Goal: Task Accomplishment & Management: Manage account settings

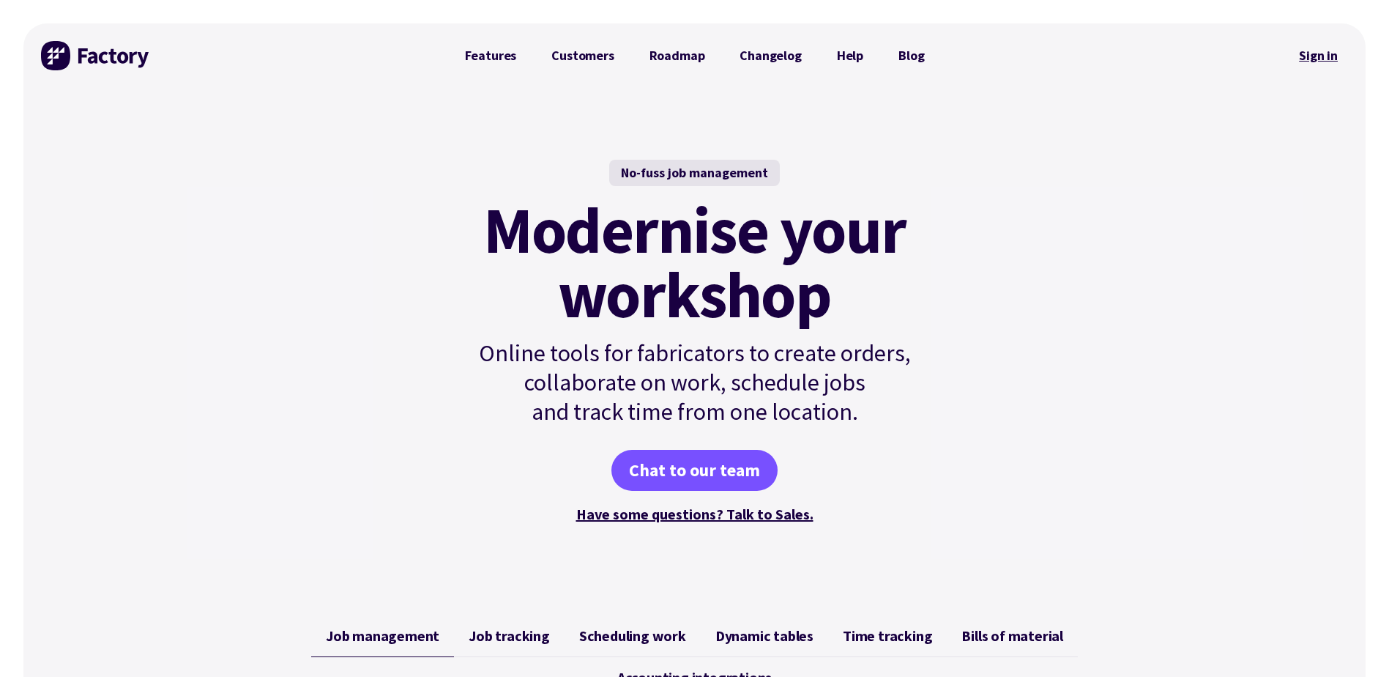
click at [1323, 66] on link "Sign in" at bounding box center [1318, 56] width 59 height 34
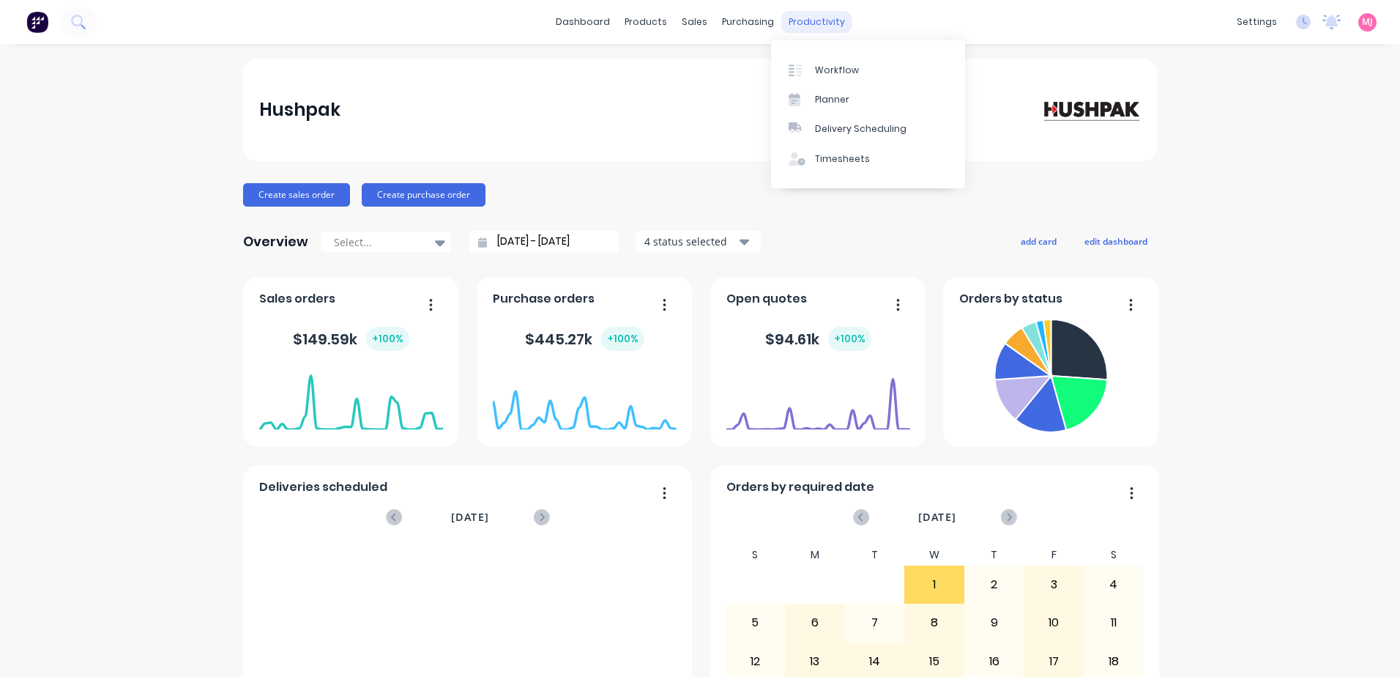
click at [792, 25] on div "productivity" at bounding box center [816, 22] width 71 height 22
click at [833, 157] on div "Timesheets" at bounding box center [842, 158] width 55 height 13
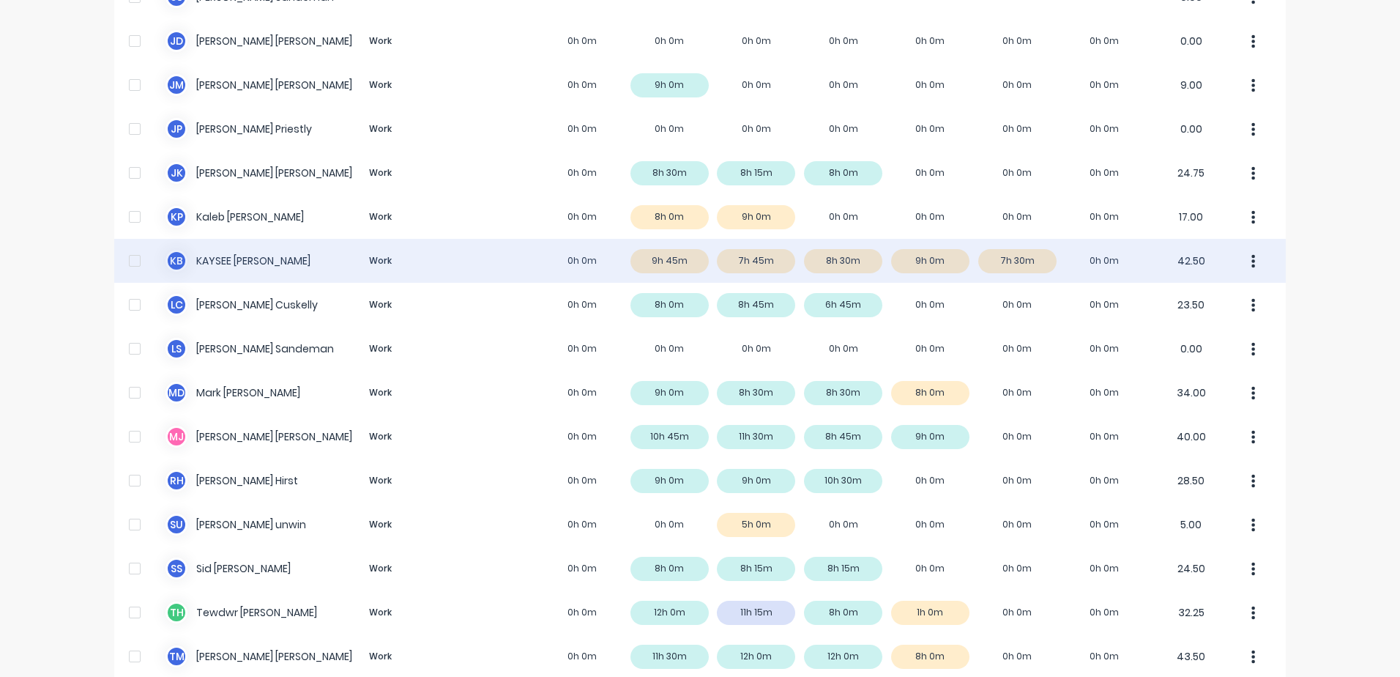
scroll to position [802, 0]
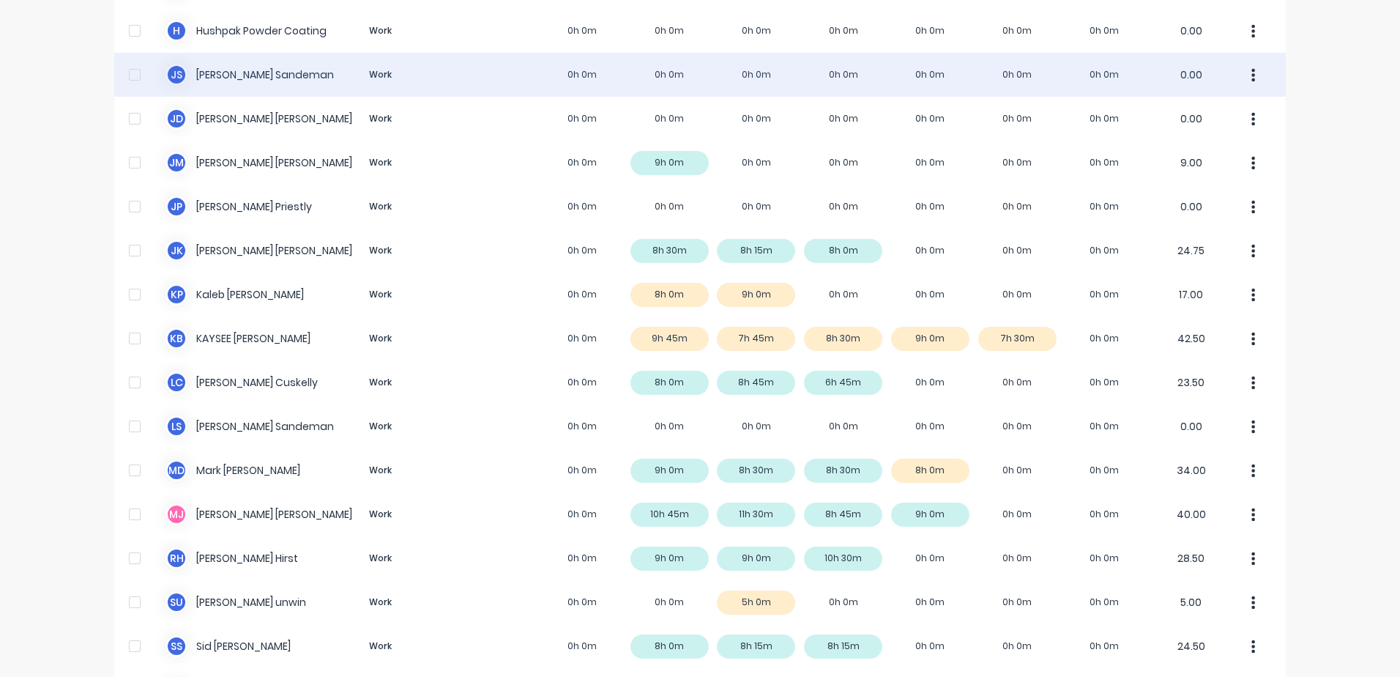
click at [231, 77] on div "J S Jason Sandeman Work 0h 0m 0h 0m 0h 0m 0h 0m 0h 0m 0h 0m 0h 0m 0.00" at bounding box center [700, 75] width 1172 height 44
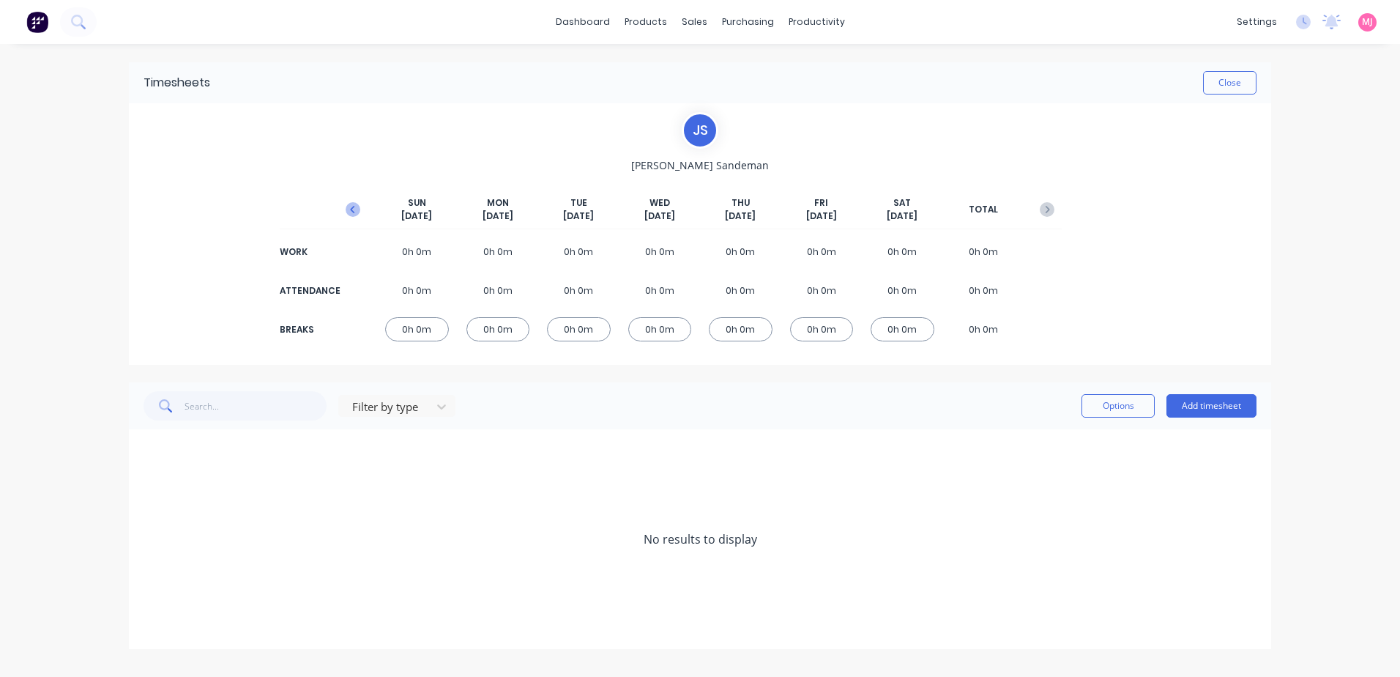
click at [351, 207] on icon "button" at bounding box center [353, 209] width 15 height 15
click at [147, 452] on icon at bounding box center [148, 451] width 9 height 9
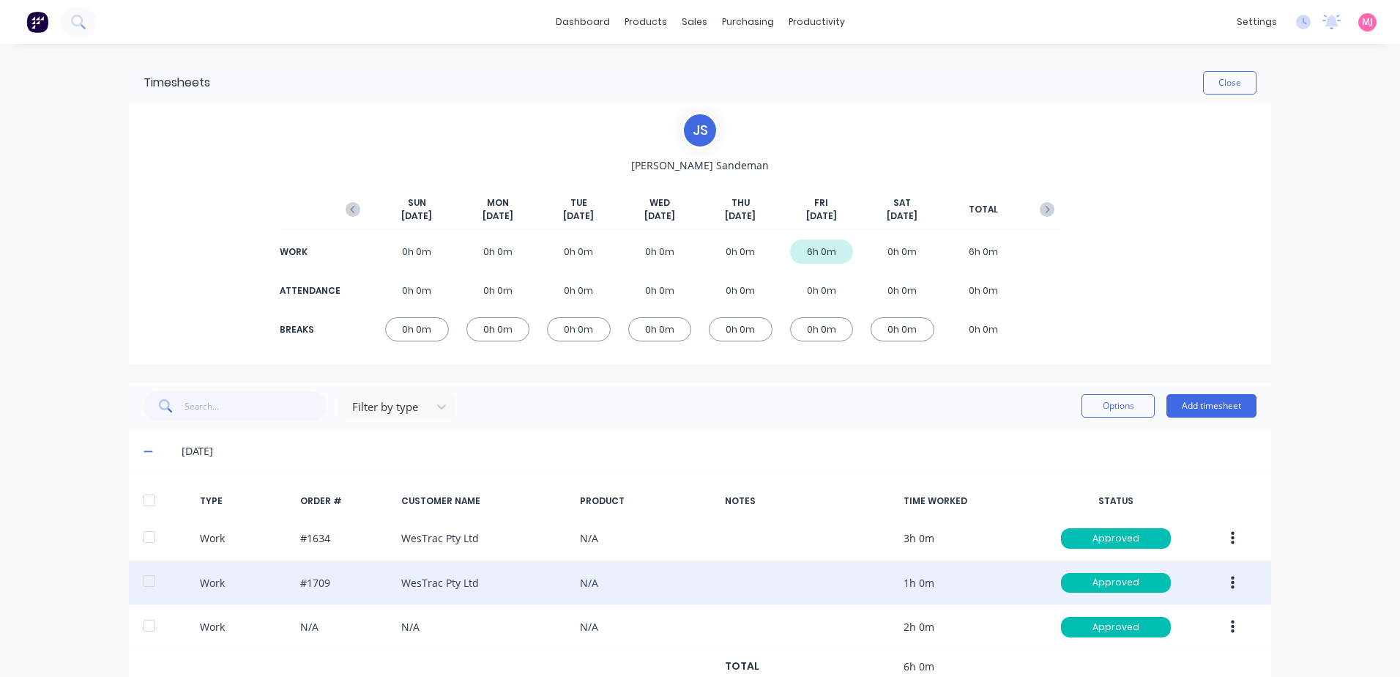
click at [1231, 578] on icon "button" at bounding box center [1233, 582] width 4 height 13
click at [1154, 556] on div "Duplicate" at bounding box center [1180, 556] width 113 height 21
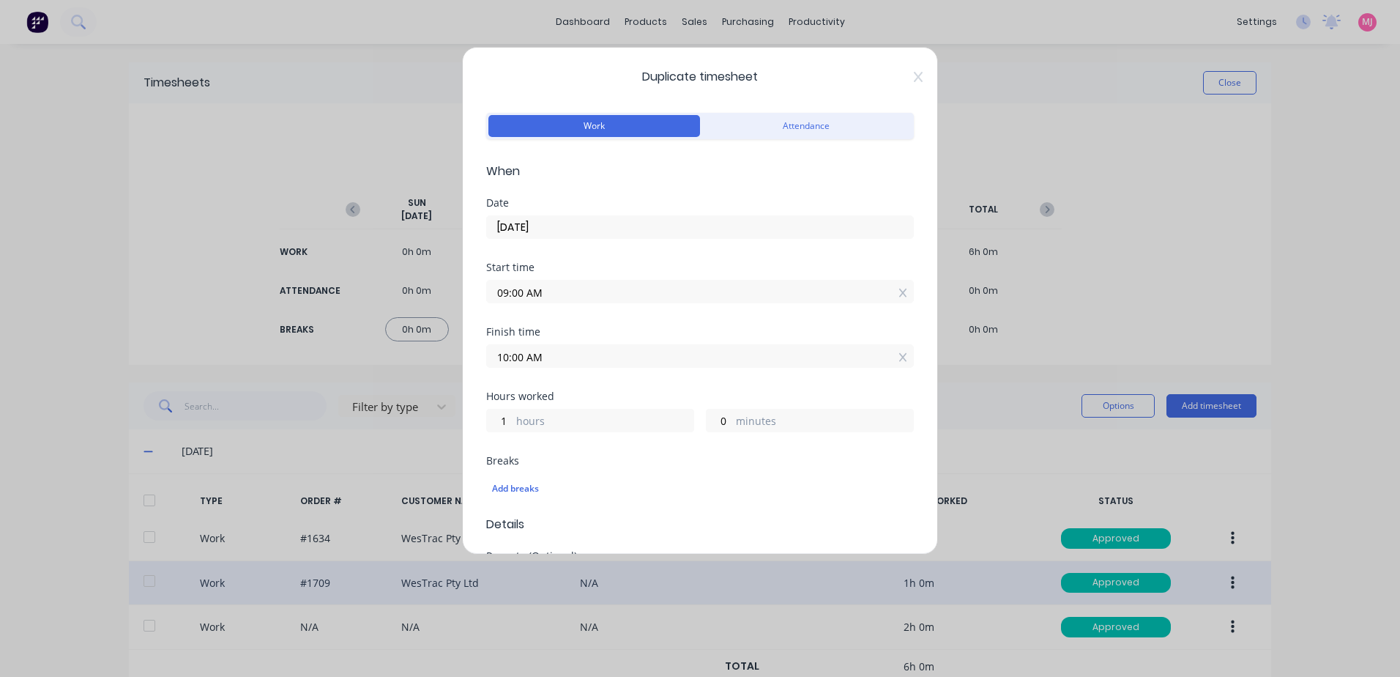
click at [569, 221] on input "26/09/2025" at bounding box center [700, 227] width 426 height 22
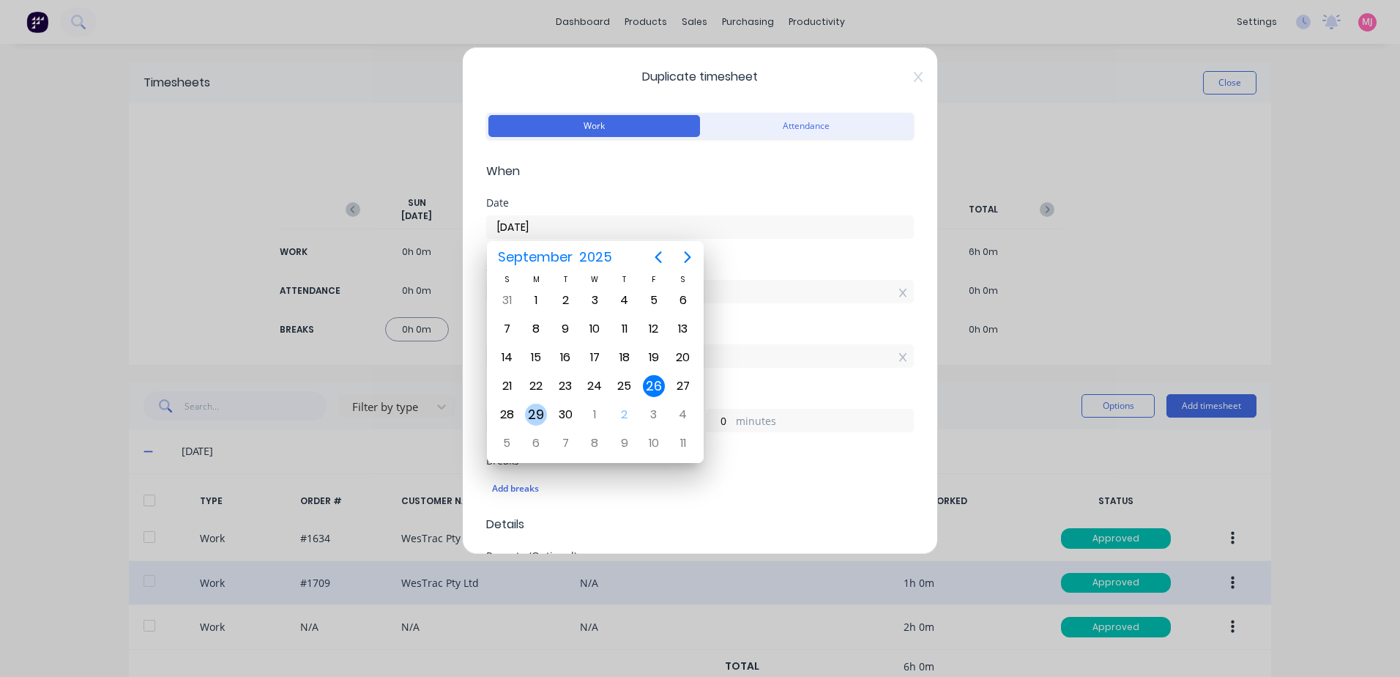
click at [534, 414] on div "29" at bounding box center [536, 415] width 22 height 22
type input "[DATE]"
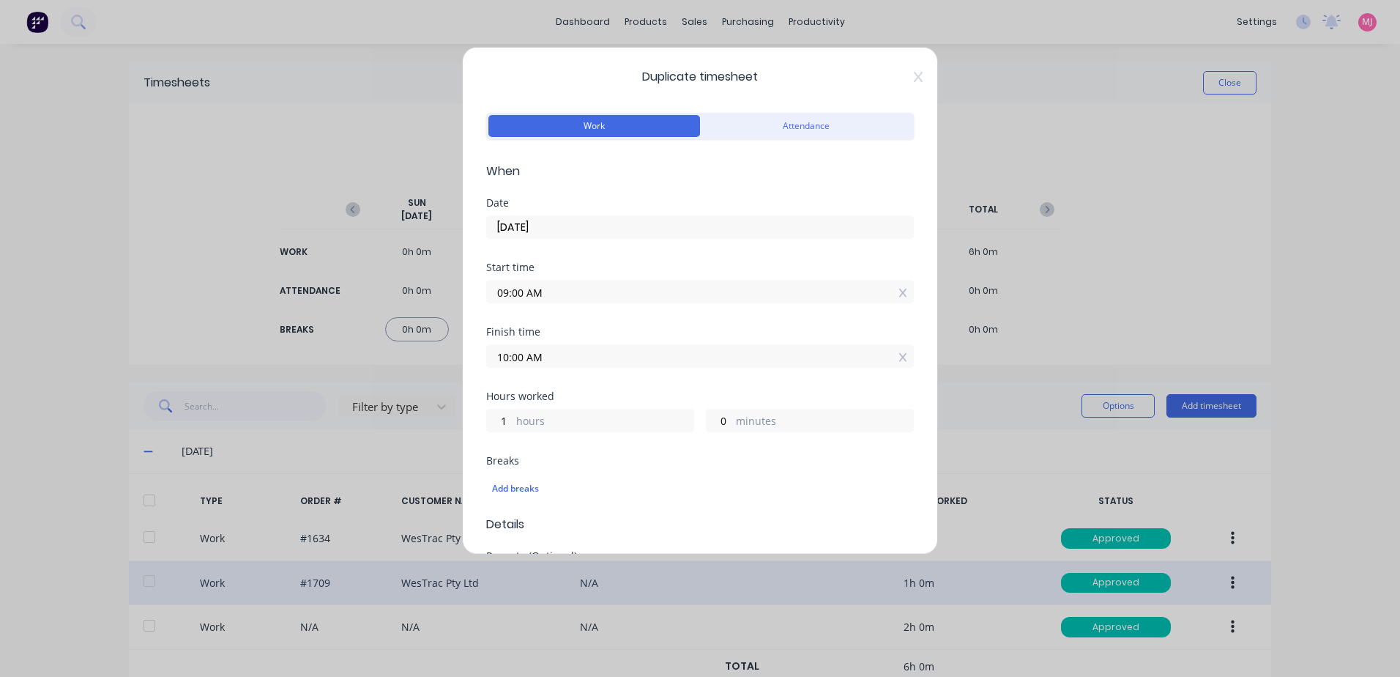
click at [559, 289] on input "09:00 AM" at bounding box center [700, 291] width 426 height 22
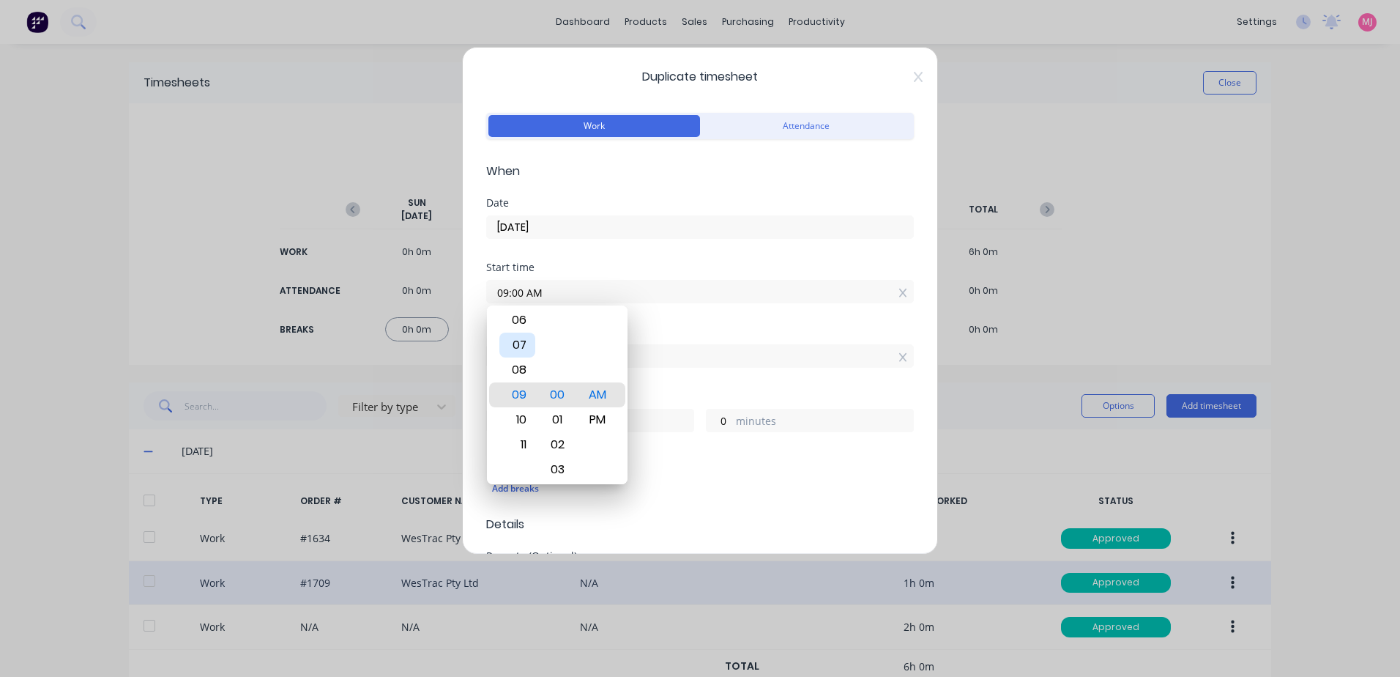
click at [516, 346] on div "07" at bounding box center [517, 344] width 36 height 25
type input "07:00 AM"
type input "3"
click at [694, 384] on div "Finish time 10:00 AM" at bounding box center [700, 359] width 428 height 64
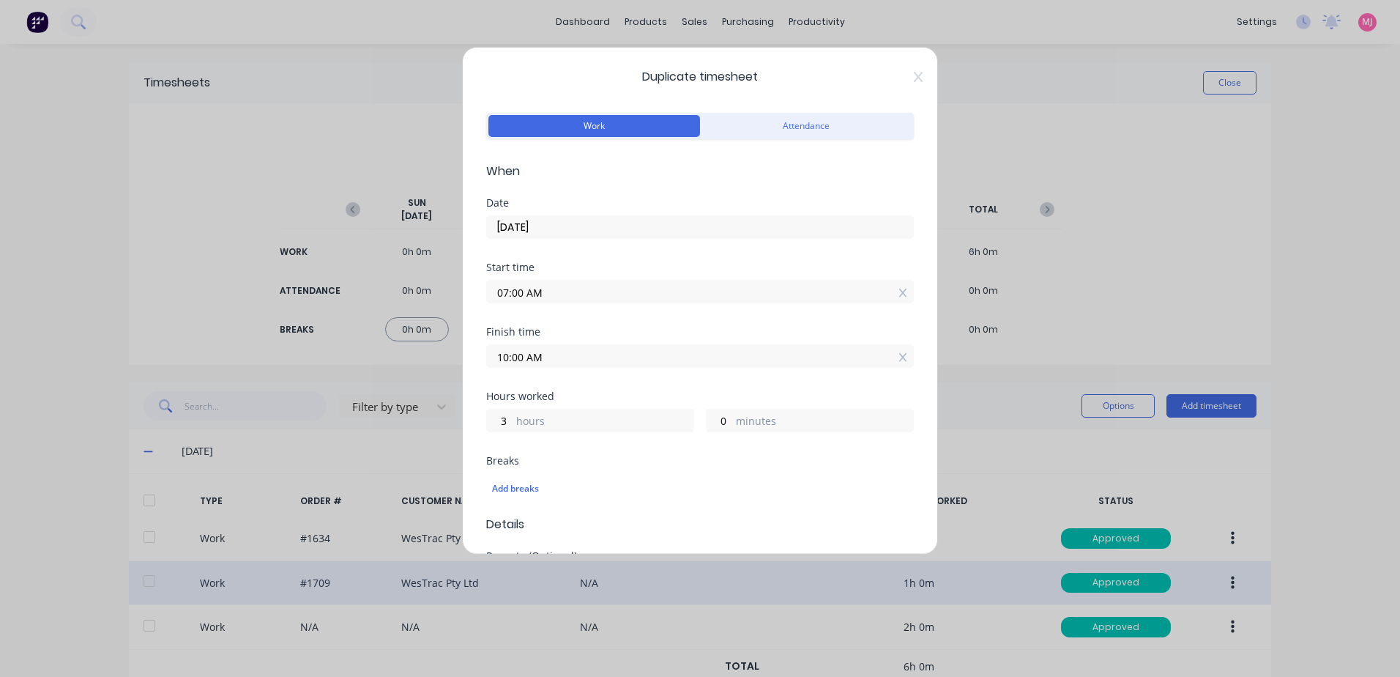
click at [553, 352] on input "10:00 AM" at bounding box center [700, 356] width 426 height 22
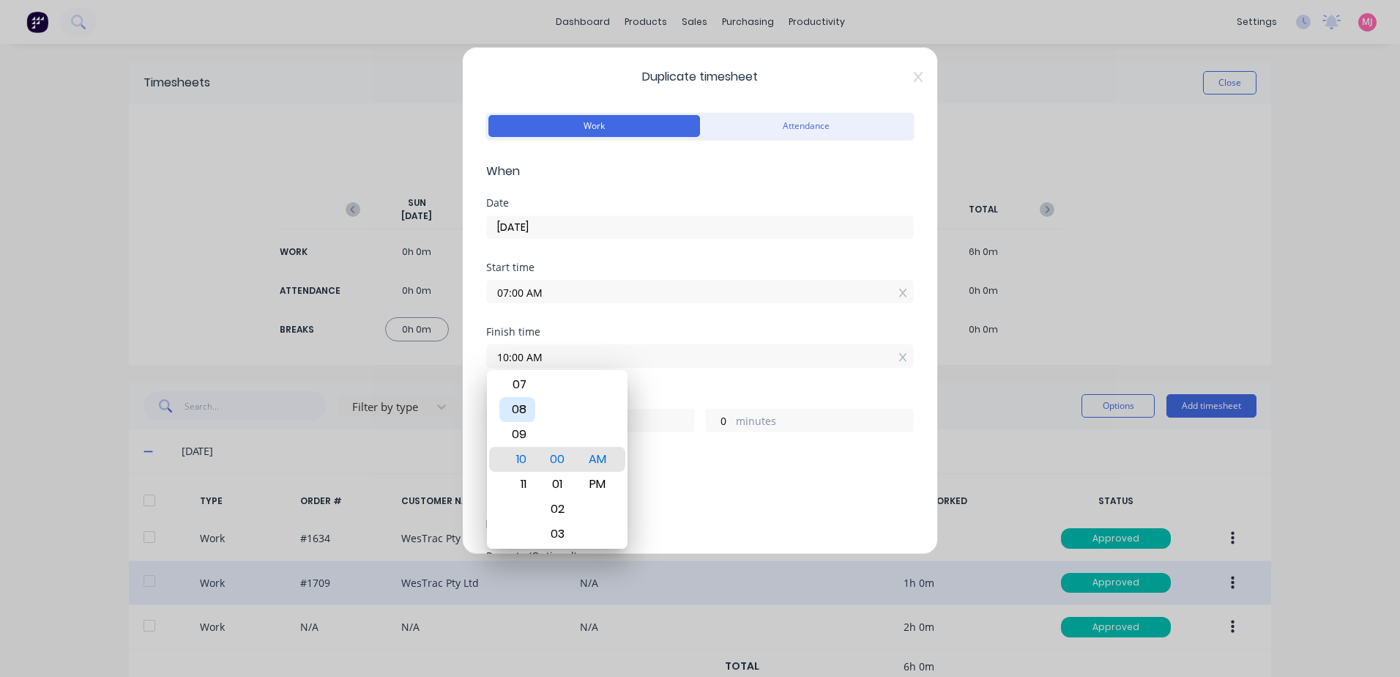
click at [521, 409] on div "08" at bounding box center [517, 409] width 36 height 25
type input "08:00 AM"
type input "1"
click at [728, 470] on div "Add breaks" at bounding box center [700, 486] width 428 height 34
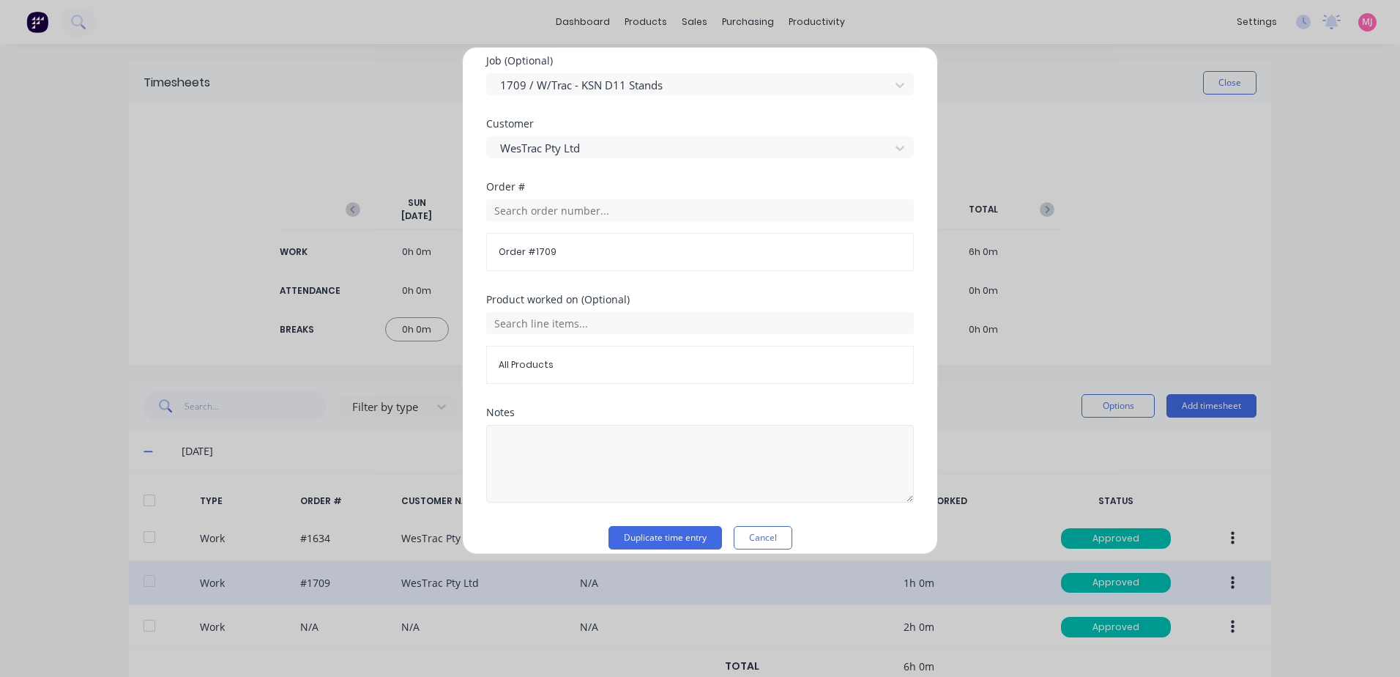
scroll to position [637, 0]
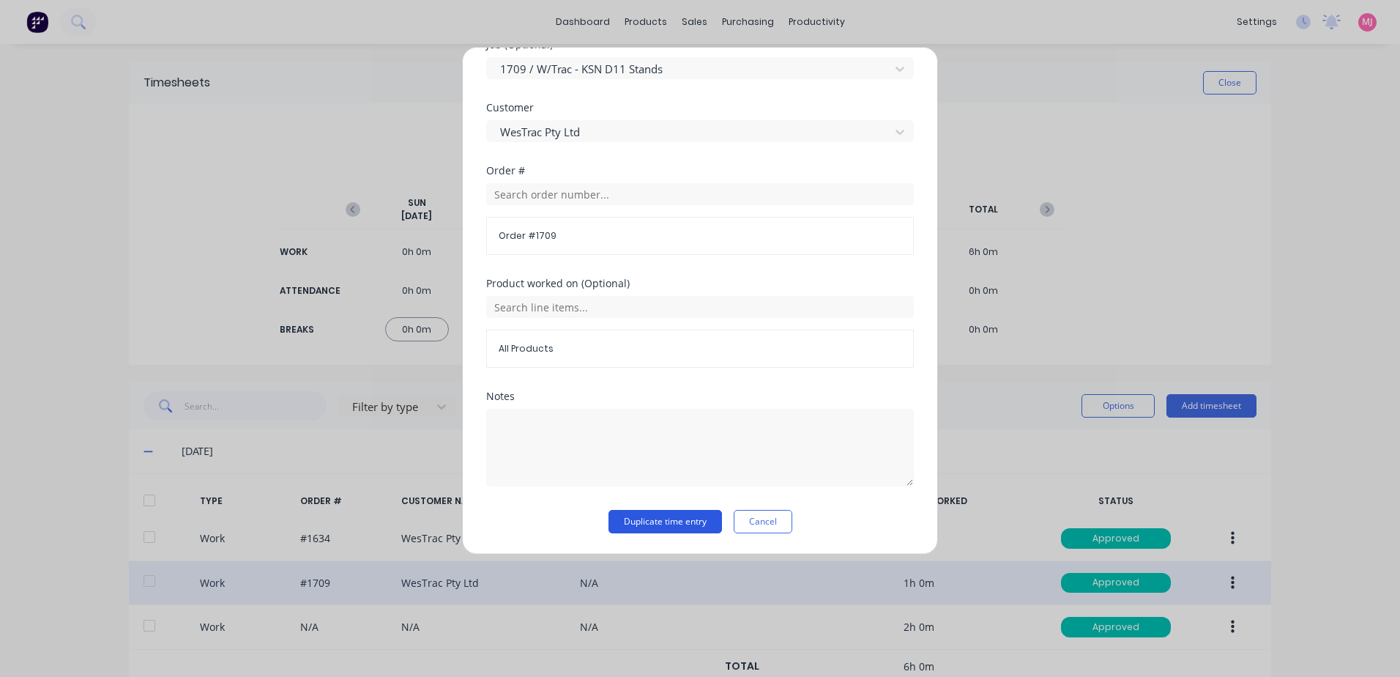
click at [648, 521] on button "Duplicate time entry" at bounding box center [666, 521] width 114 height 23
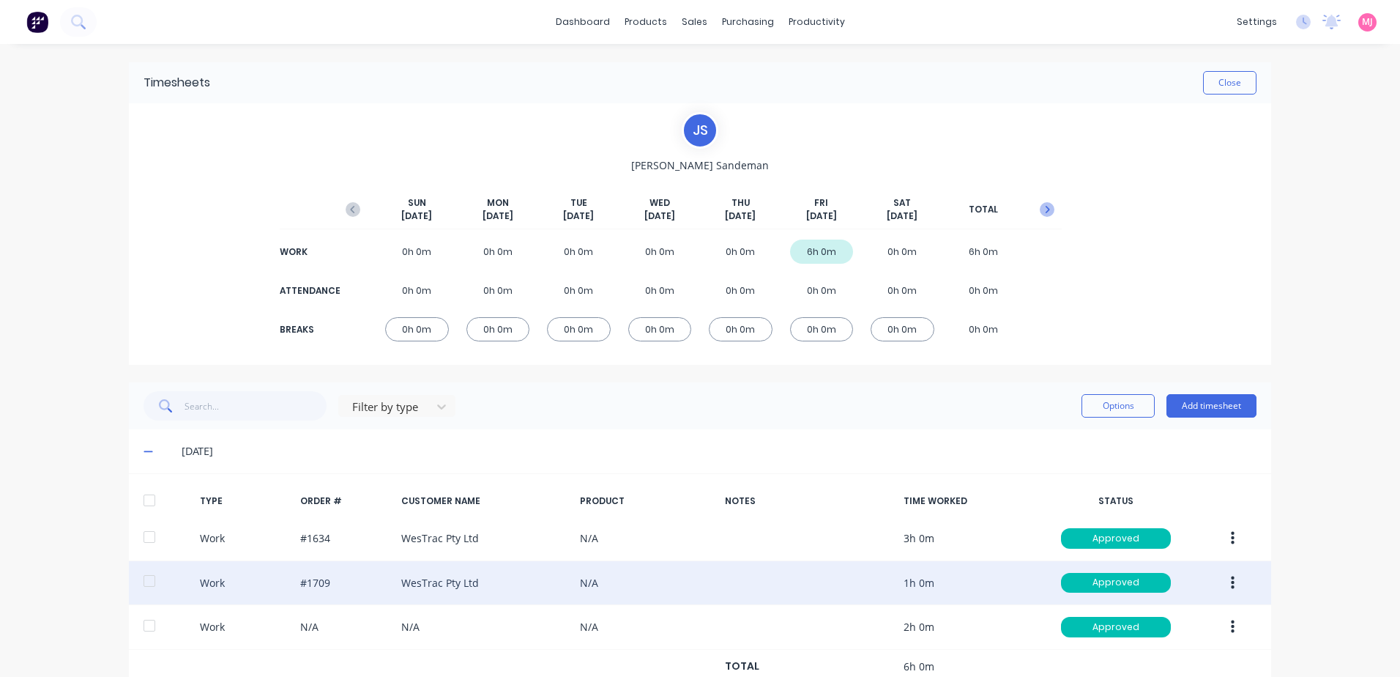
click at [1040, 207] on icon "button" at bounding box center [1047, 209] width 15 height 15
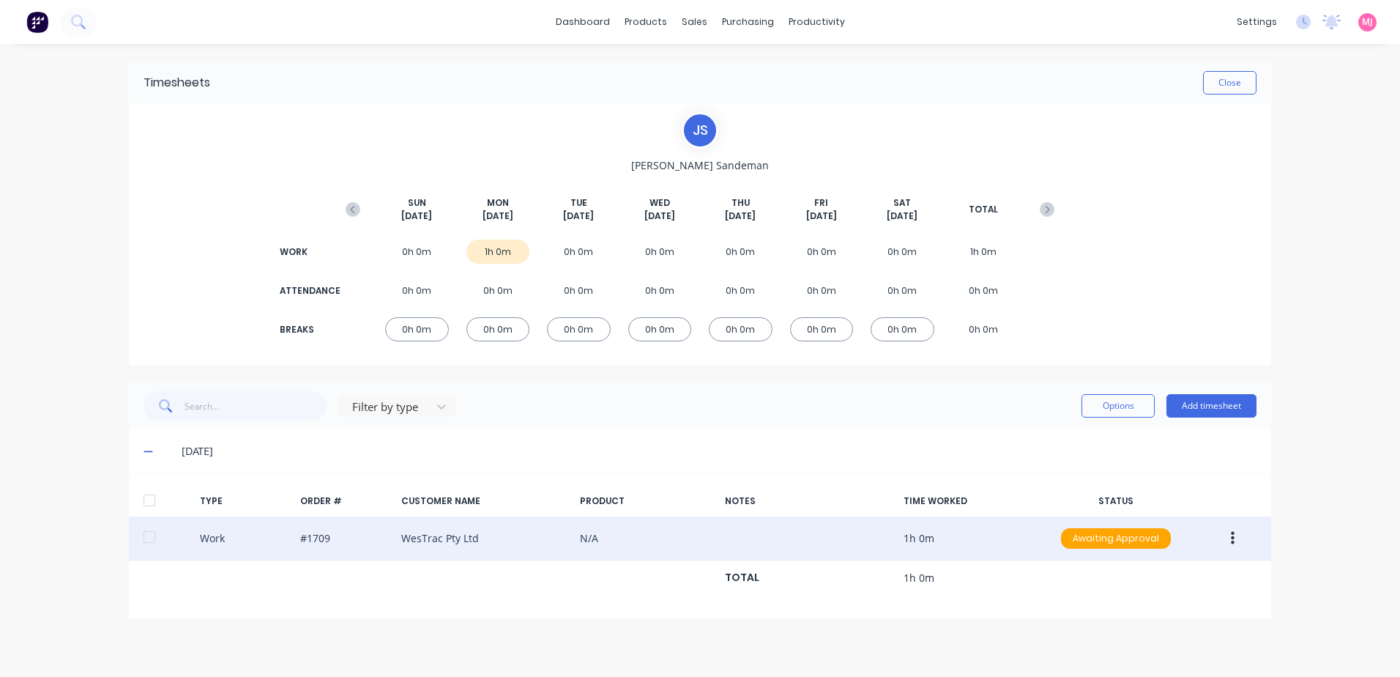
click at [1231, 540] on icon "button" at bounding box center [1233, 538] width 4 height 16
click at [1132, 513] on div "Duplicate" at bounding box center [1180, 512] width 113 height 21
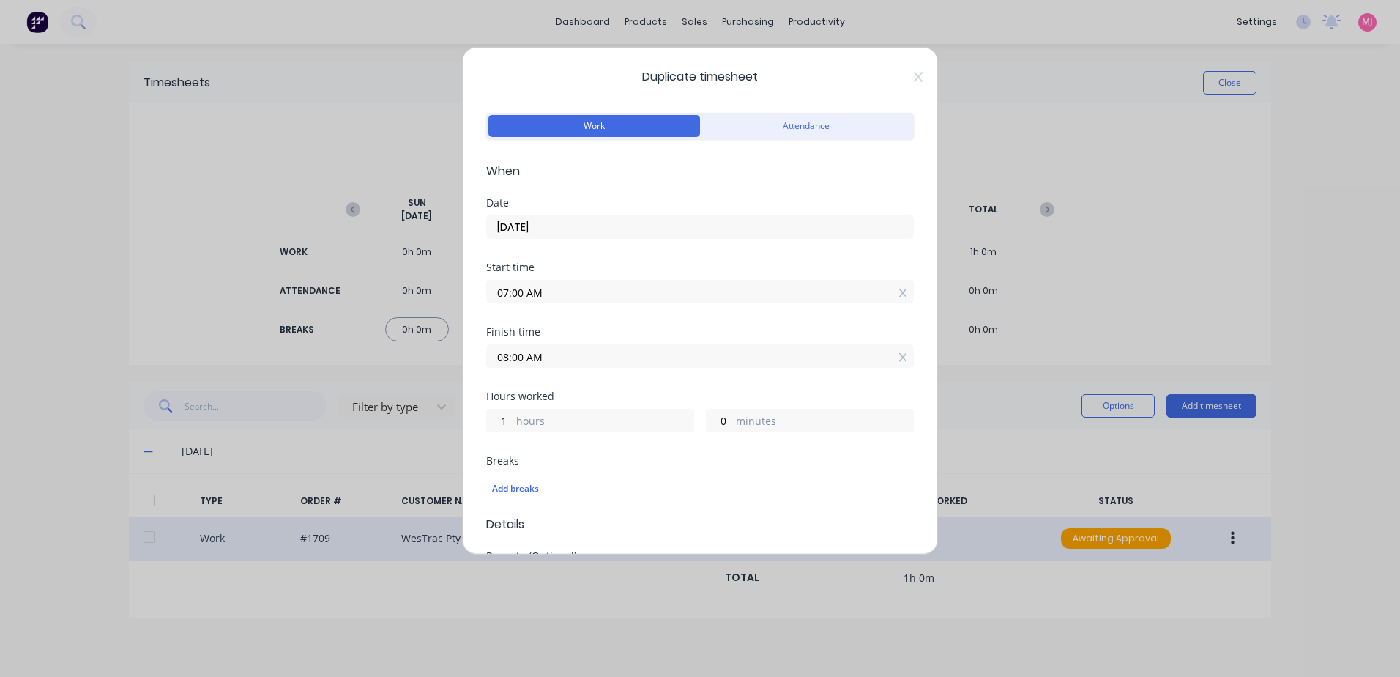
click at [561, 292] on input "07:00 AM" at bounding box center [700, 291] width 426 height 22
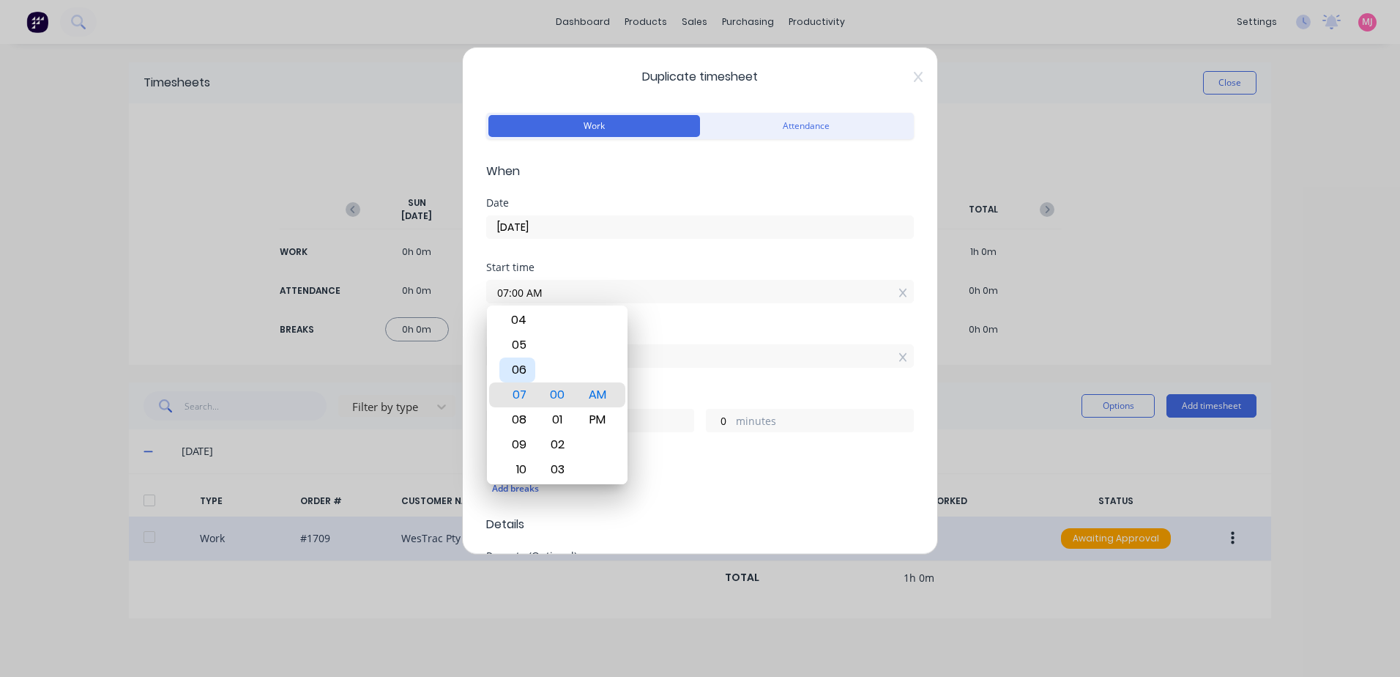
click at [527, 367] on div "06" at bounding box center [517, 369] width 36 height 25
type input "06:00 AM"
type input "2"
click at [661, 326] on div "Start time 06:00 AM" at bounding box center [700, 294] width 428 height 64
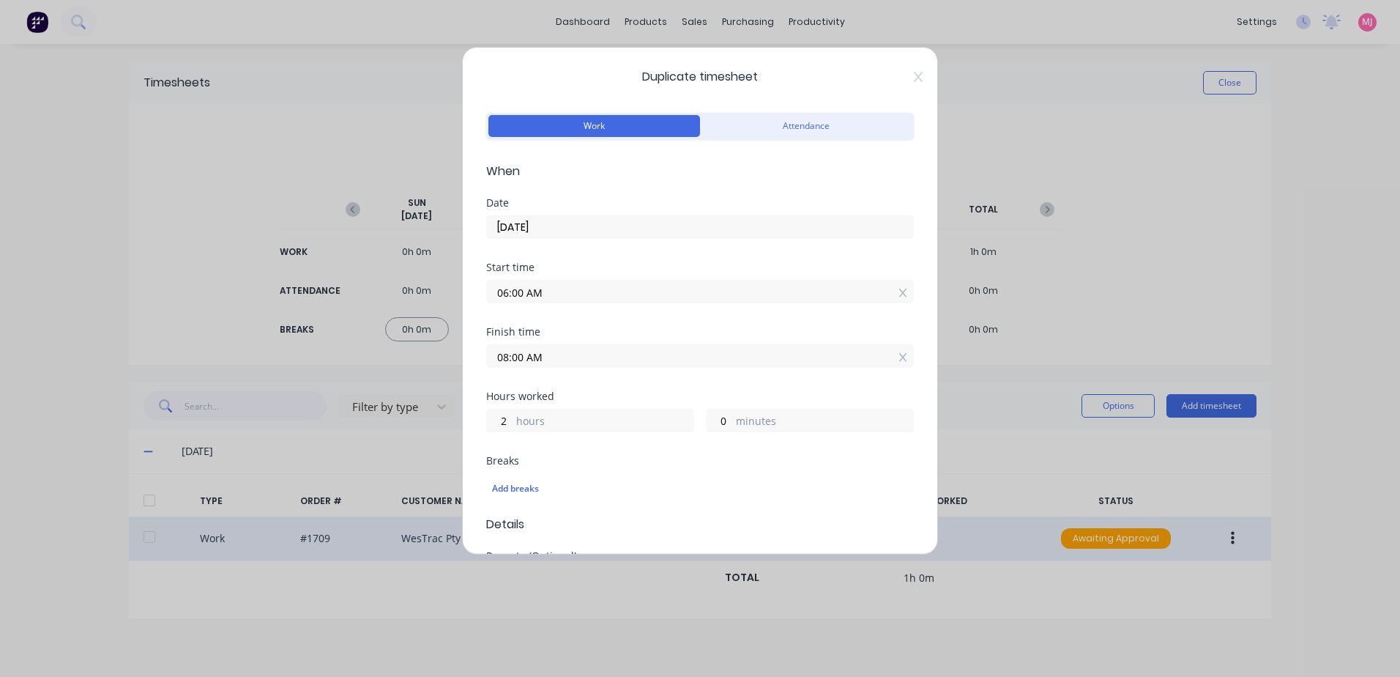
click at [546, 357] on input "08:00 AM" at bounding box center [700, 356] width 426 height 22
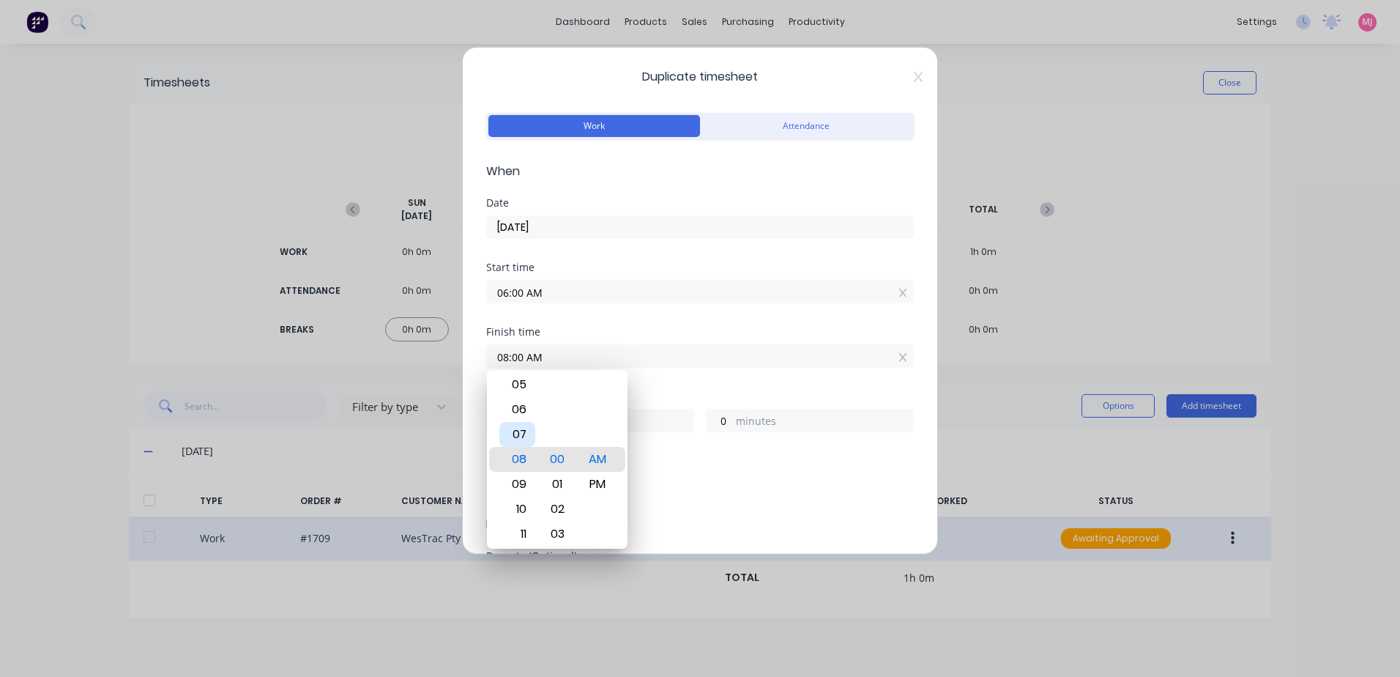
drag, startPoint x: 518, startPoint y: 435, endPoint x: 577, endPoint y: 395, distance: 71.3
click at [518, 434] on div "07" at bounding box center [517, 434] width 36 height 25
type input "07:00 AM"
type input "1"
click at [636, 315] on div "Start time 06:00 AM" at bounding box center [700, 294] width 428 height 64
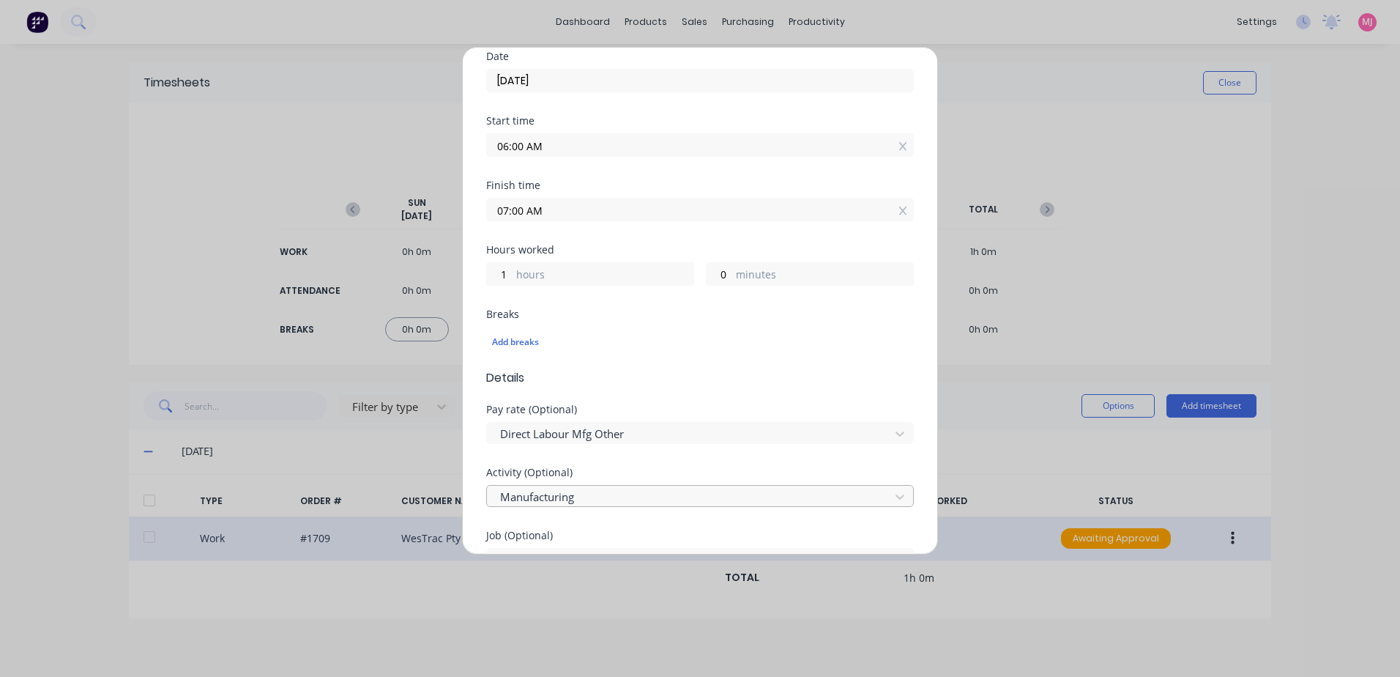
scroll to position [220, 0]
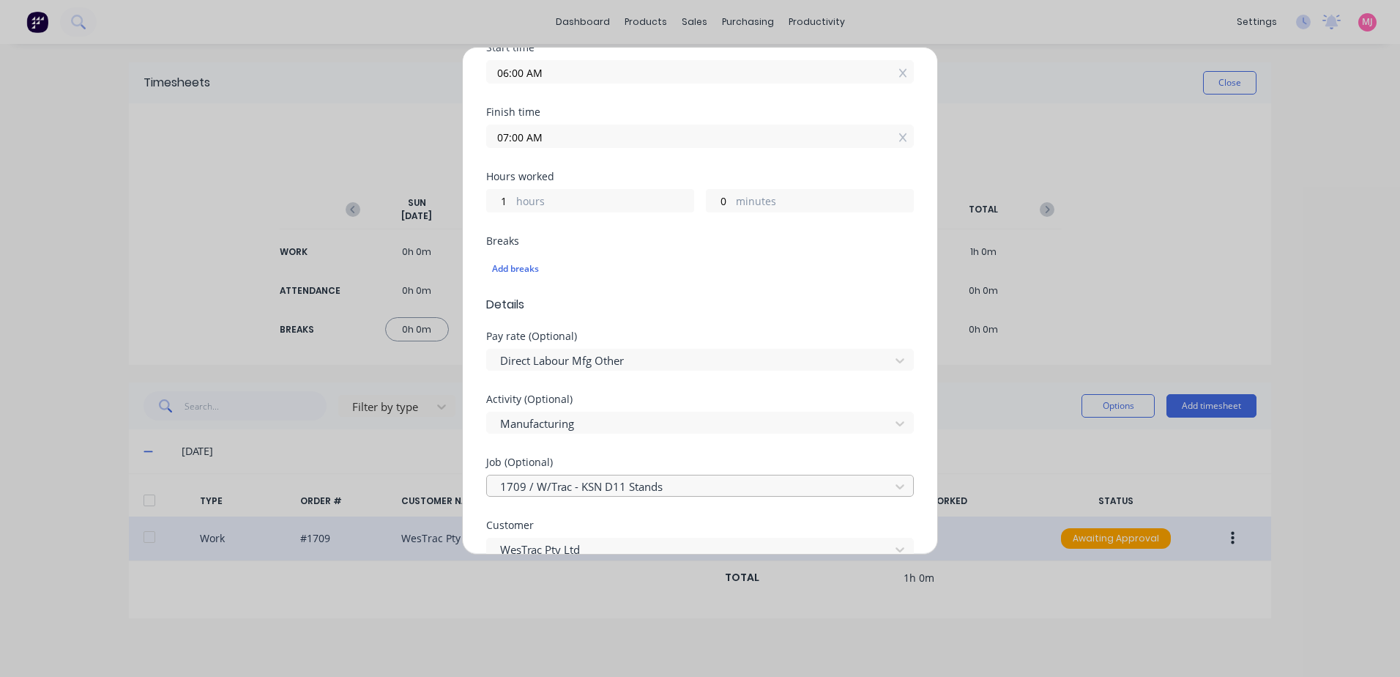
click at [533, 488] on div at bounding box center [691, 486] width 384 height 18
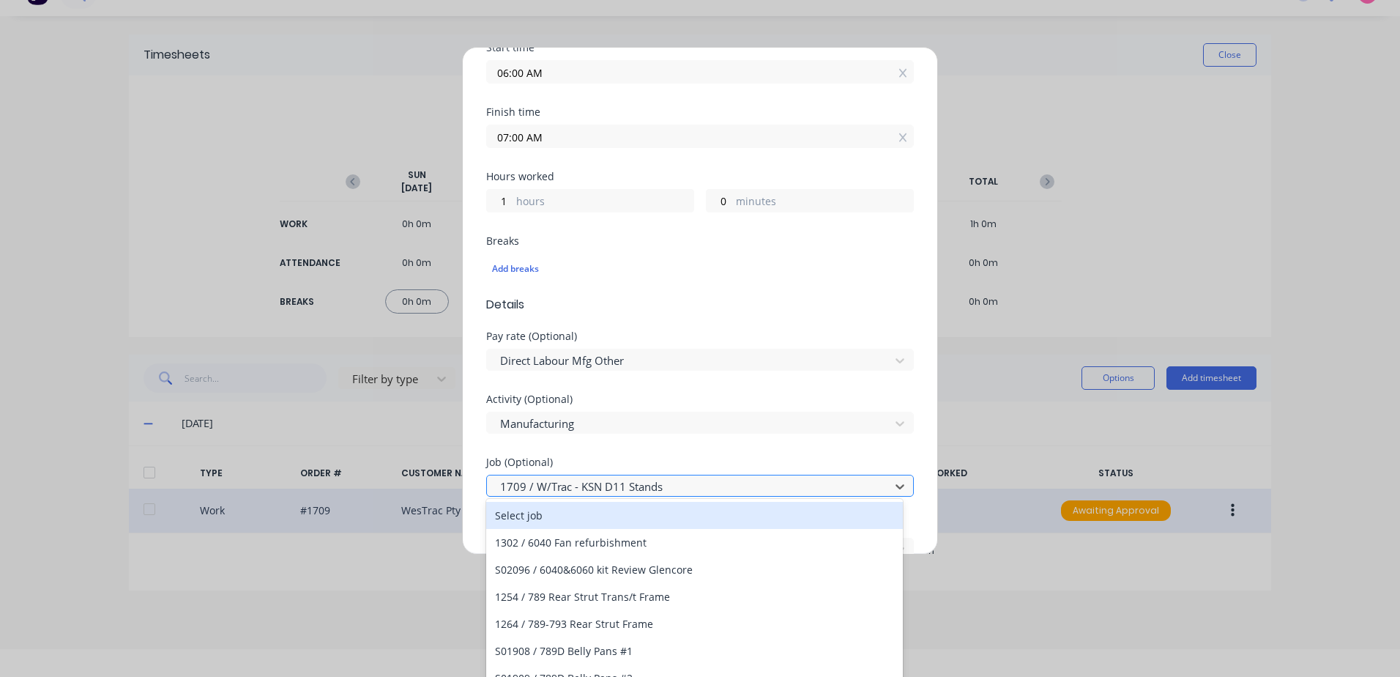
scroll to position [29, 0]
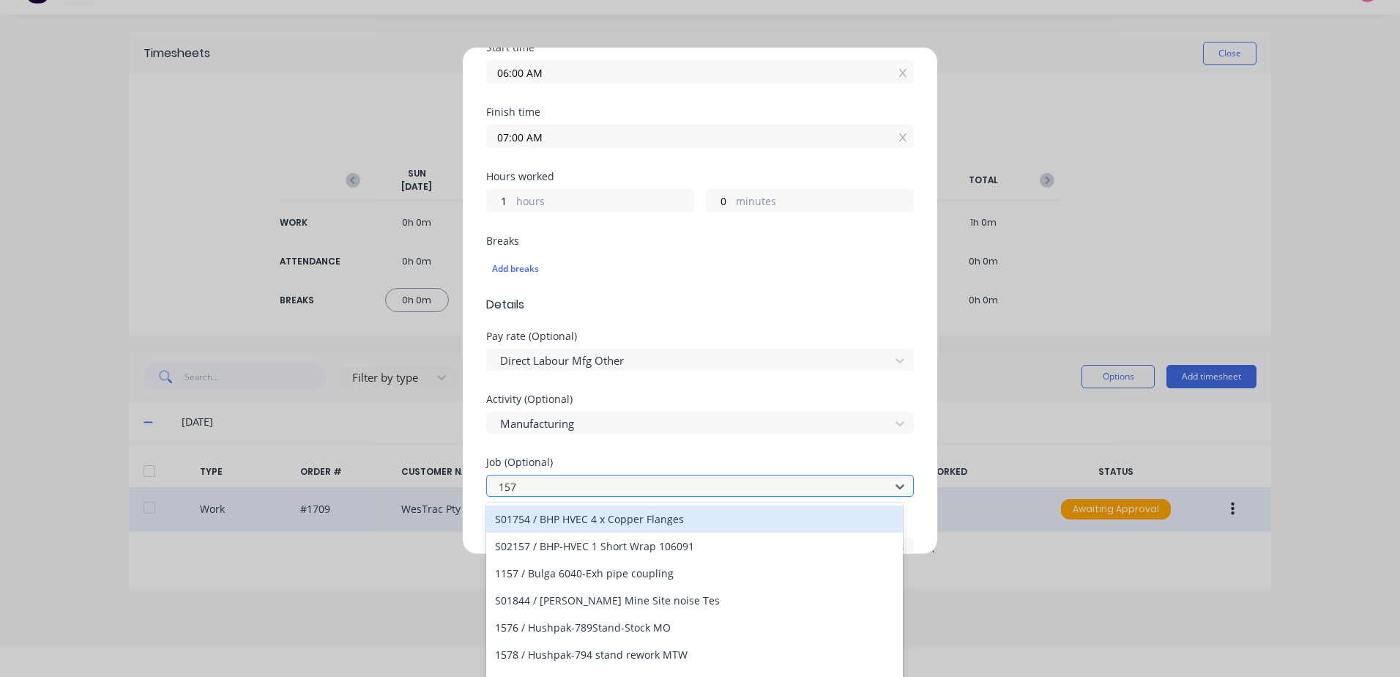
type input "1573"
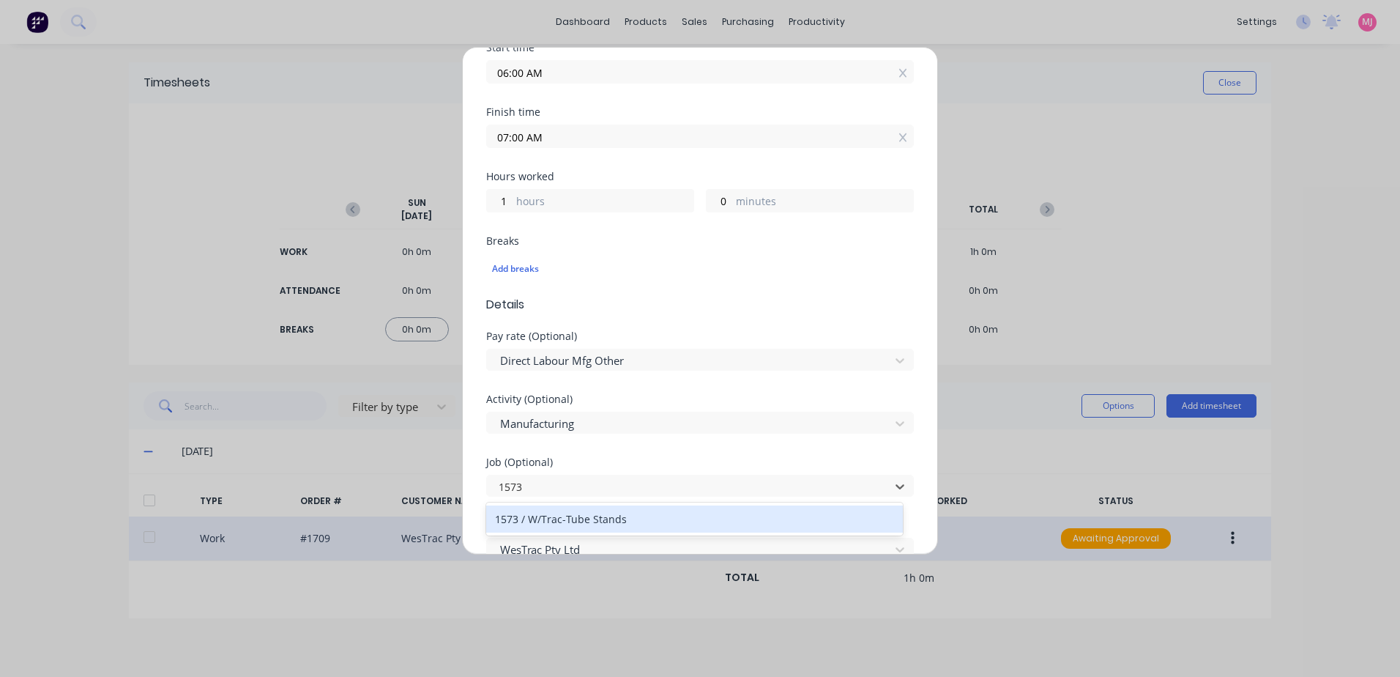
click at [604, 521] on div "1573 / W/Trac-Tube Stands" at bounding box center [694, 518] width 417 height 27
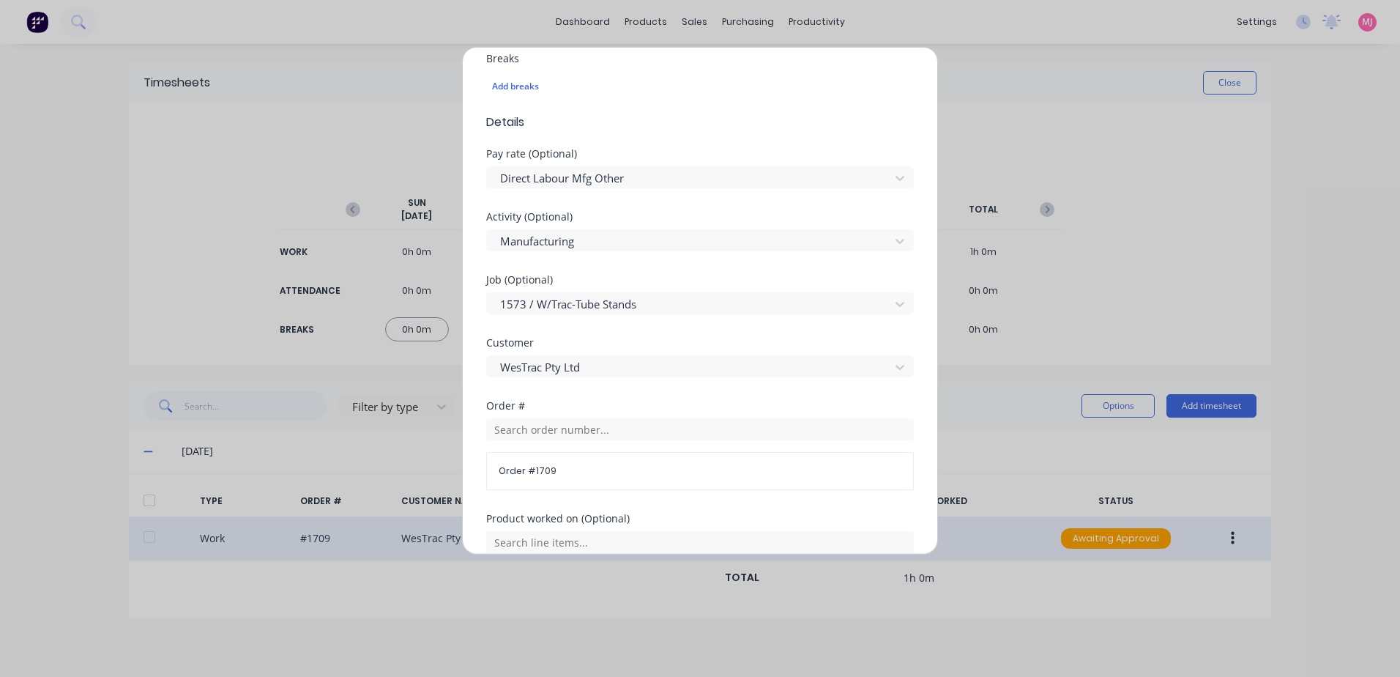
scroll to position [439, 0]
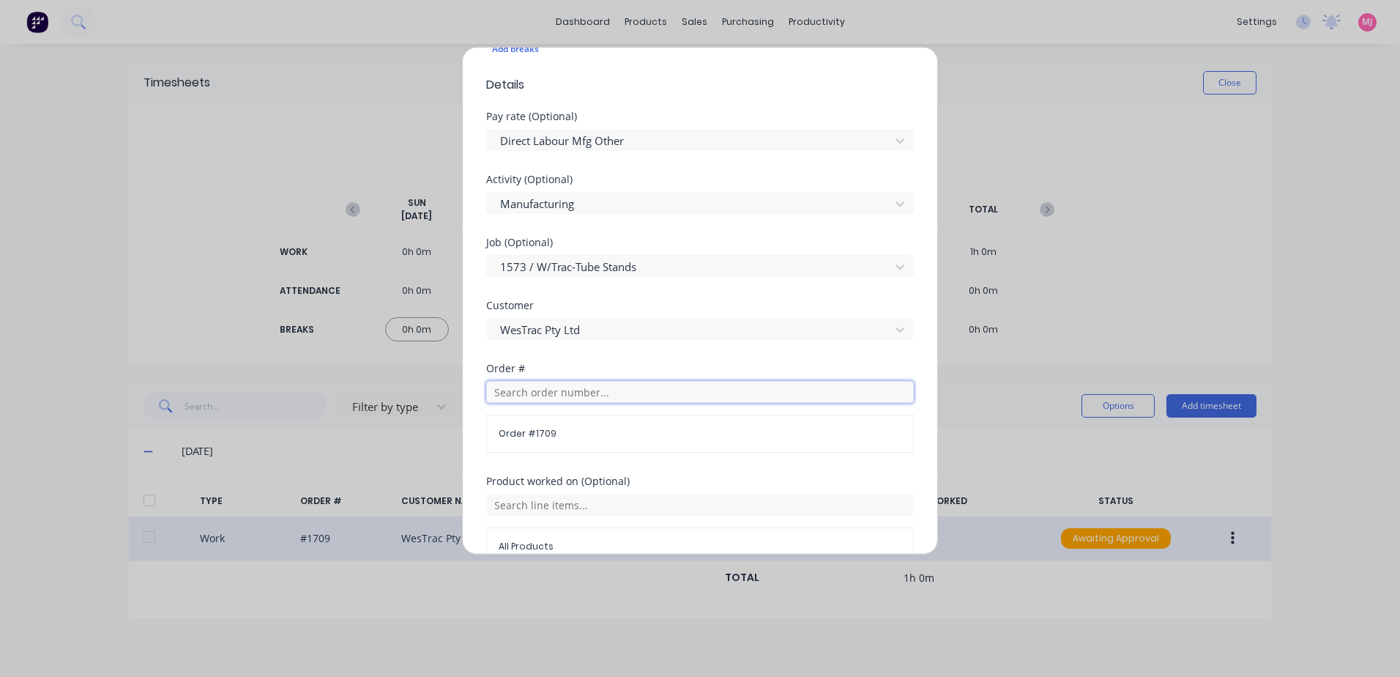
click at [530, 394] on input "text" at bounding box center [700, 392] width 428 height 22
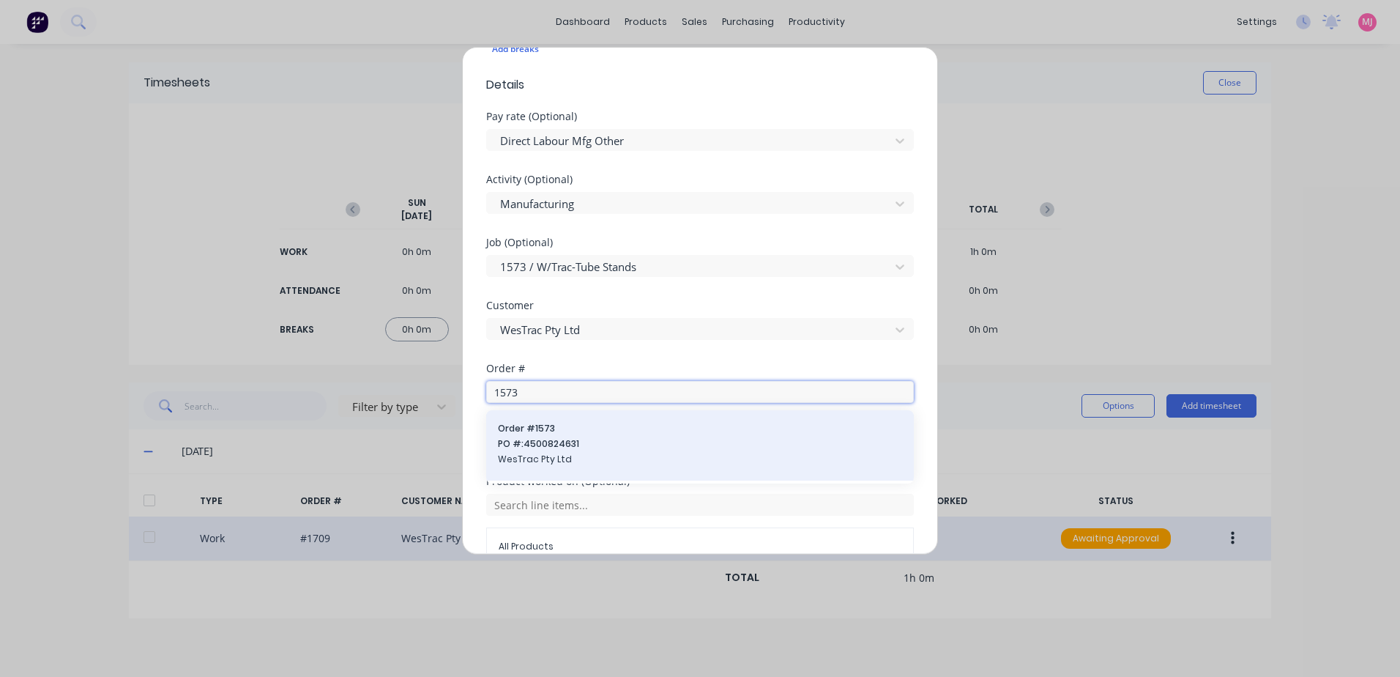
type input "1573"
click at [539, 435] on div "Order # 1573 PO #: 4500824631 WesTrac Pty Ltd" at bounding box center [700, 445] width 404 height 47
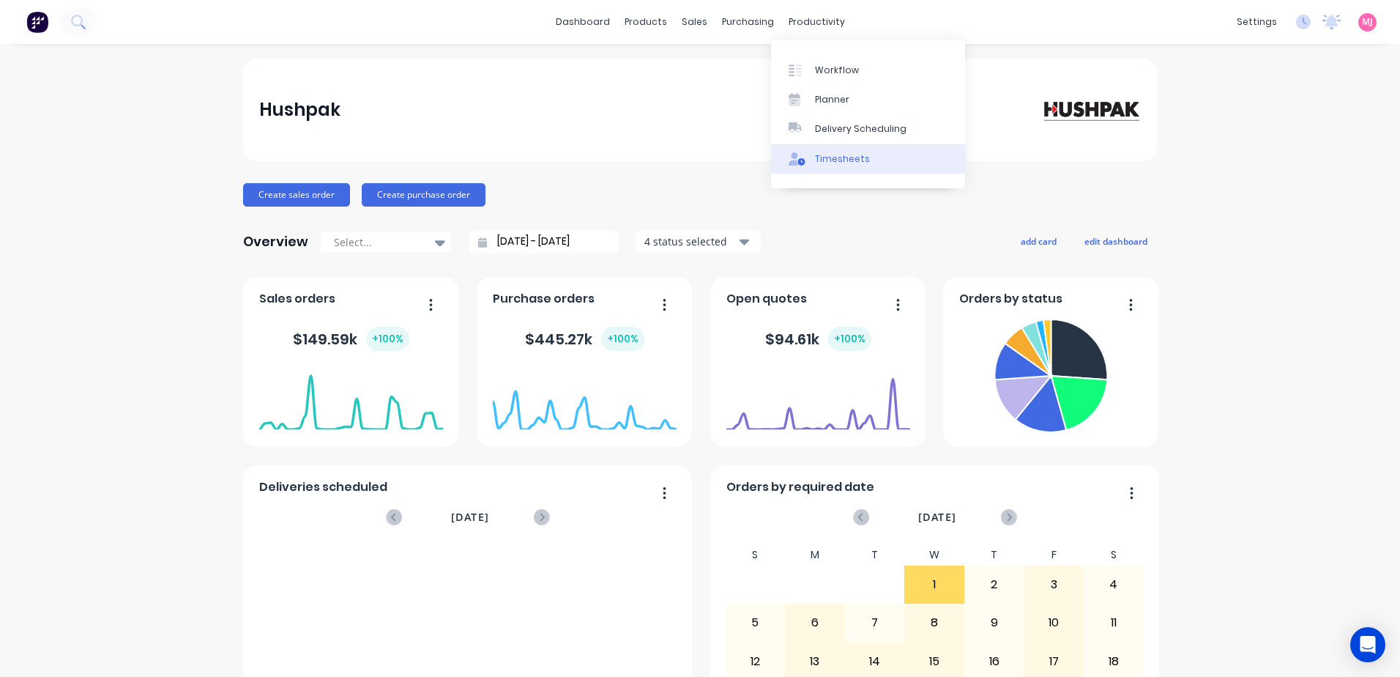
click at [855, 158] on div "Timesheets" at bounding box center [842, 158] width 55 height 13
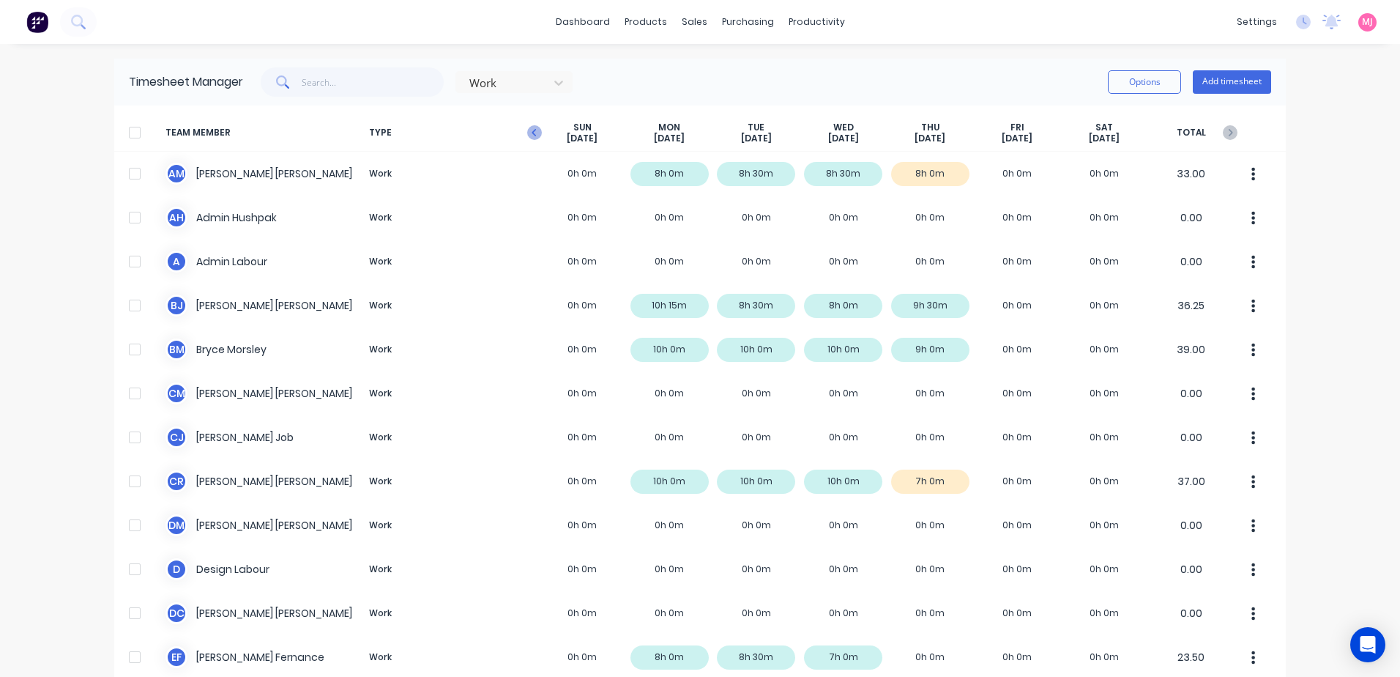
click at [529, 133] on icon "button" at bounding box center [534, 132] width 15 height 15
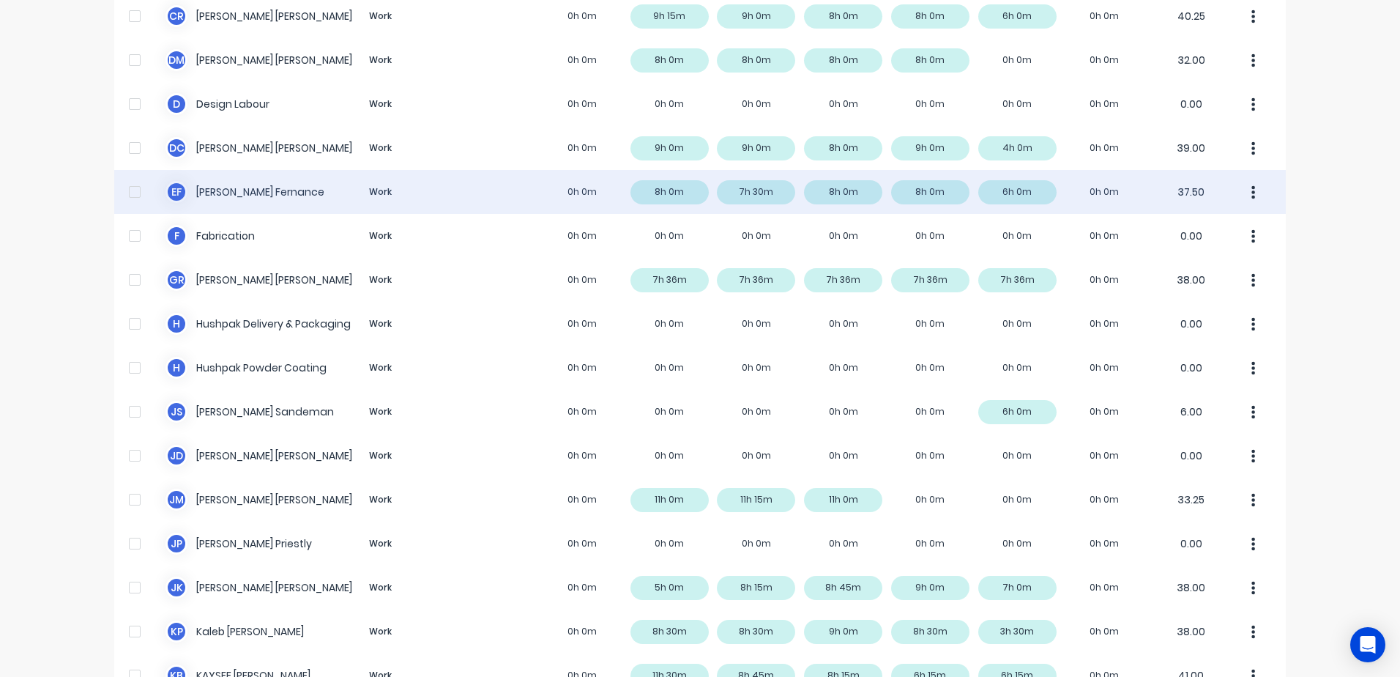
scroll to position [513, 0]
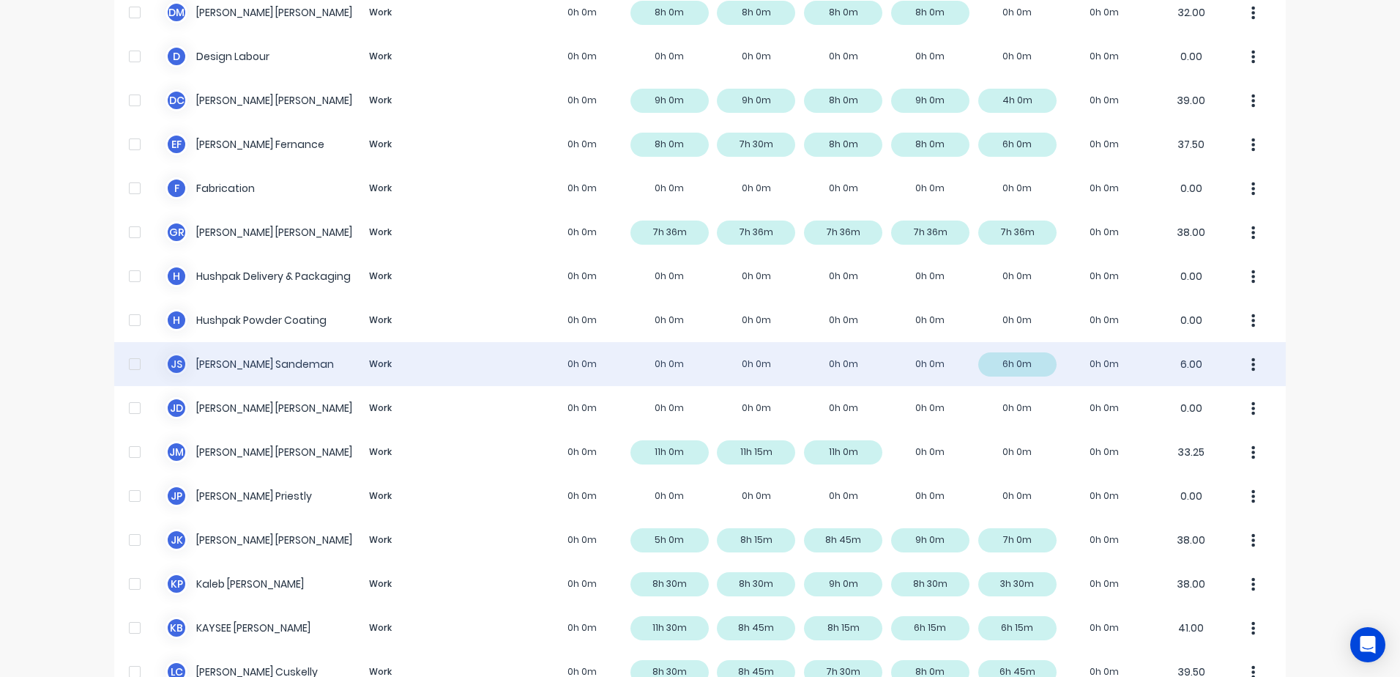
click at [256, 365] on div "J S [PERSON_NAME] Work 0h 0m 0h 0m 0h 0m 0h 0m 0h 0m 6h 0m 0h 0m 6.00" at bounding box center [700, 364] width 1172 height 44
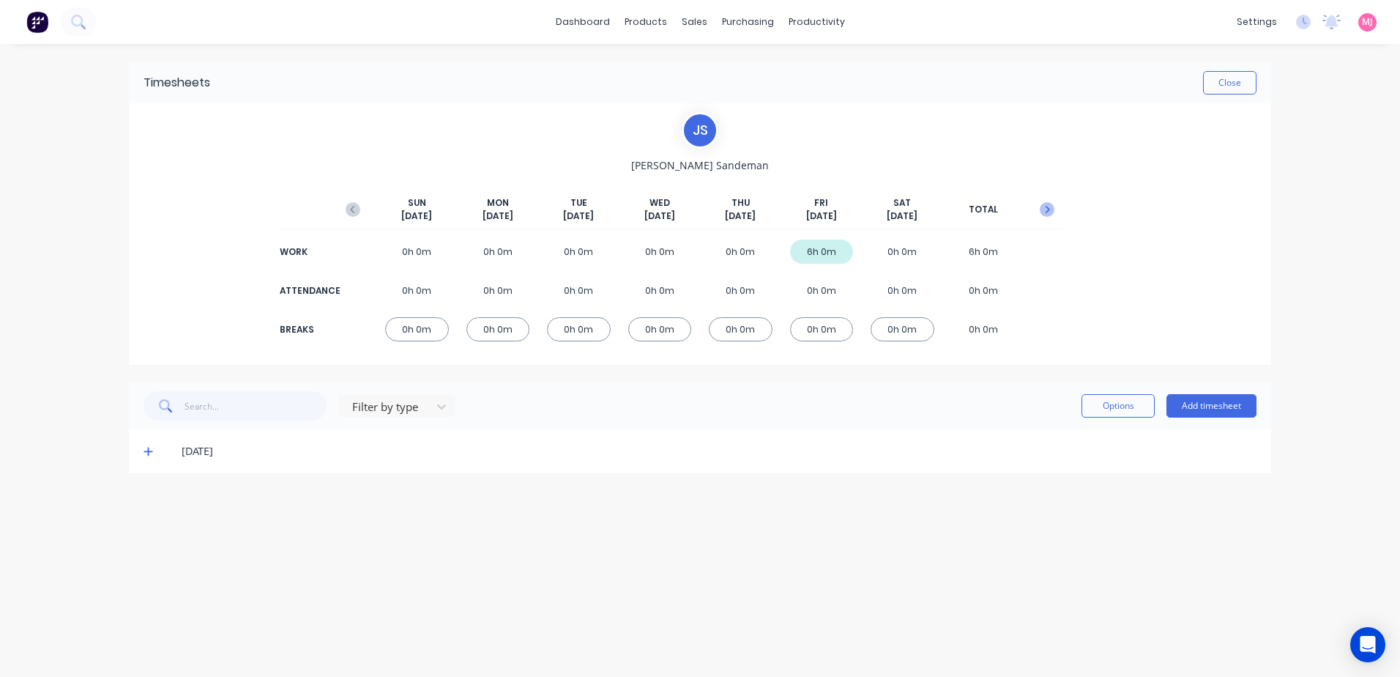
click at [1052, 207] on icon "button" at bounding box center [1047, 209] width 15 height 15
click at [146, 450] on icon at bounding box center [149, 451] width 10 height 10
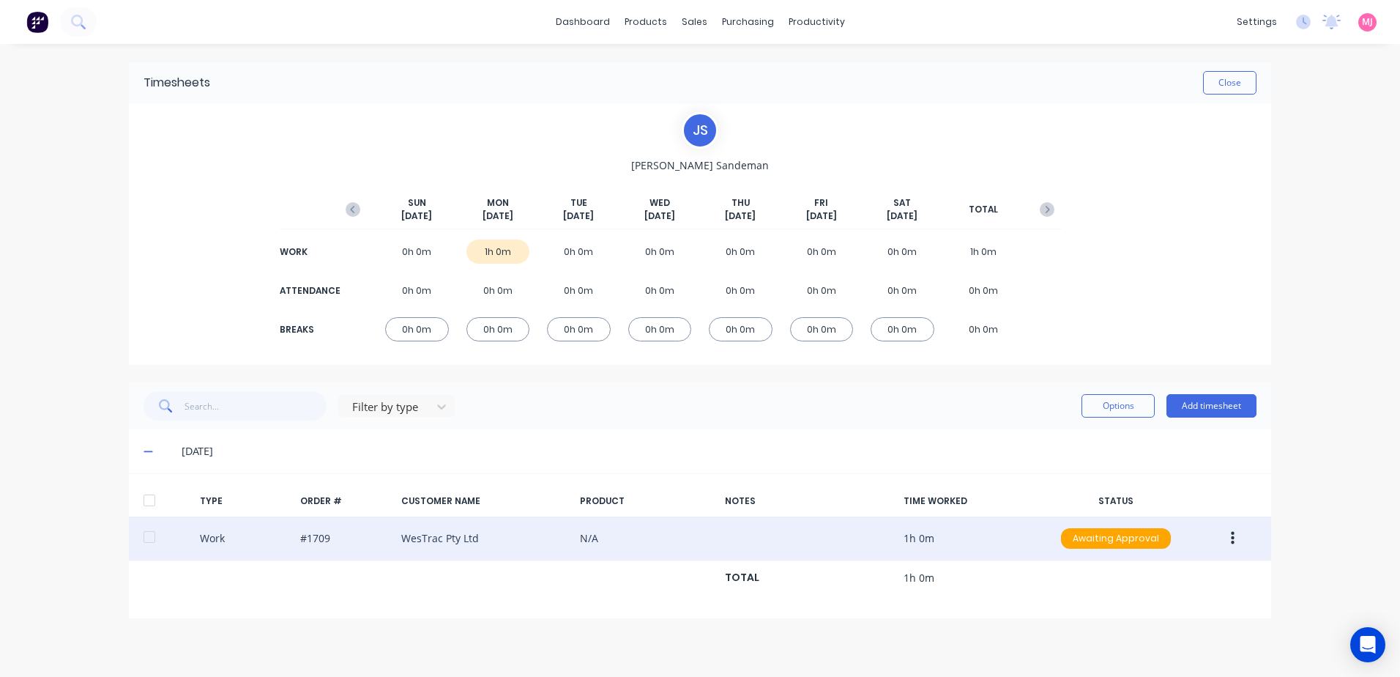
click at [1233, 537] on icon "button" at bounding box center [1233, 538] width 4 height 13
click at [1142, 511] on div "Duplicate" at bounding box center [1180, 512] width 113 height 21
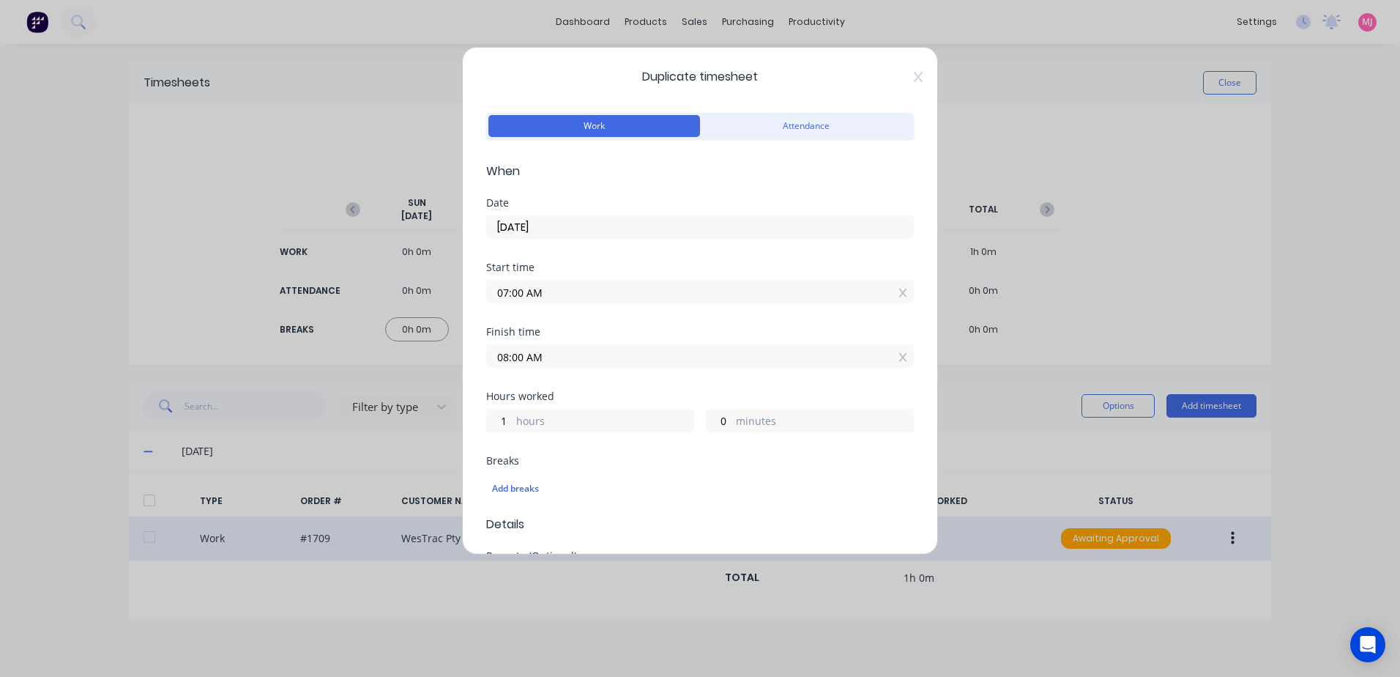
click at [540, 287] on input "07:00 AM" at bounding box center [700, 291] width 426 height 22
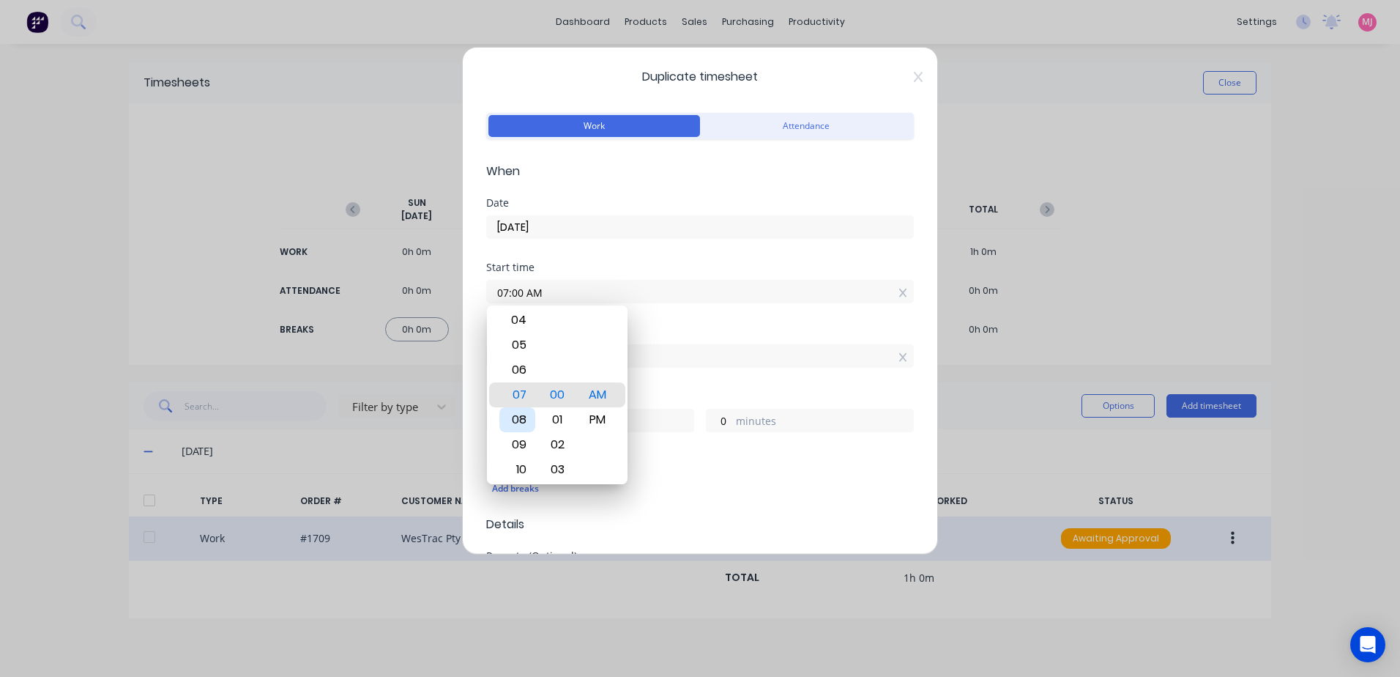
click at [521, 417] on div "08" at bounding box center [517, 419] width 36 height 25
type input "08:00 AM"
type input "0"
drag, startPoint x: 706, startPoint y: 321, endPoint x: 636, endPoint y: 344, distance: 73.2
click at [705, 321] on div "Start time 08:00 AM" at bounding box center [700, 294] width 428 height 64
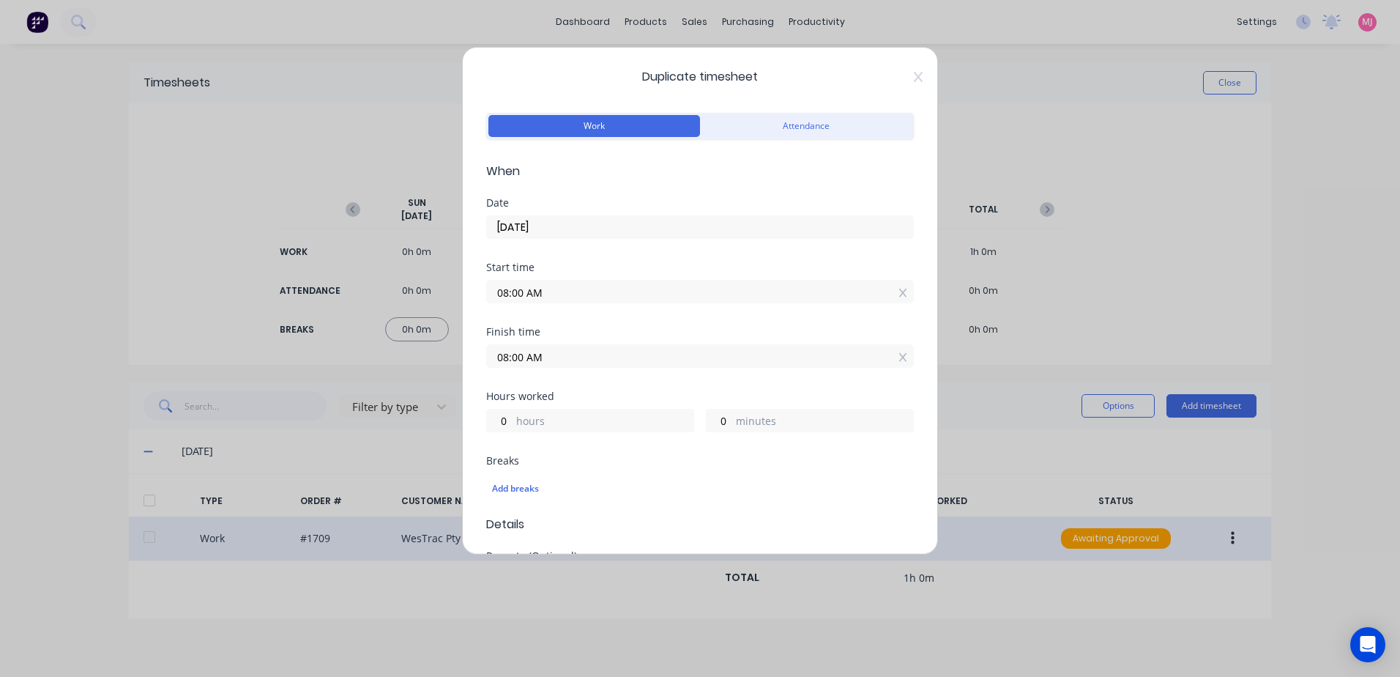
click at [591, 356] on input "08:00 AM" at bounding box center [700, 356] width 426 height 22
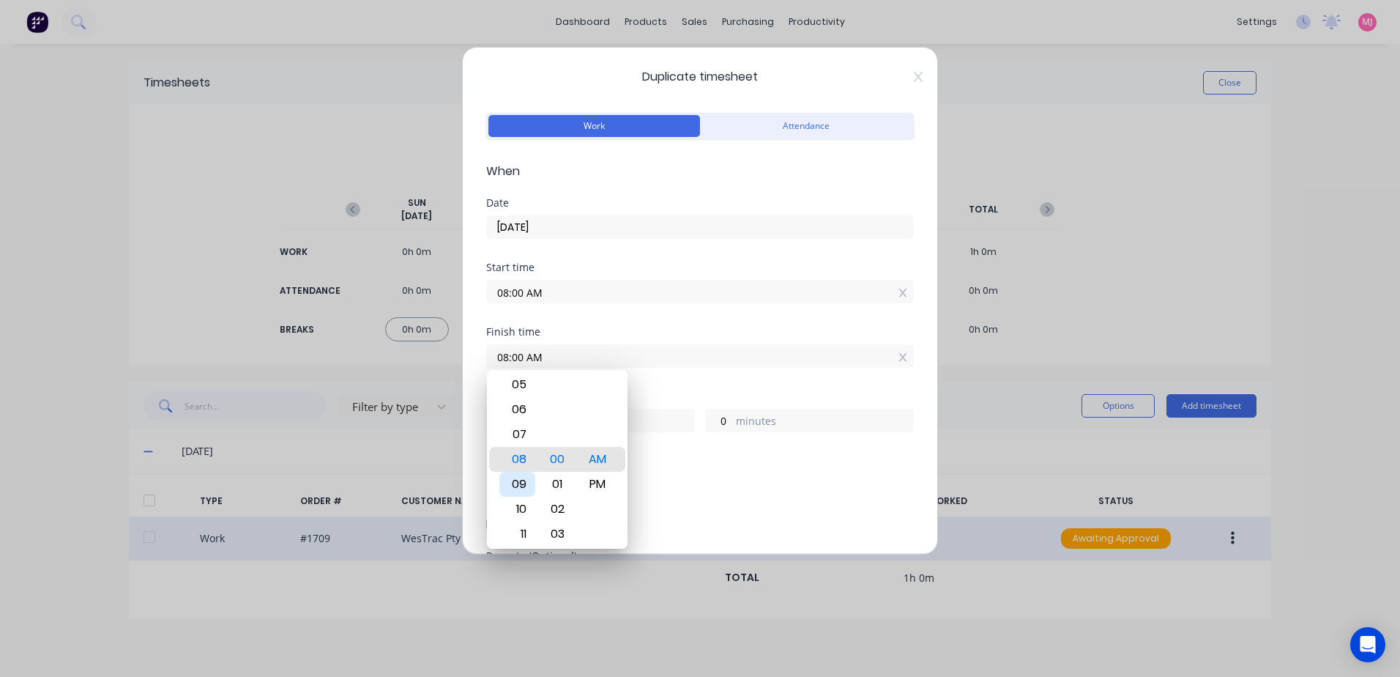
drag, startPoint x: 511, startPoint y: 480, endPoint x: 568, endPoint y: 436, distance: 72.1
click at [518, 473] on div "09" at bounding box center [517, 484] width 36 height 25
drag, startPoint x: 519, startPoint y: 484, endPoint x: 577, endPoint y: 447, distance: 68.5
click at [519, 483] on div "09" at bounding box center [517, 484] width 36 height 25
type input "09:00 AM"
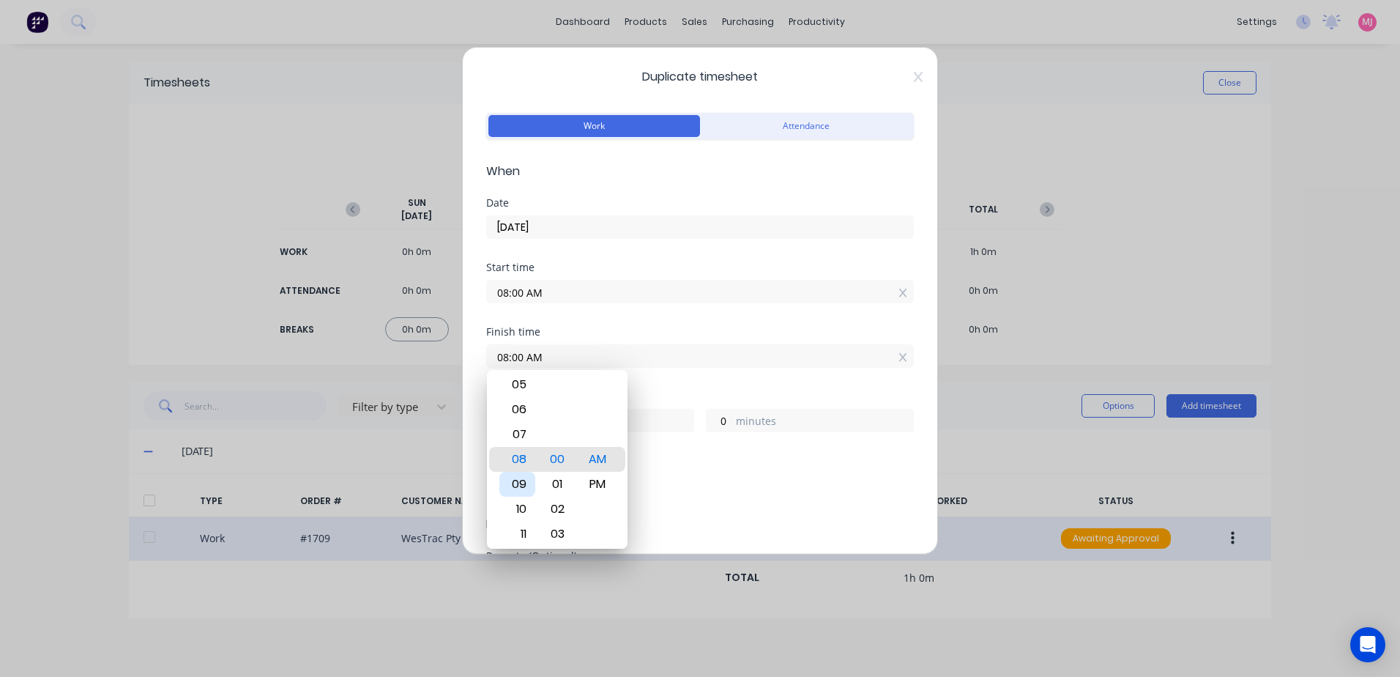
type input "1"
click at [688, 315] on div "Start time 08:00 AM" at bounding box center [700, 294] width 428 height 64
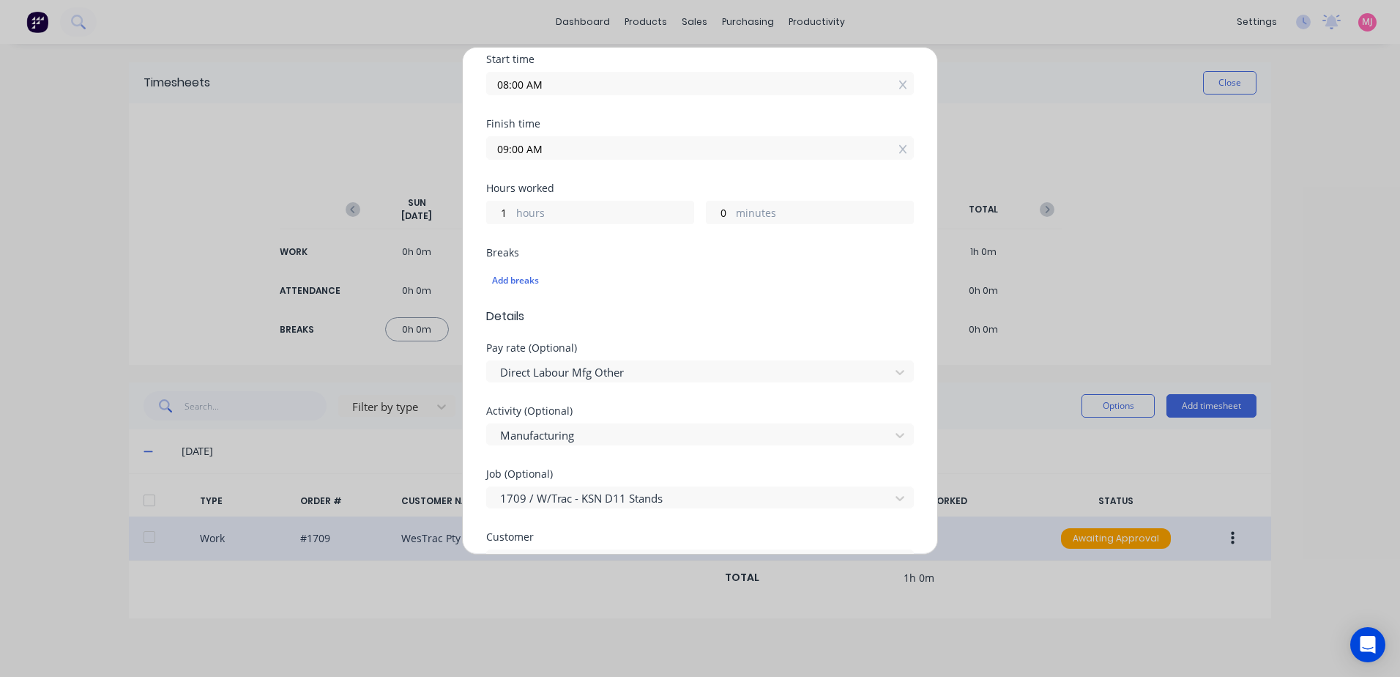
scroll to position [220, 0]
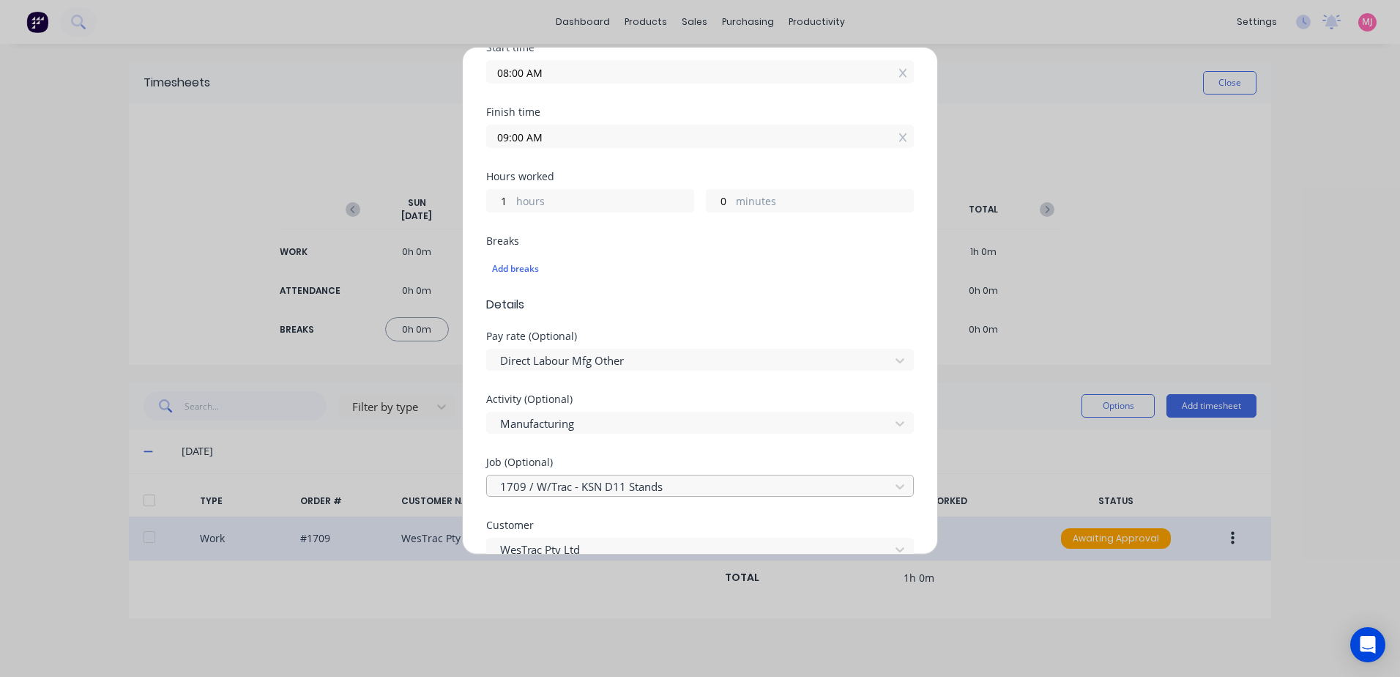
click at [539, 486] on div at bounding box center [691, 486] width 384 height 18
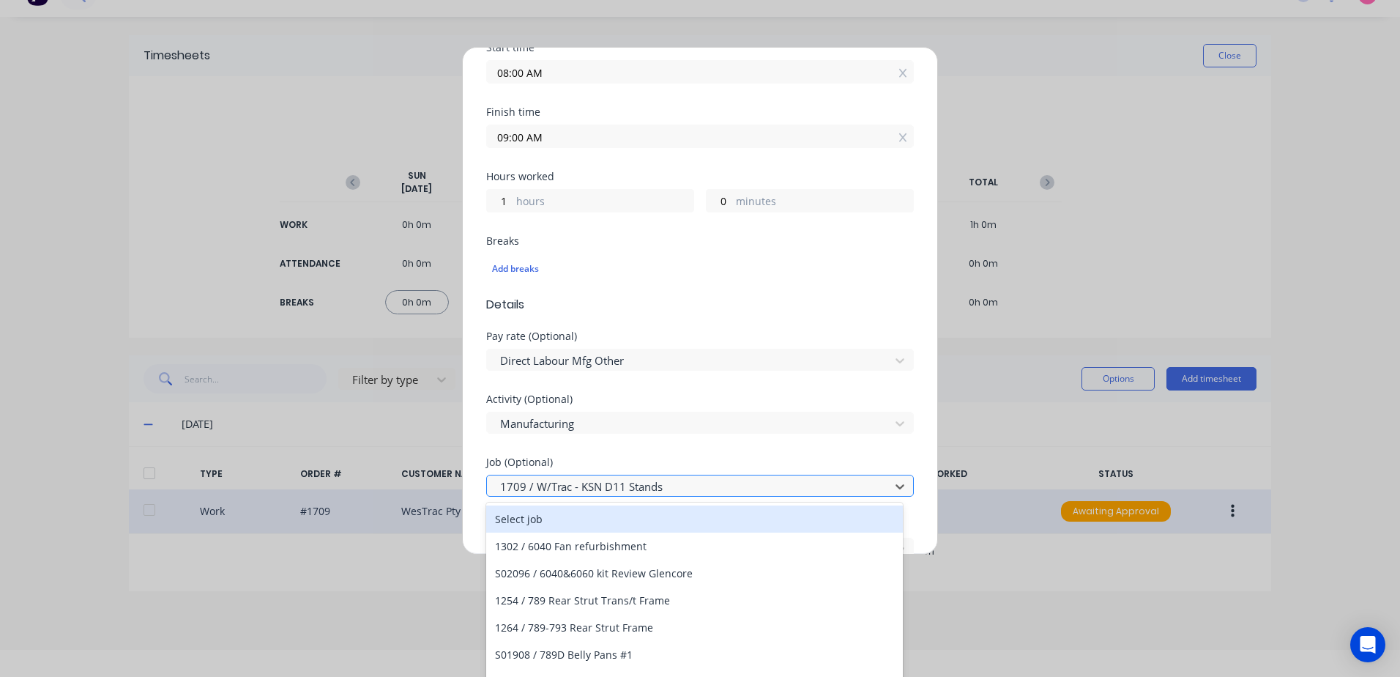
scroll to position [29, 0]
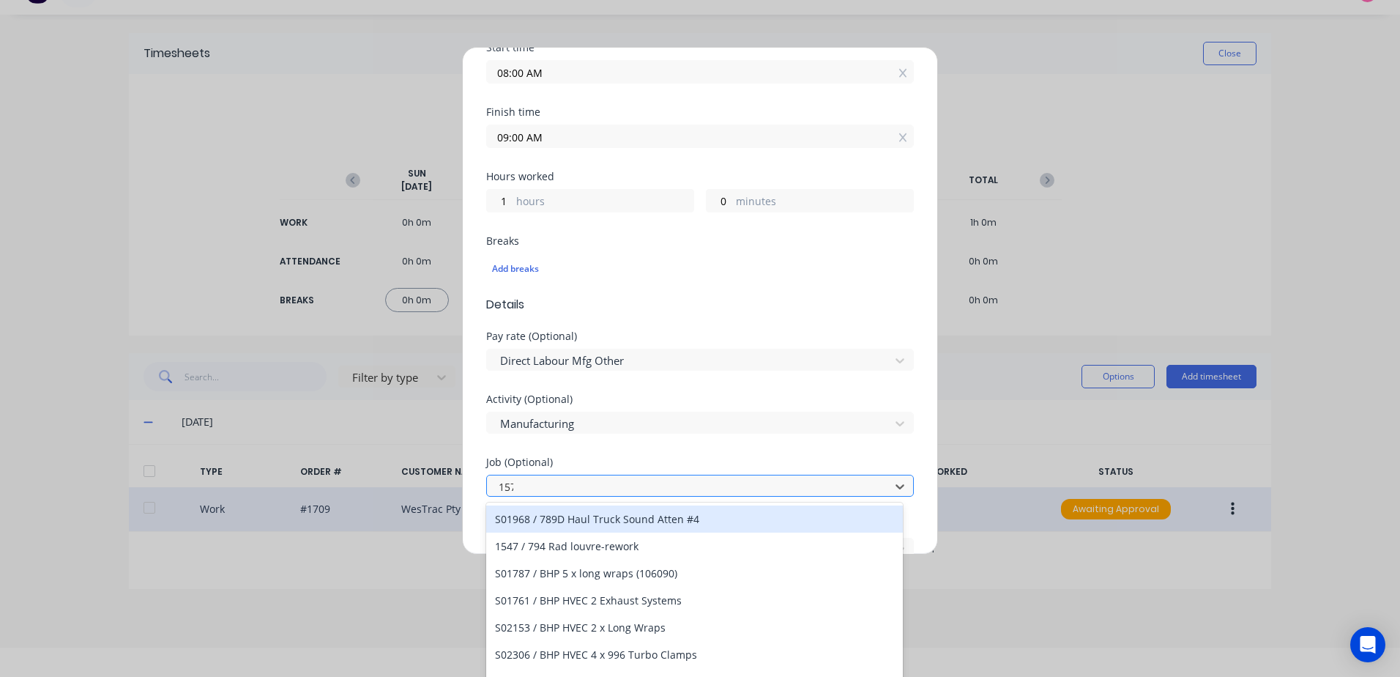
type input "1573"
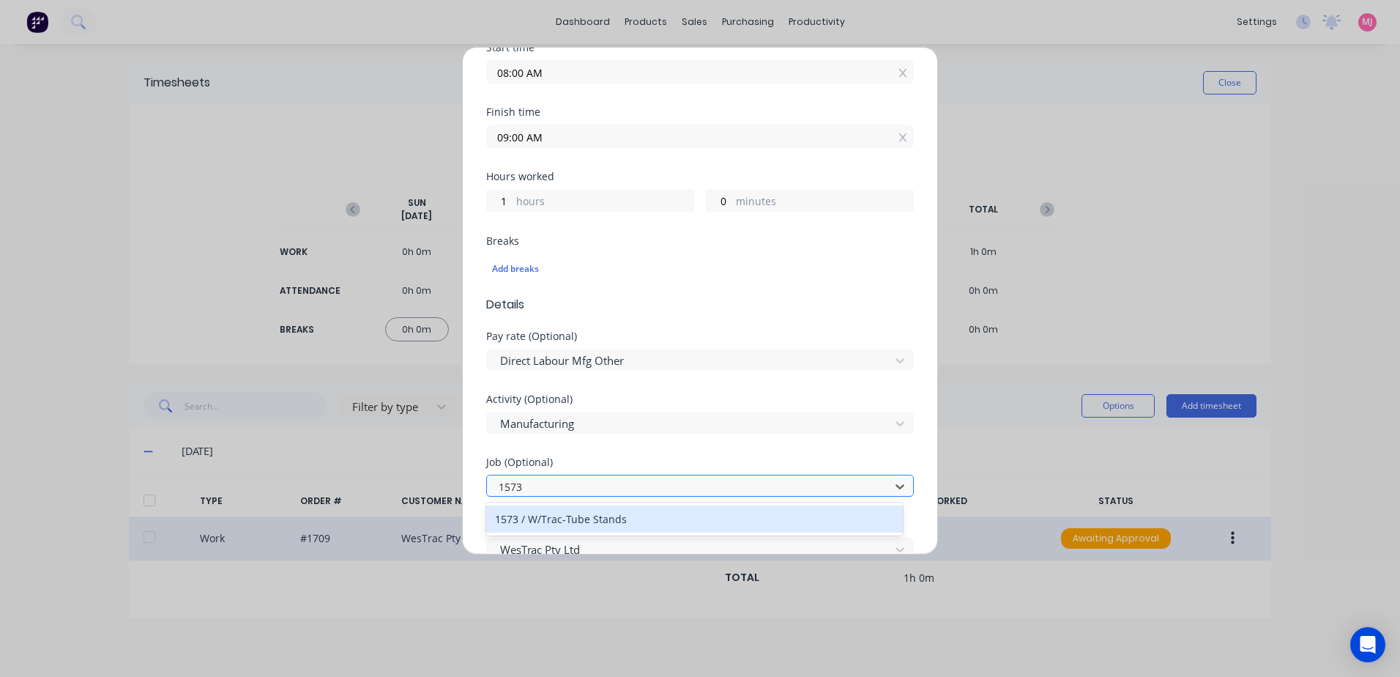
scroll to position [0, 0]
click at [557, 521] on div "1573 / W/Trac-Tube Stands" at bounding box center [694, 518] width 417 height 27
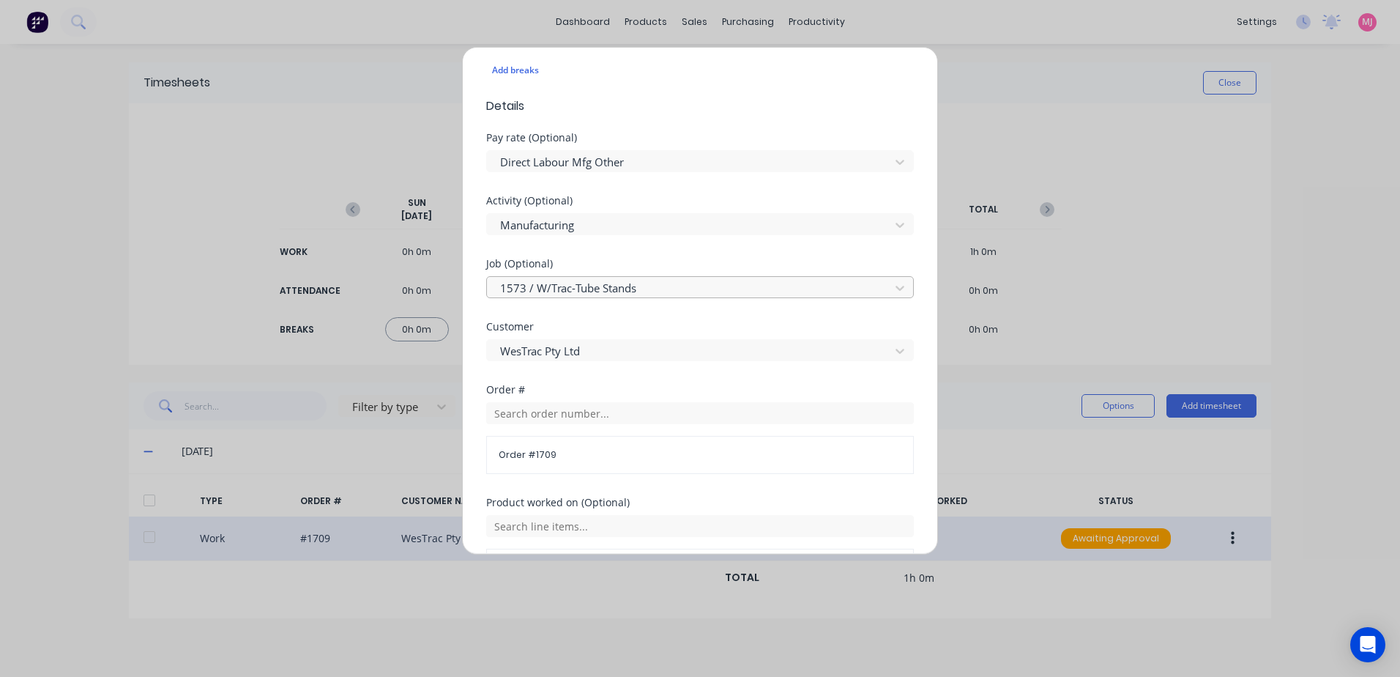
scroll to position [439, 0]
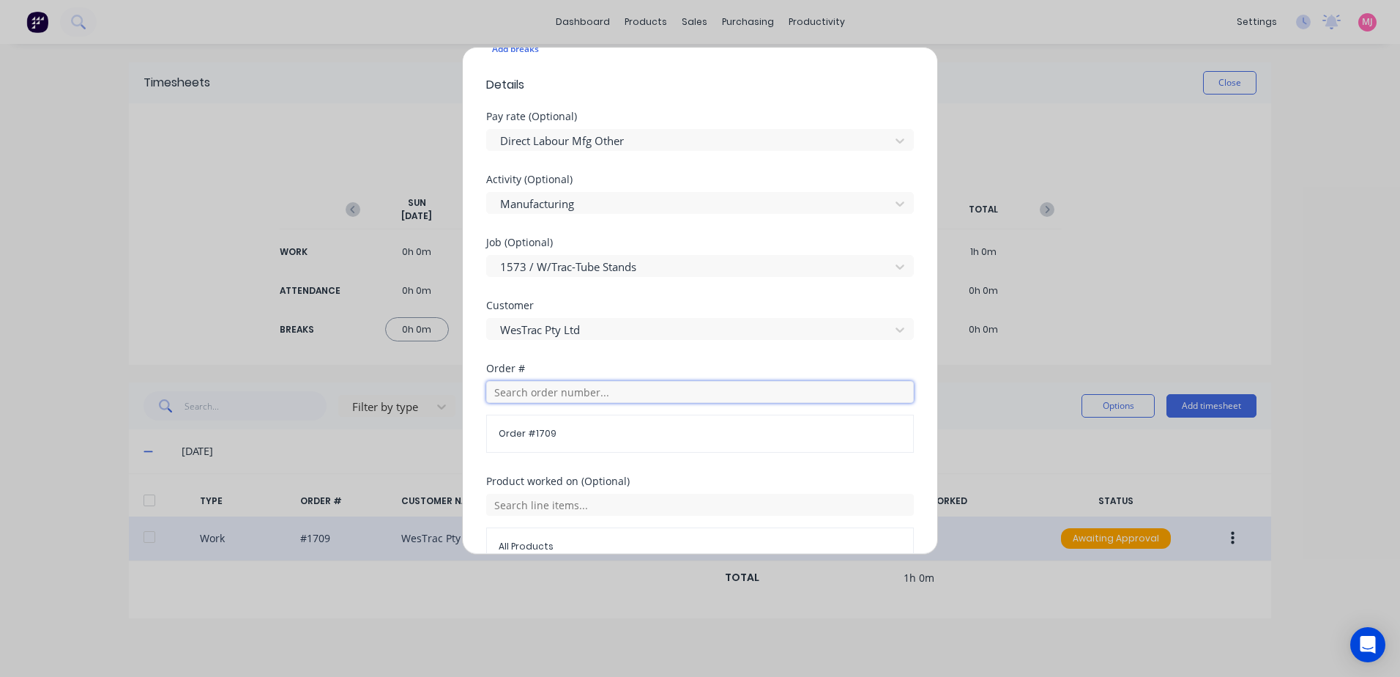
click at [535, 394] on input "text" at bounding box center [700, 392] width 428 height 22
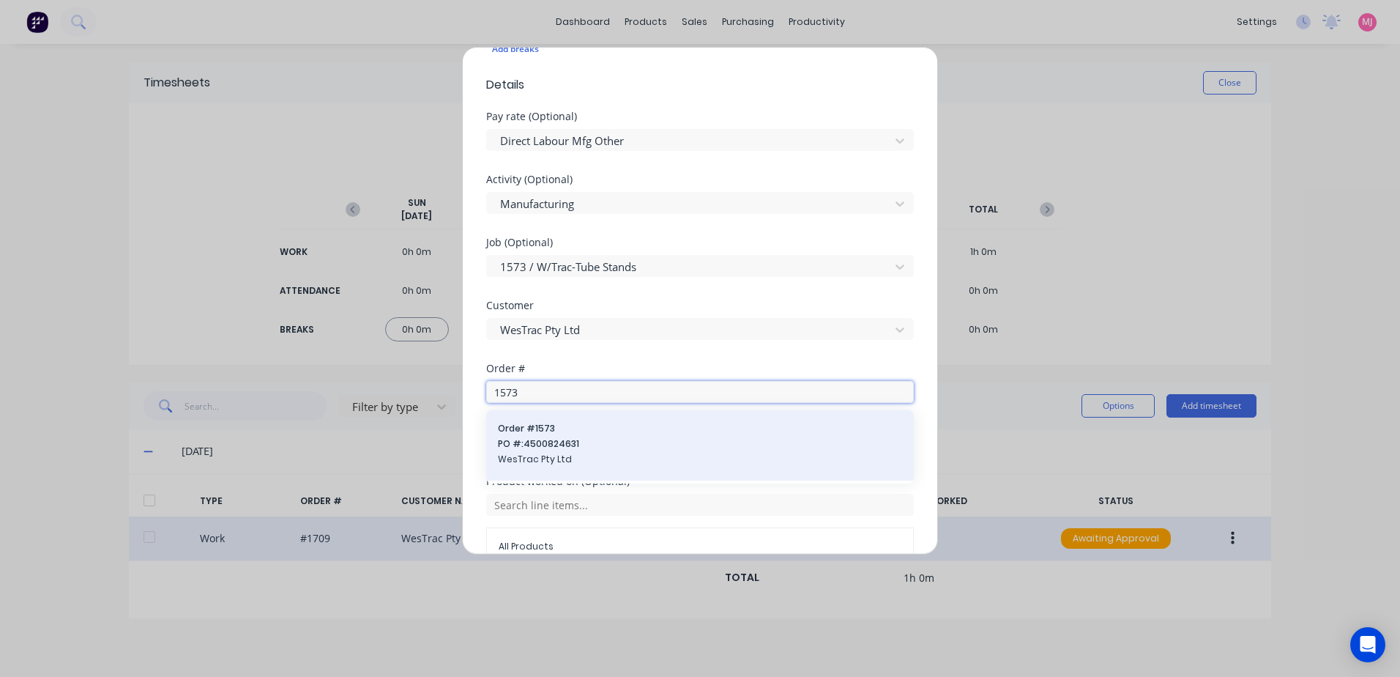
type input "1573"
click at [538, 434] on span "Order # 1573" at bounding box center [700, 428] width 404 height 13
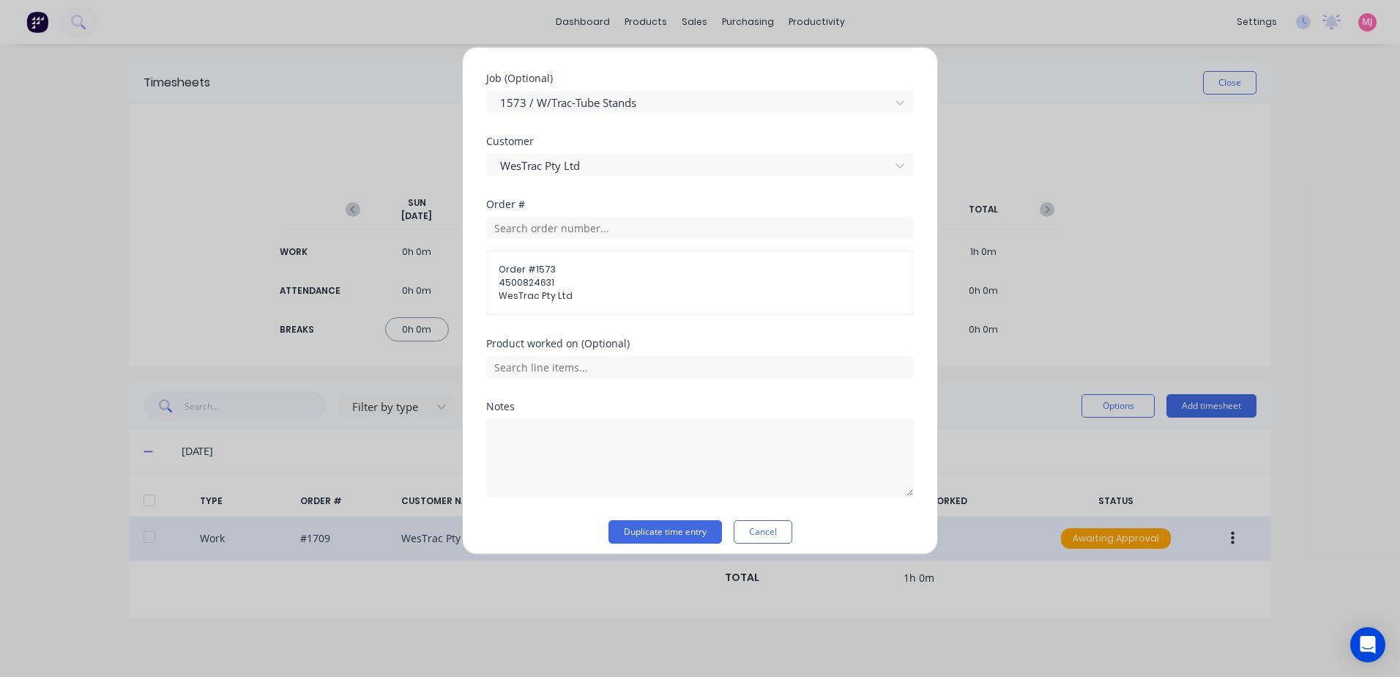
scroll to position [614, 0]
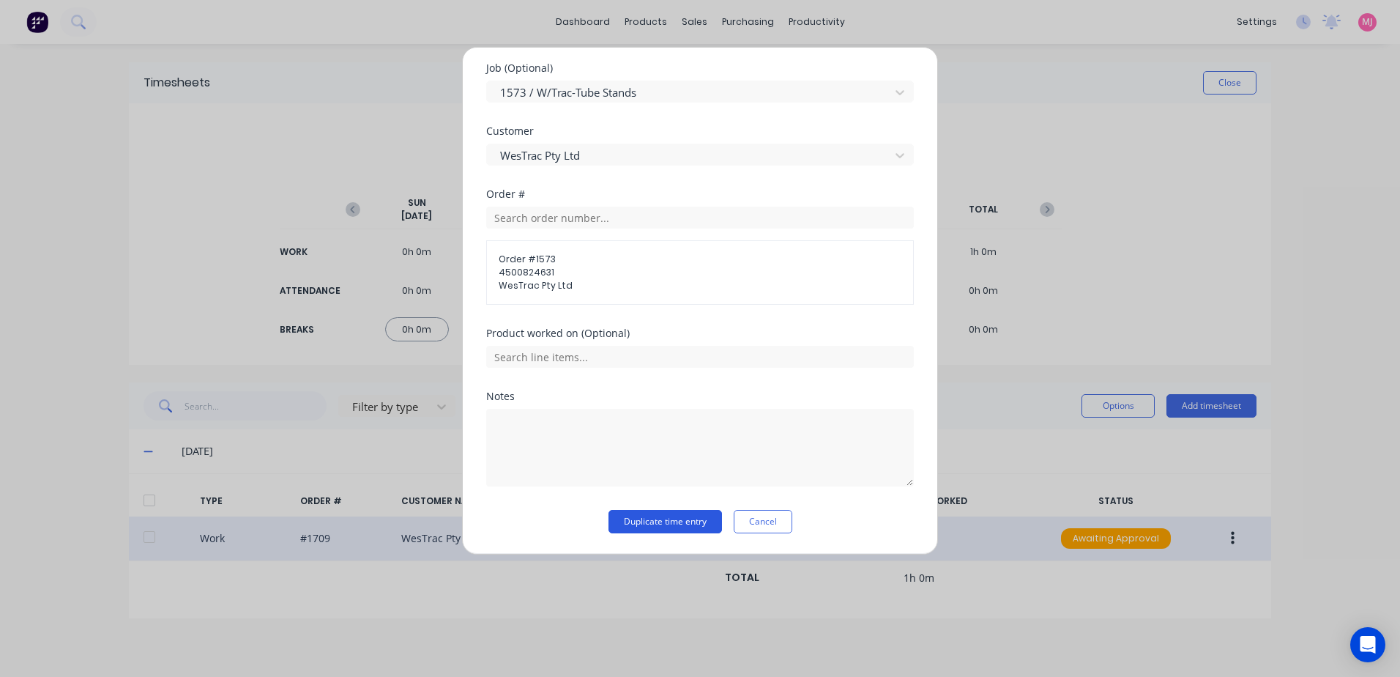
click at [630, 518] on button "Duplicate time entry" at bounding box center [666, 521] width 114 height 23
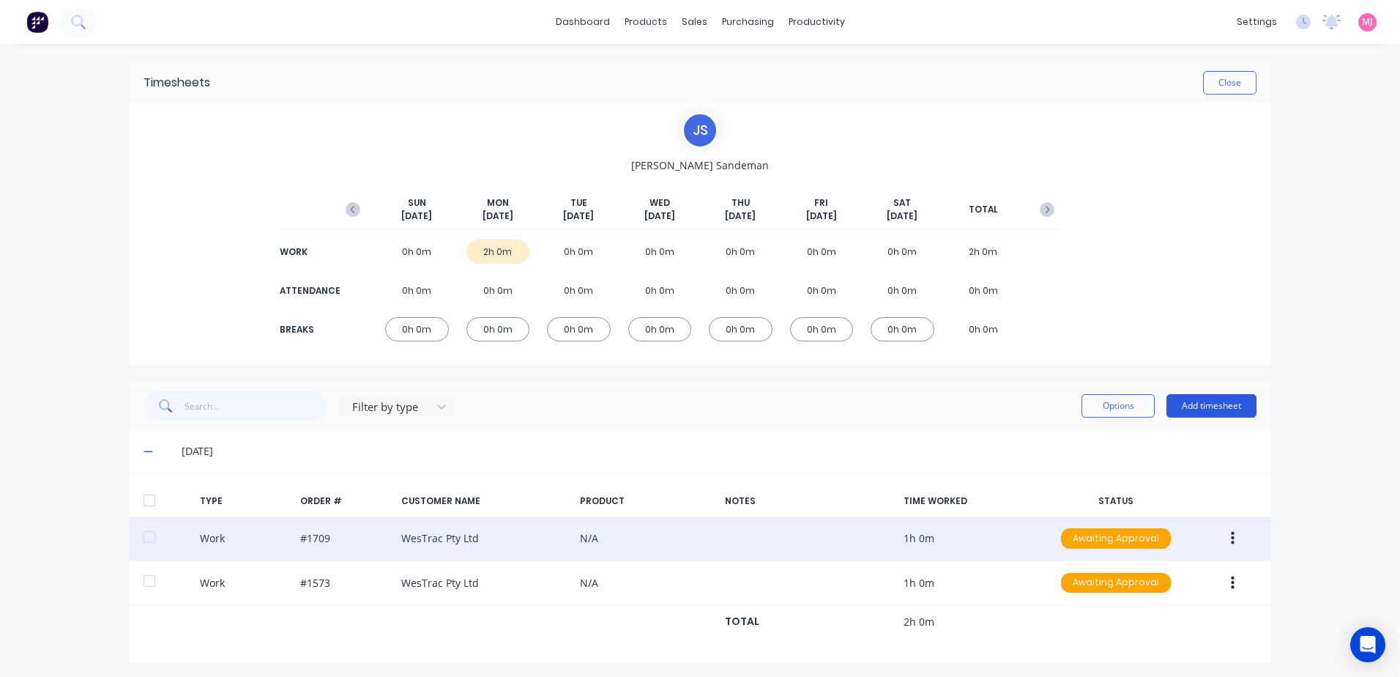
click at [1213, 406] on button "Add timesheet" at bounding box center [1212, 405] width 90 height 23
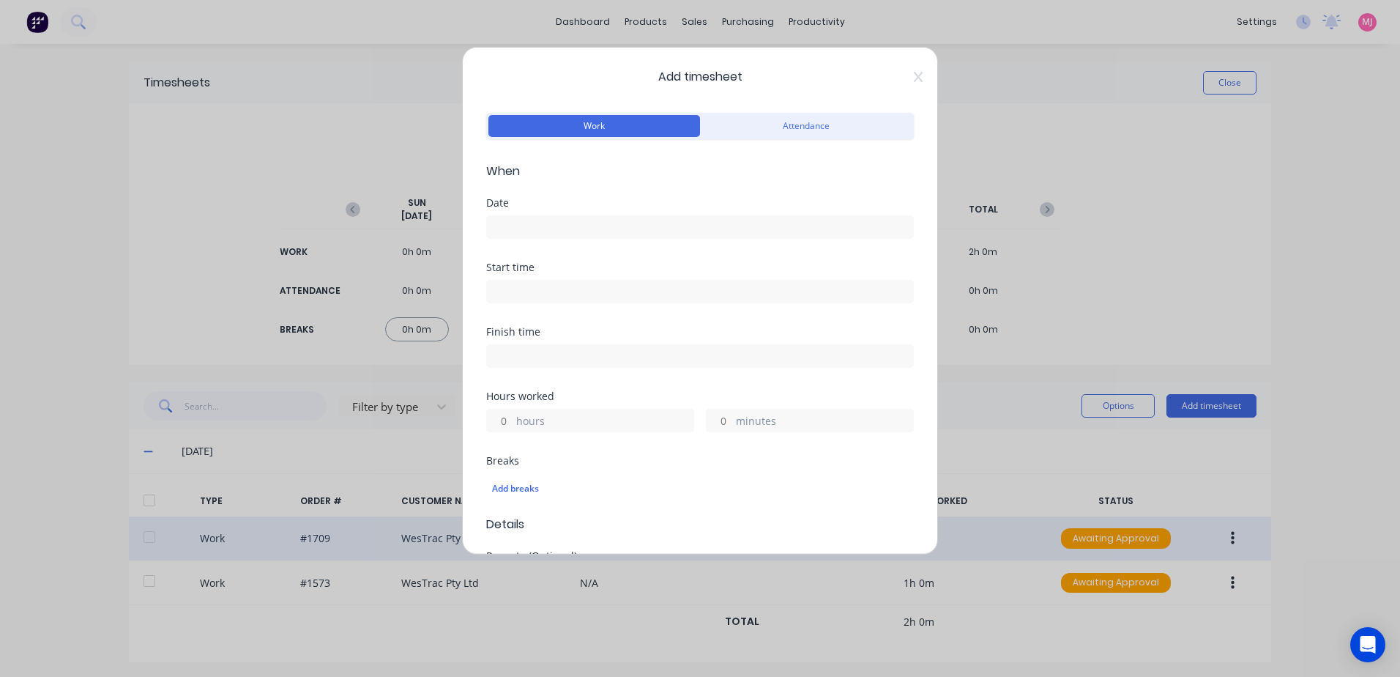
click at [535, 223] on input at bounding box center [700, 227] width 426 height 22
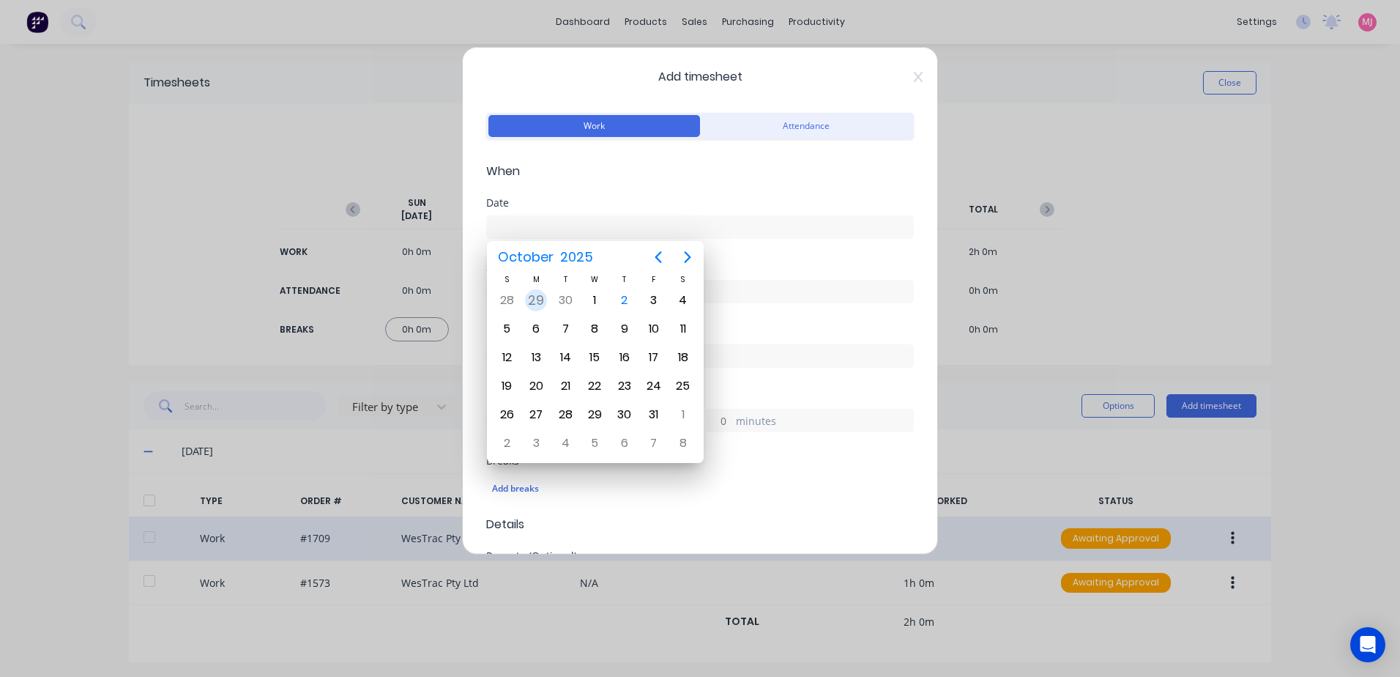
click at [536, 299] on div "29" at bounding box center [536, 300] width 22 height 22
type input "[DATE]"
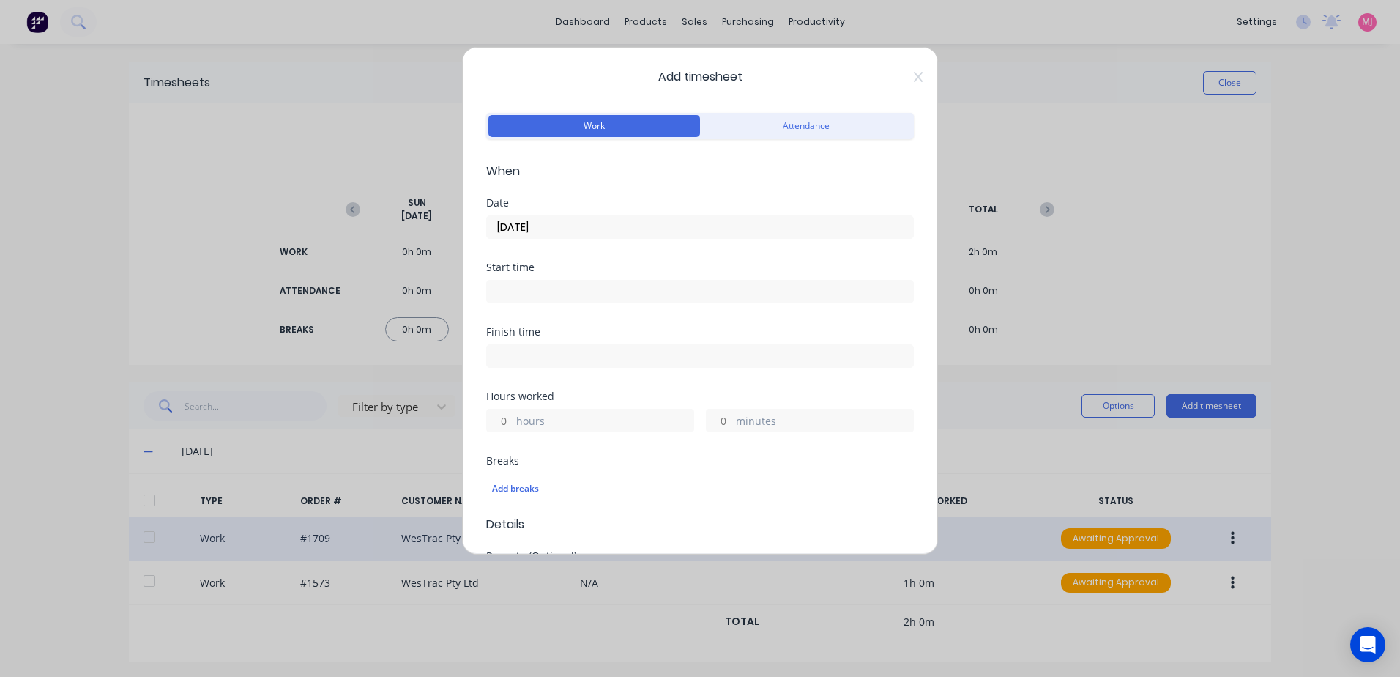
click at [517, 291] on input at bounding box center [700, 291] width 426 height 22
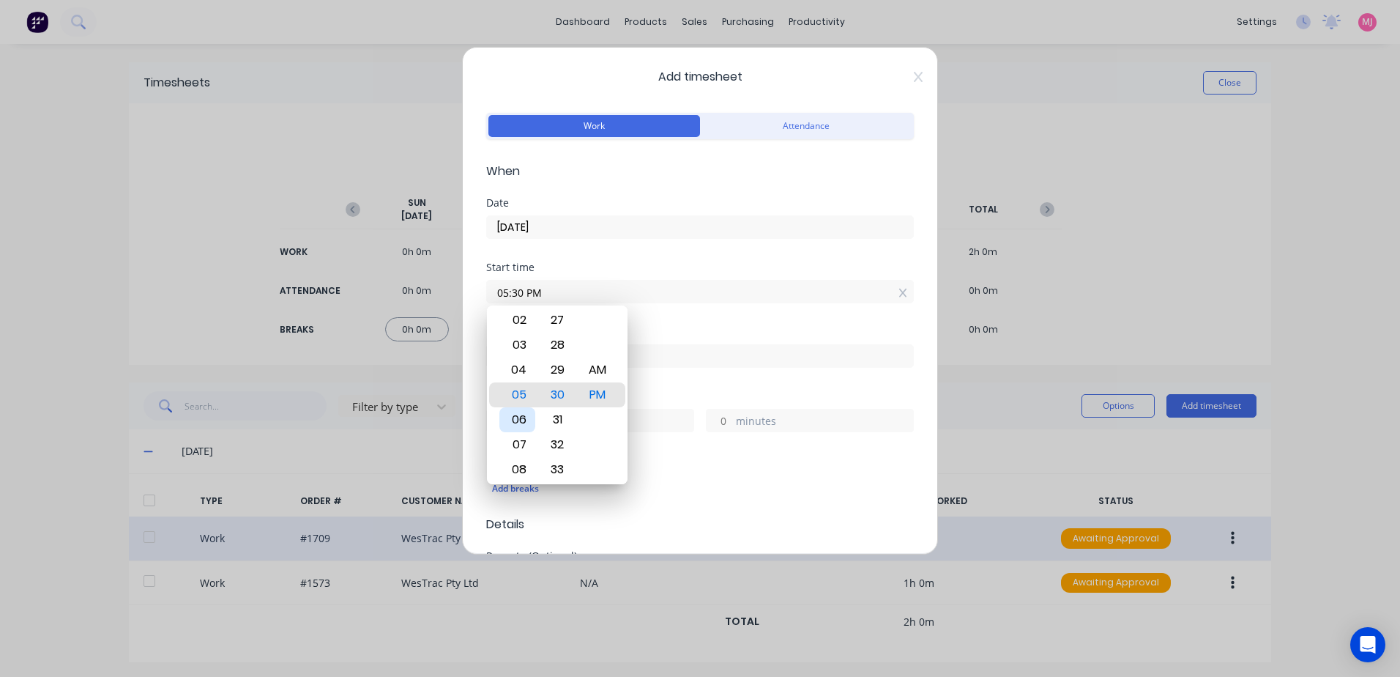
click at [515, 417] on div "06" at bounding box center [517, 419] width 36 height 25
click at [602, 364] on div "AM" at bounding box center [598, 369] width 36 height 25
type input "06:00 AM"
click at [677, 314] on div "Start time 06:00 AM" at bounding box center [700, 294] width 428 height 64
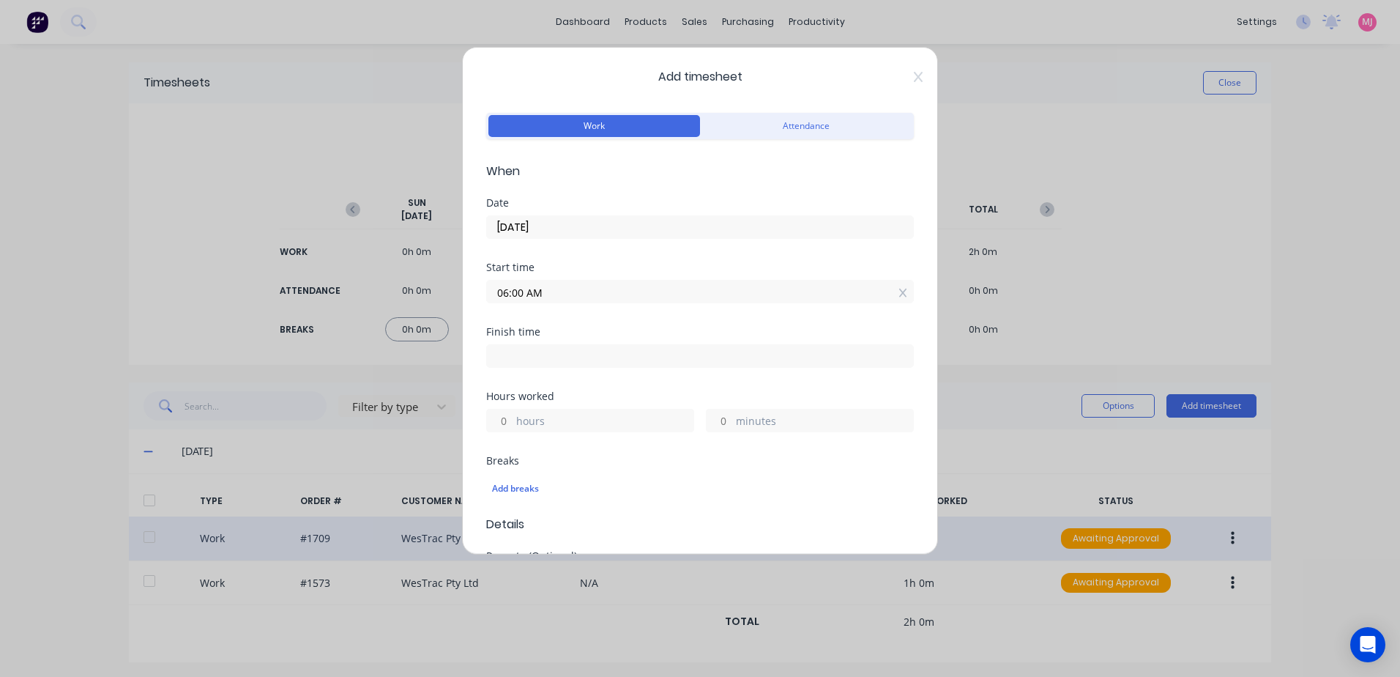
click at [543, 354] on input at bounding box center [700, 356] width 426 height 22
type input "02:30 PM"
type input "8"
type input "30"
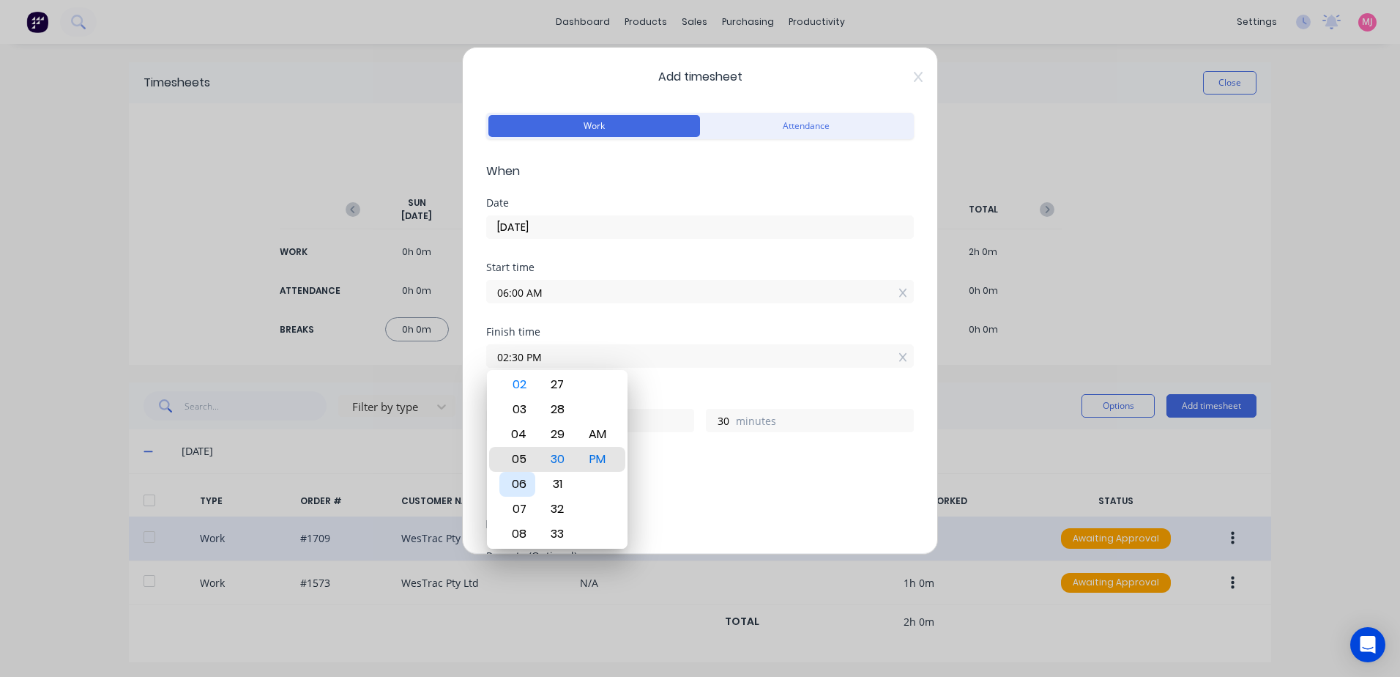
type input "05:30 PM"
type input "11"
click at [522, 505] on div "07" at bounding box center [517, 509] width 36 height 25
type input "07:30 PM"
type input "13"
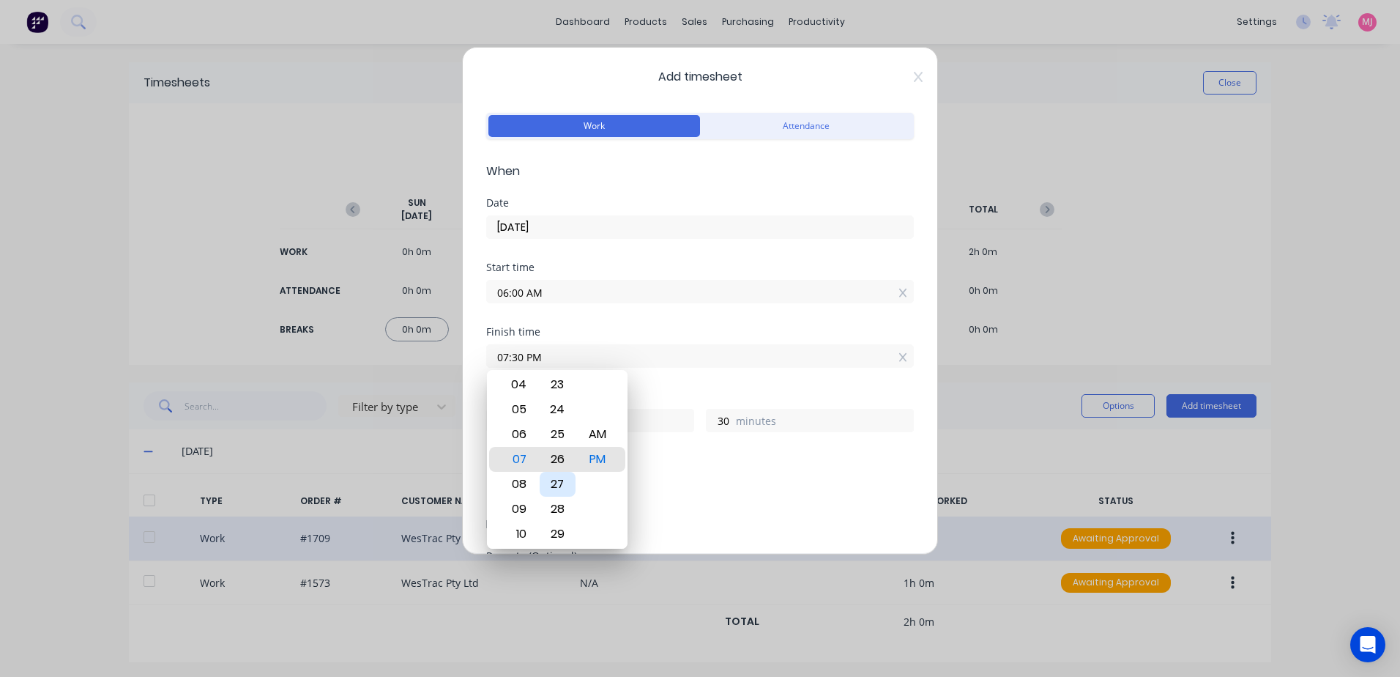
type input "07:26 PM"
type input "26"
type input "07:21 PM"
type input "21"
type input "07:15 PM"
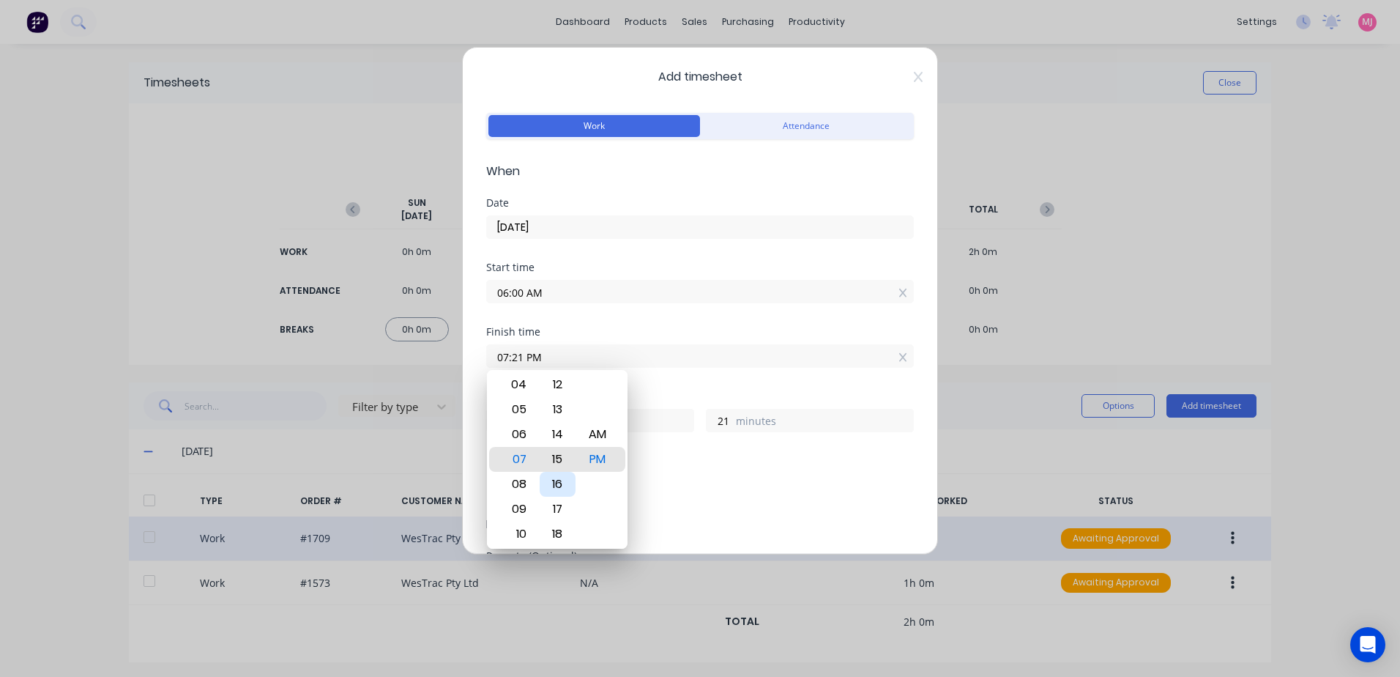
type input "15"
type input "07:09 PM"
type input "9"
type input "07:00 PM"
type input "0"
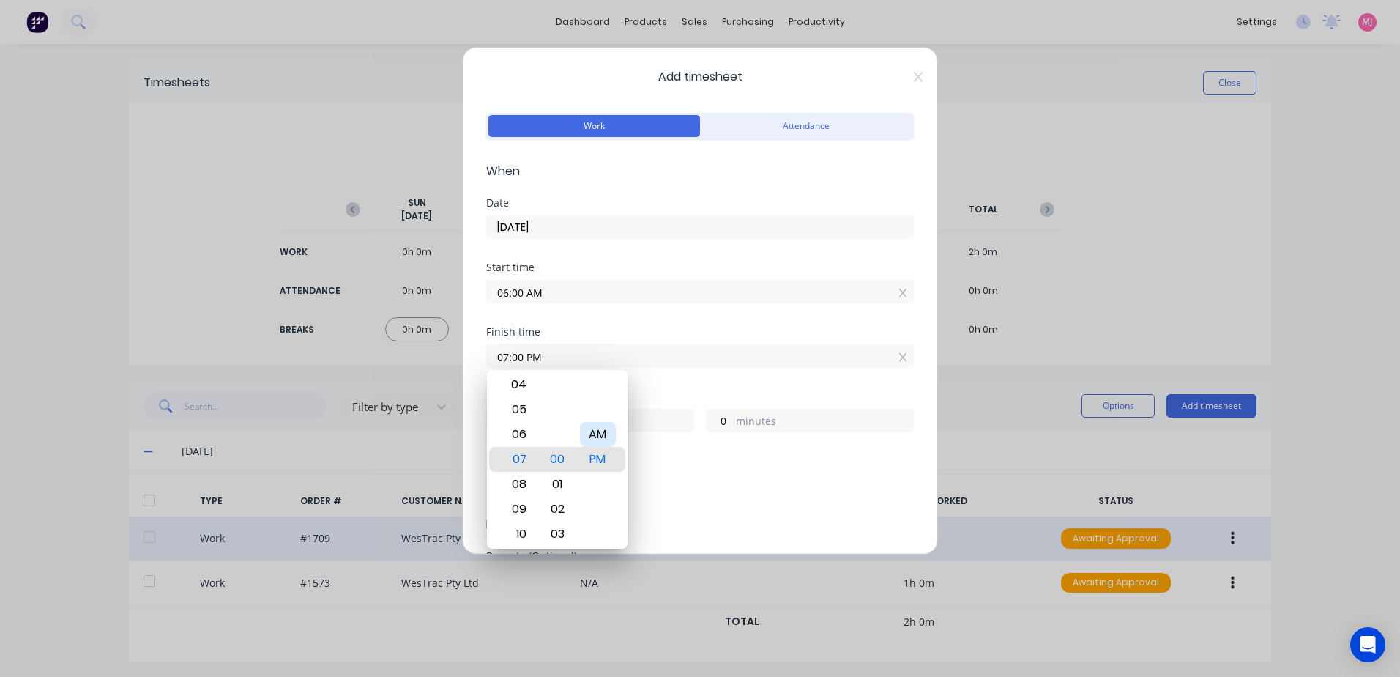
click at [603, 436] on div "AM" at bounding box center [598, 434] width 36 height 25
type input "07:00 AM"
type input "1"
click at [658, 387] on div "Finish time 07:00 AM" at bounding box center [700, 359] width 428 height 64
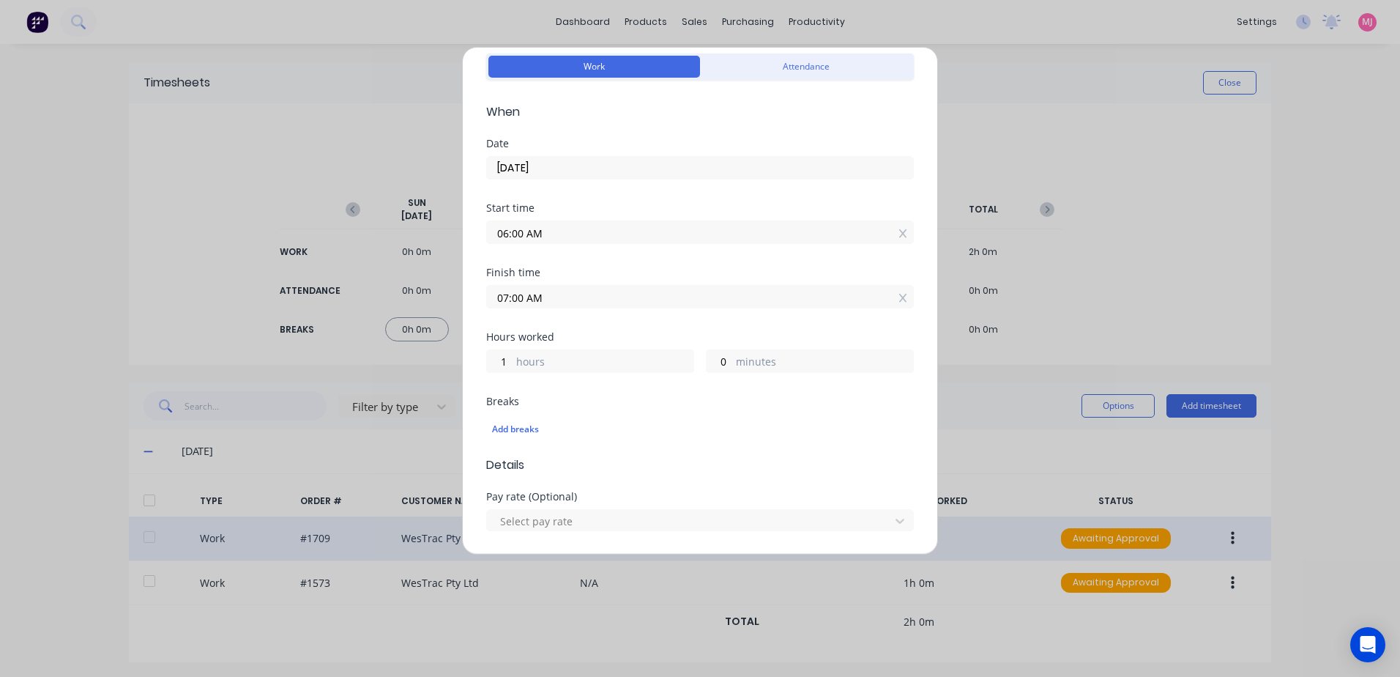
scroll to position [220, 0]
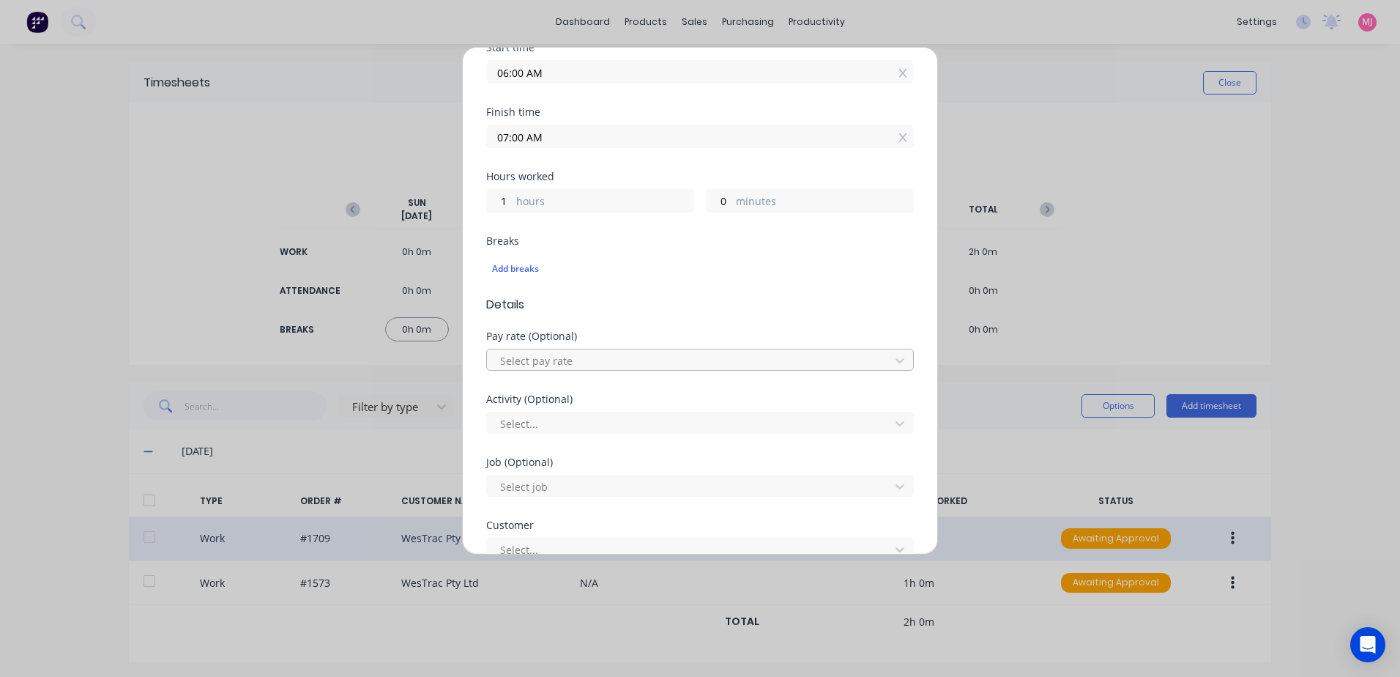
click at [555, 357] on div at bounding box center [691, 361] width 384 height 18
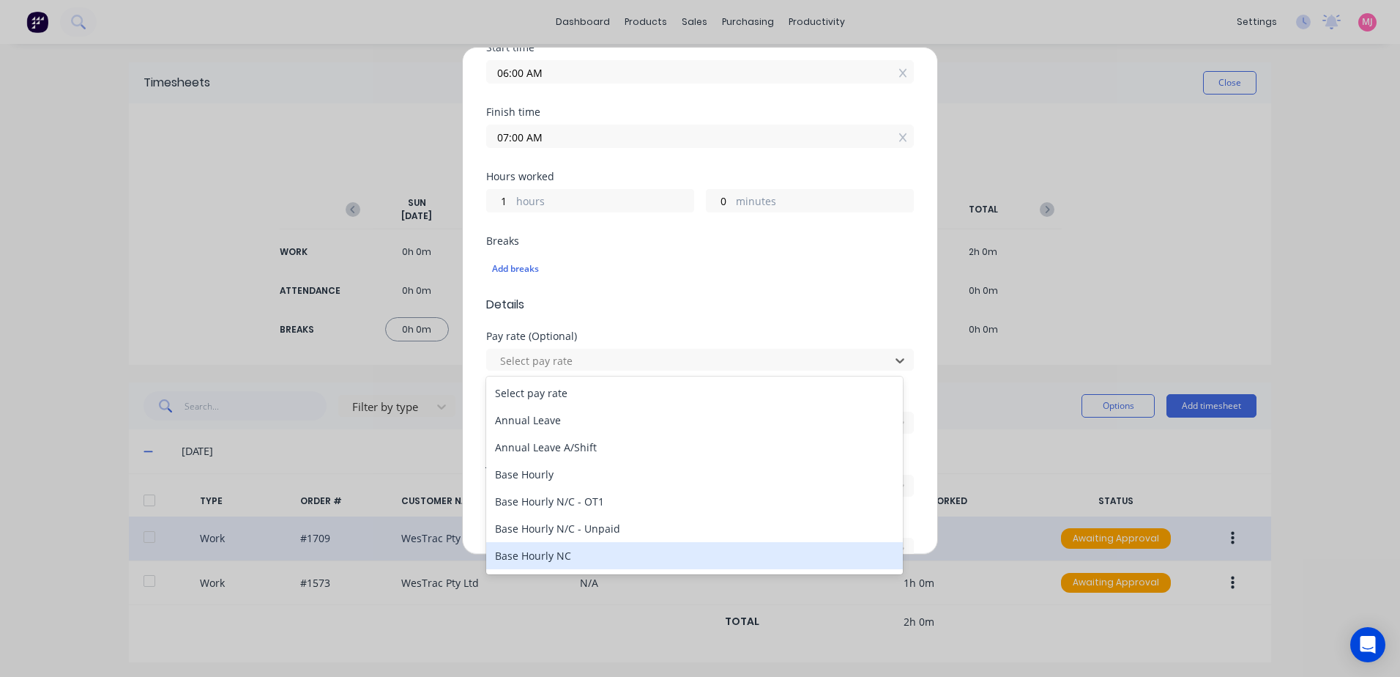
click at [518, 554] on div "Base Hourly NC" at bounding box center [694, 555] width 417 height 27
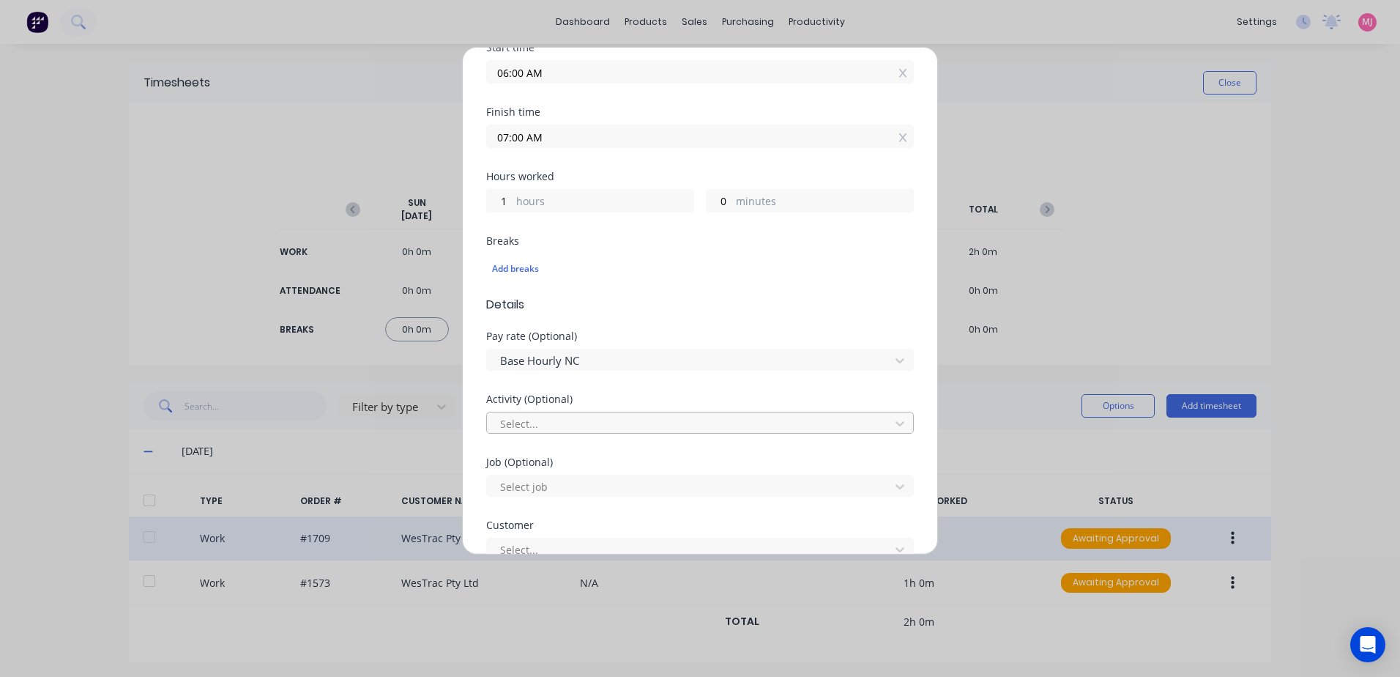
click at [526, 424] on div at bounding box center [691, 424] width 384 height 18
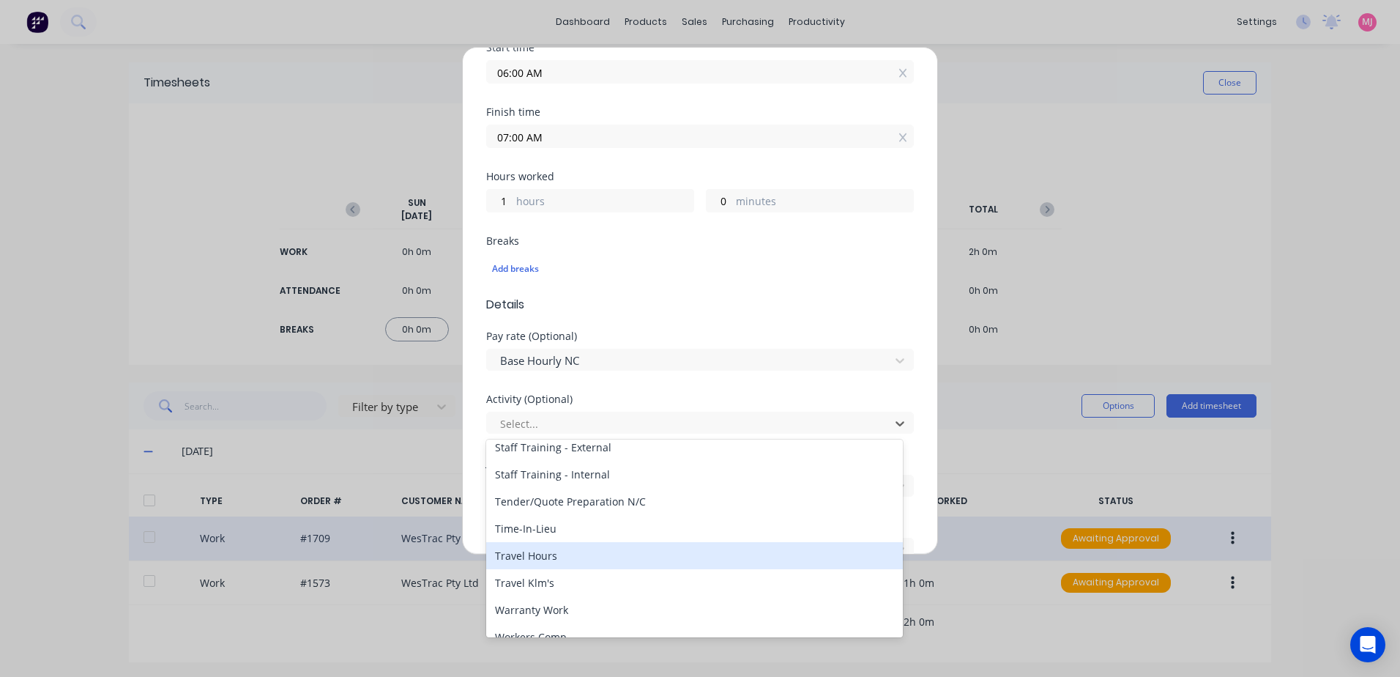
scroll to position [702, 0]
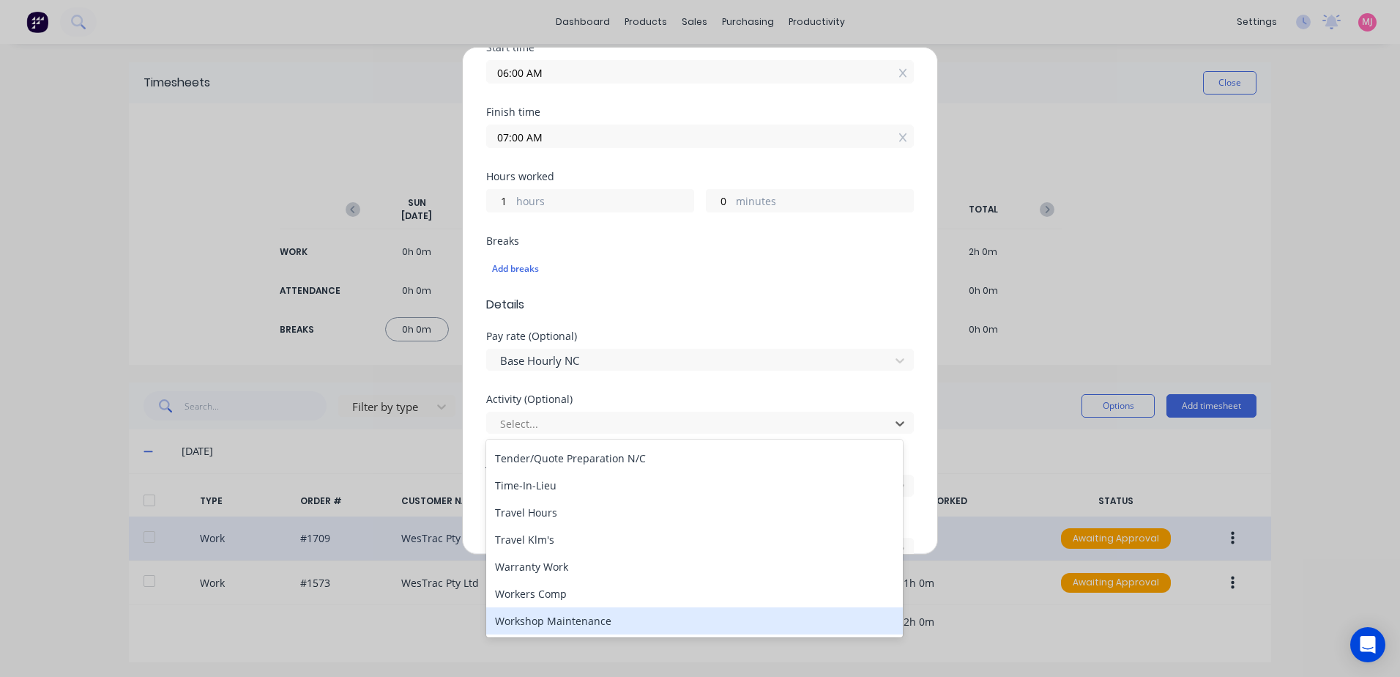
click at [552, 620] on div "Workshop Maintenance" at bounding box center [694, 620] width 417 height 27
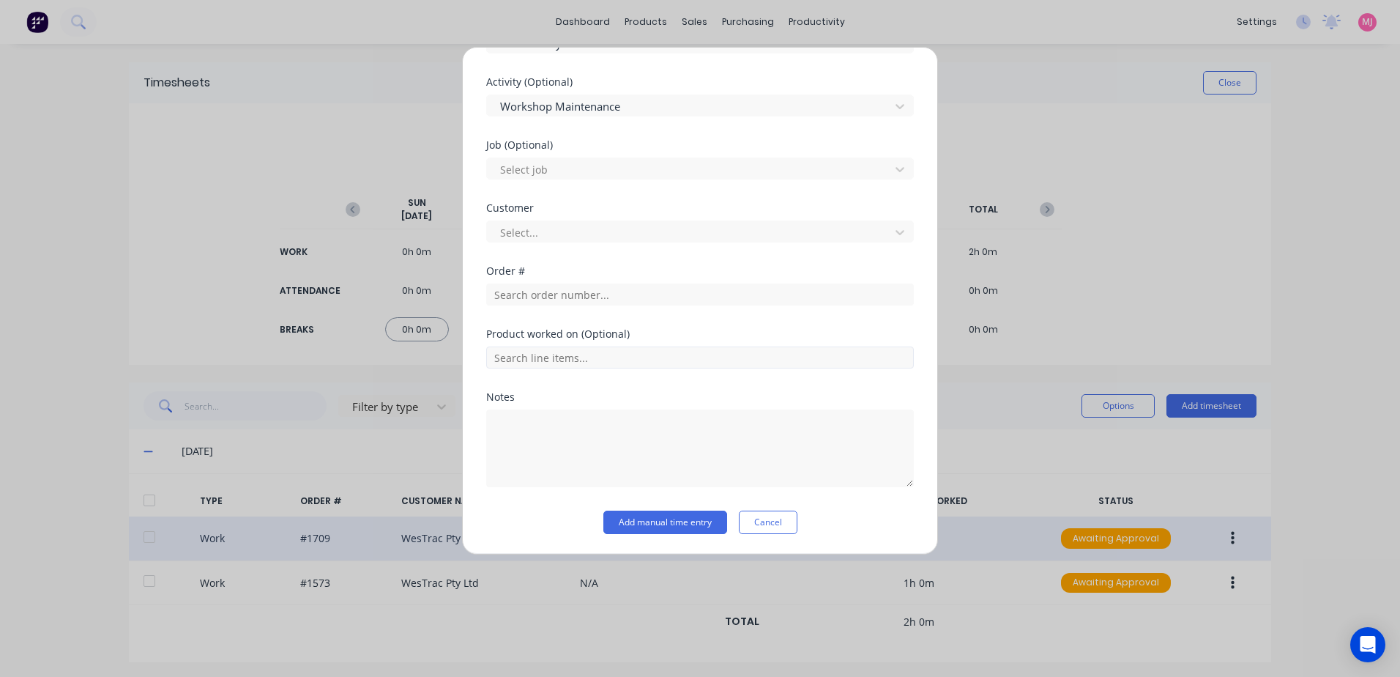
scroll to position [538, 0]
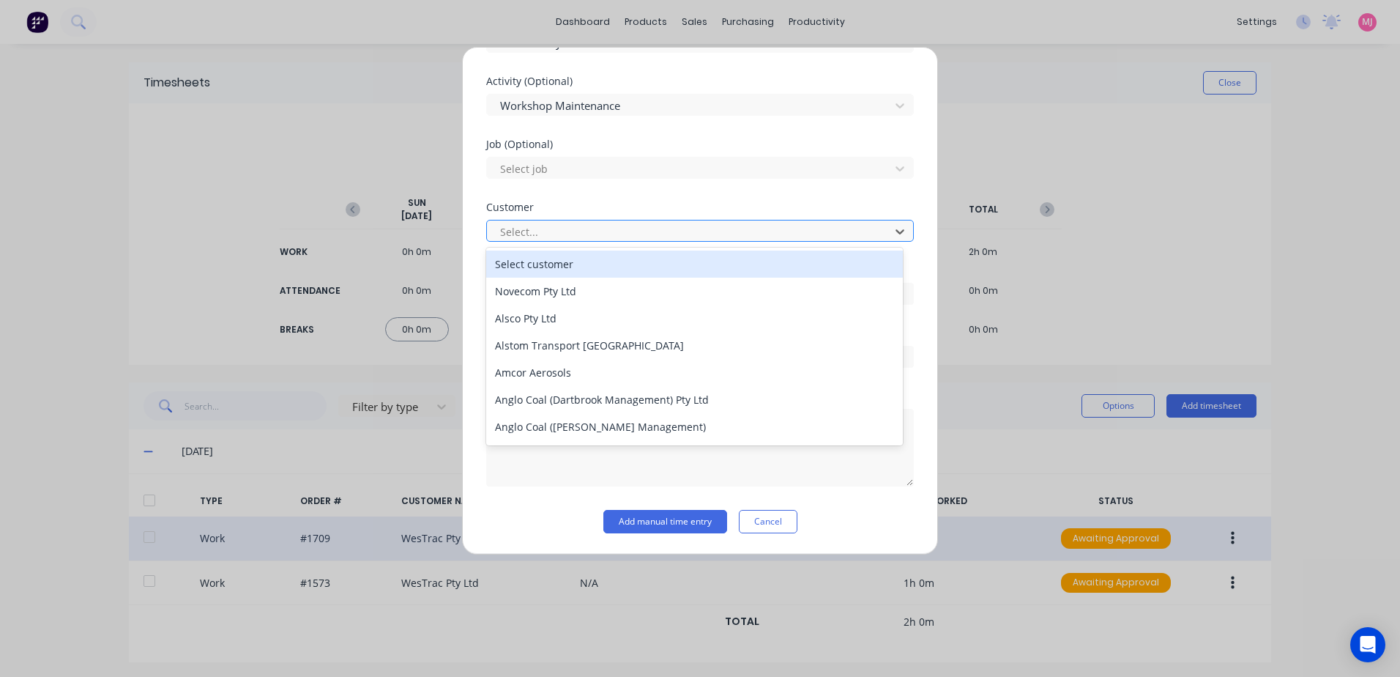
click at [543, 226] on div at bounding box center [691, 232] width 384 height 18
type input "hus"
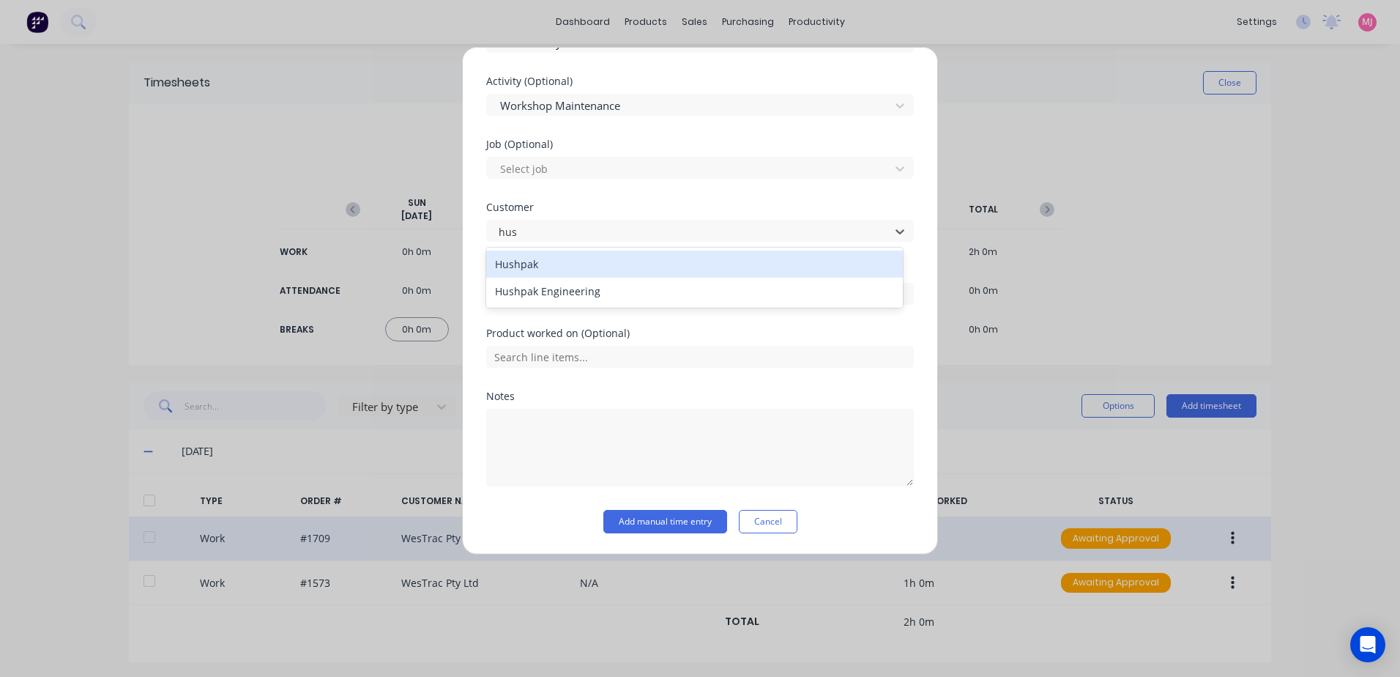
drag, startPoint x: 547, startPoint y: 264, endPoint x: 581, endPoint y: 307, distance: 54.2
click at [546, 264] on div "Hushpak" at bounding box center [694, 263] width 417 height 27
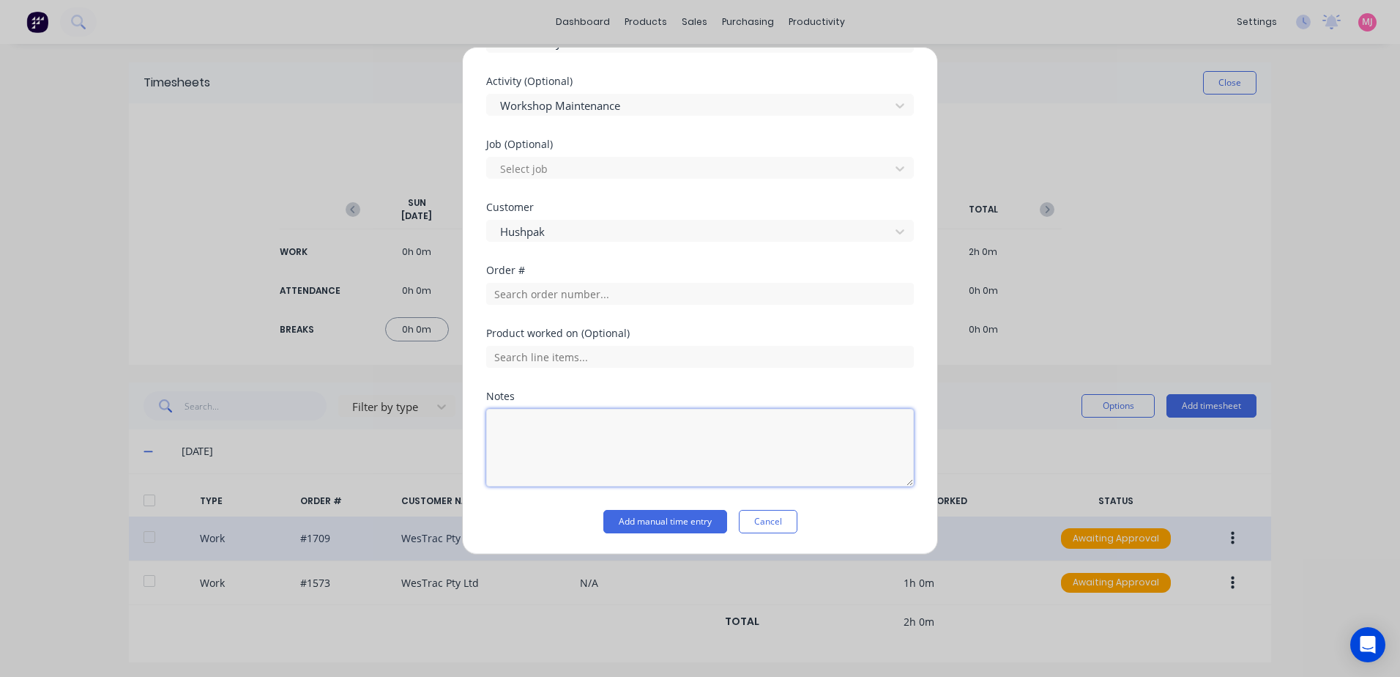
click at [523, 430] on textarea at bounding box center [700, 448] width 428 height 78
click at [626, 440] on textarea "Sign SOPS" at bounding box center [700, 448] width 428 height 78
type textarea "Sign SOPS"
click at [659, 522] on button "Add manual time entry" at bounding box center [665, 521] width 124 height 23
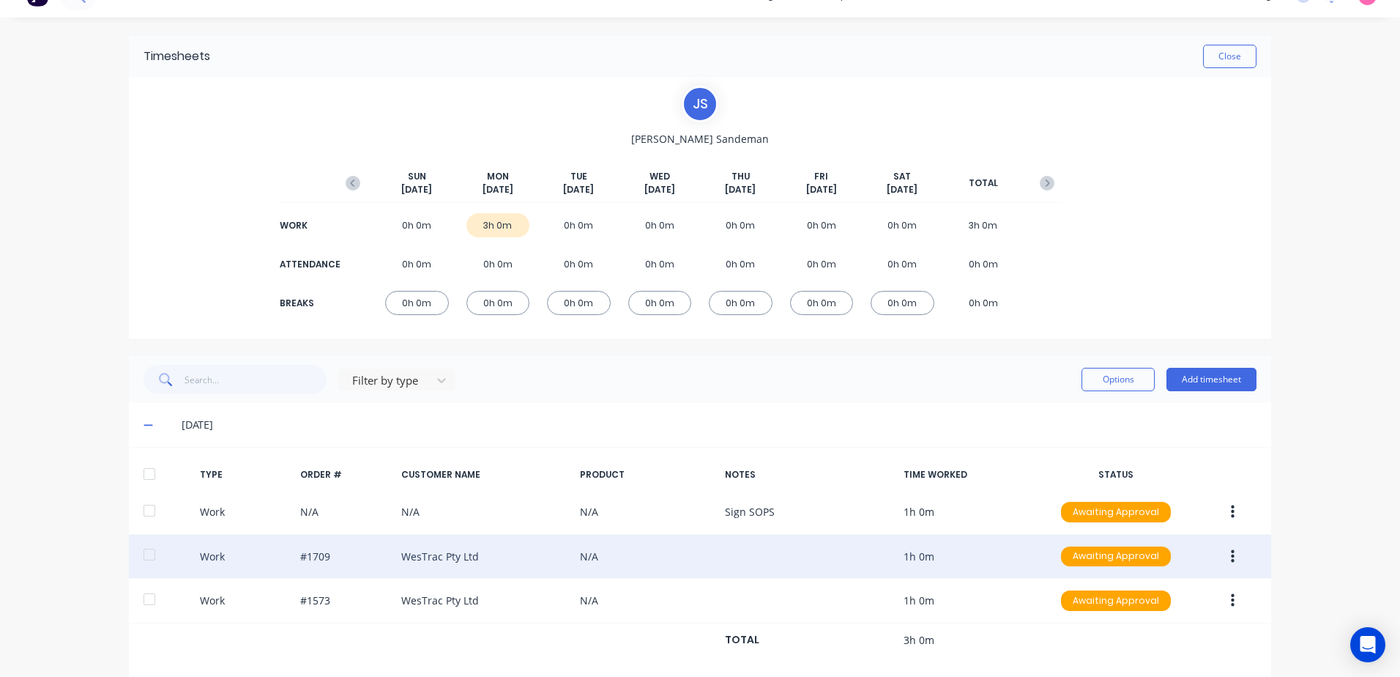
scroll to position [48, 0]
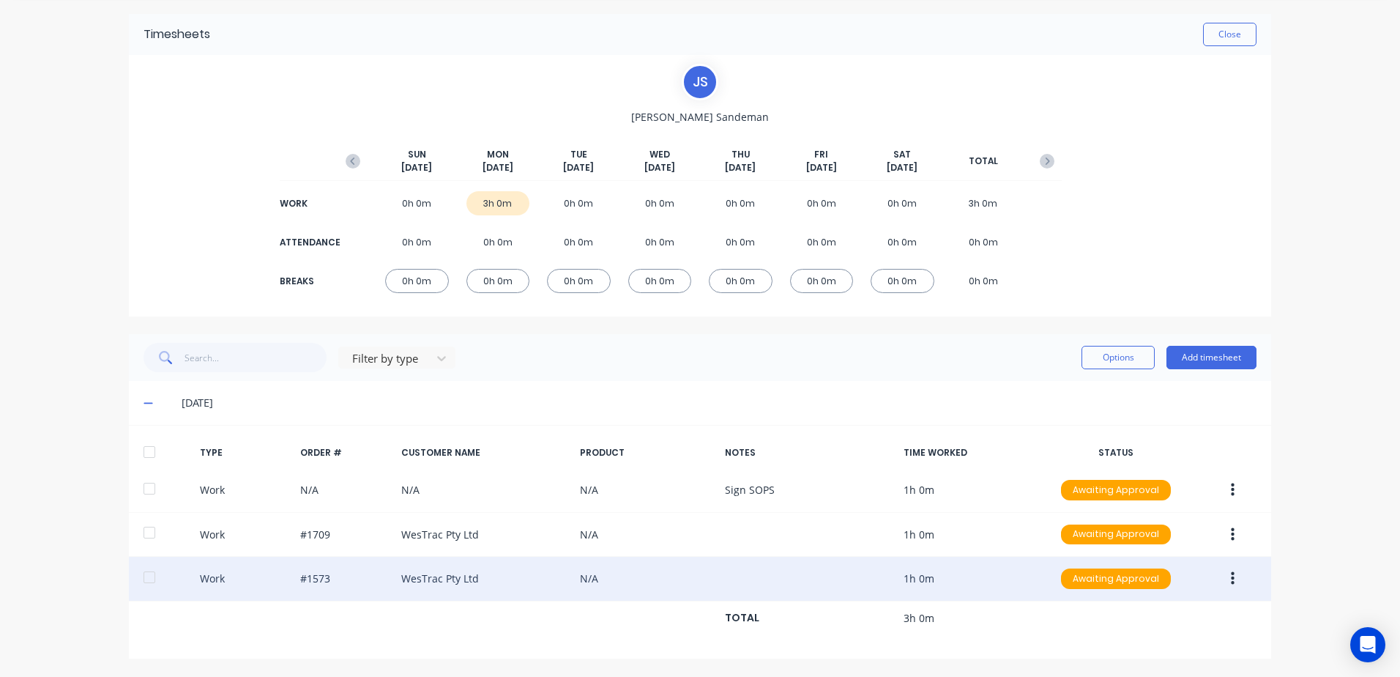
click at [1231, 578] on icon "button" at bounding box center [1233, 578] width 4 height 13
click at [1165, 554] on div "Duplicate" at bounding box center [1180, 552] width 113 height 21
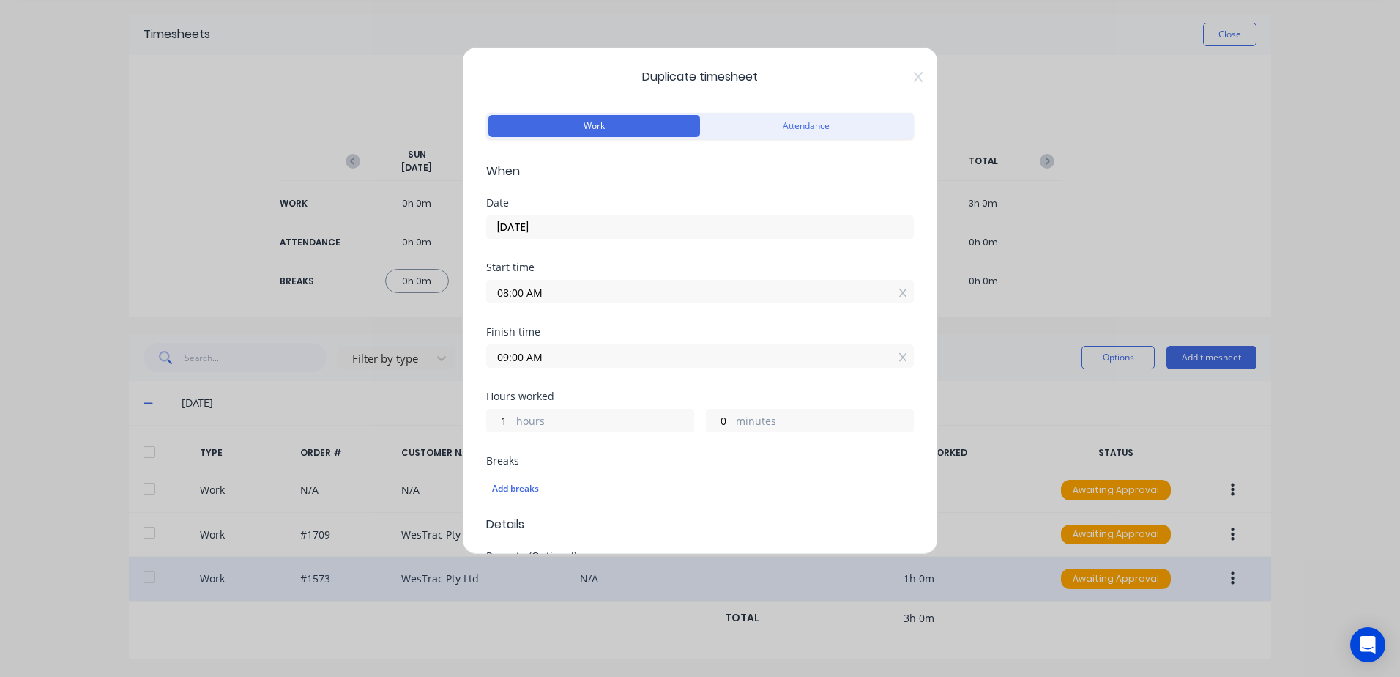
click at [567, 292] on input "08:00 AM" at bounding box center [700, 291] width 426 height 22
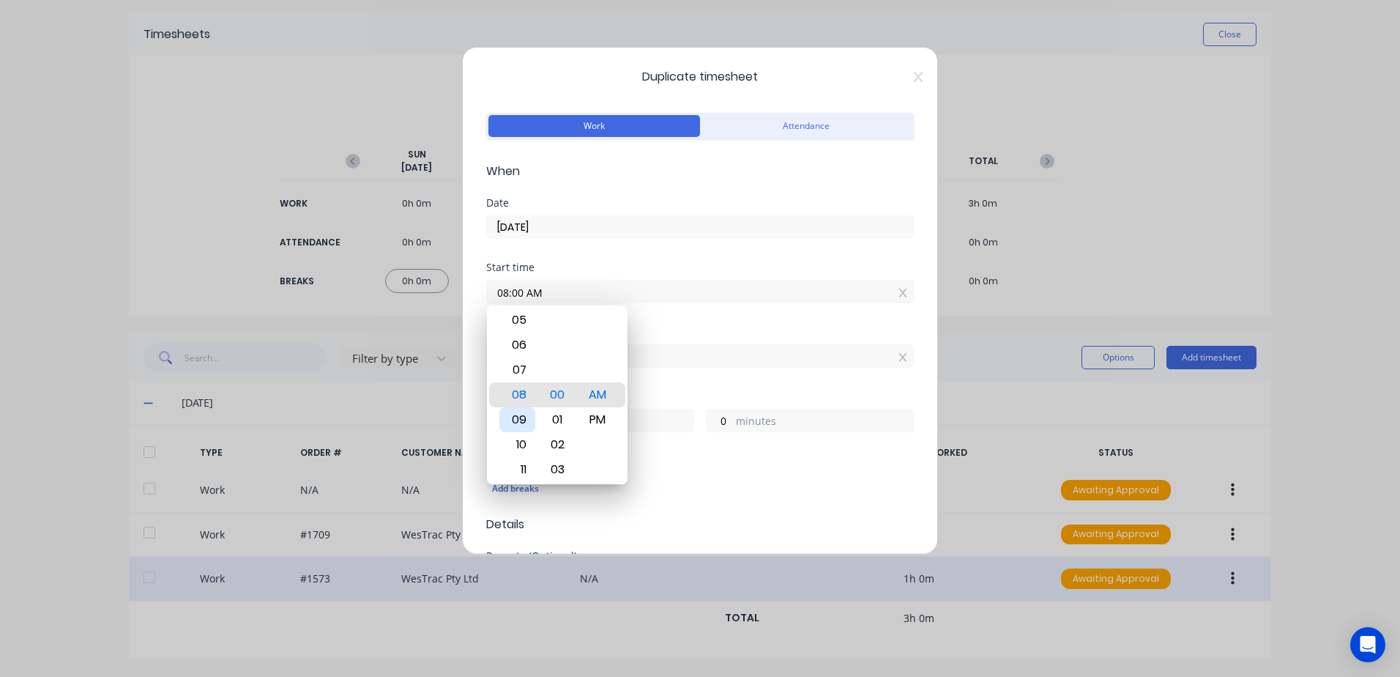
click at [523, 414] on div "09" at bounding box center [517, 419] width 36 height 25
type input "09:00 AM"
type input "0"
click at [672, 317] on div "Start time 09:00 AM" at bounding box center [700, 294] width 428 height 64
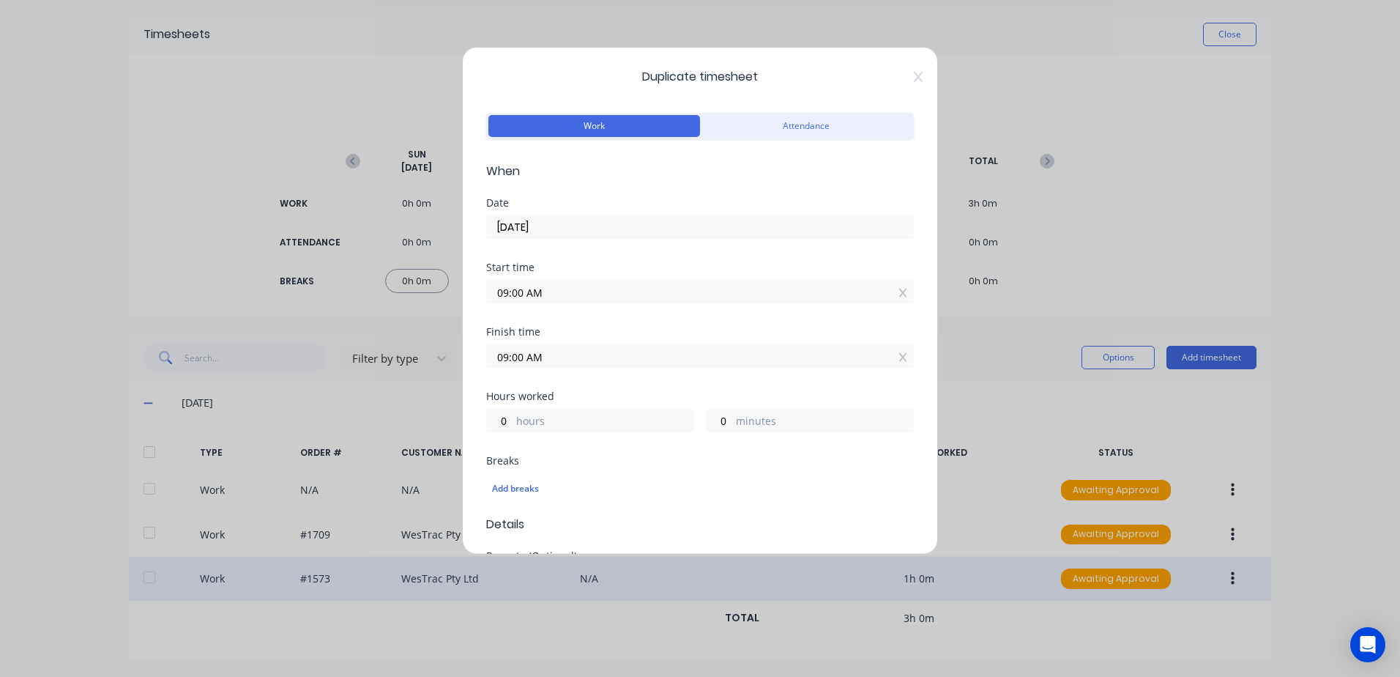
click at [552, 354] on input "09:00 AM" at bounding box center [700, 356] width 426 height 22
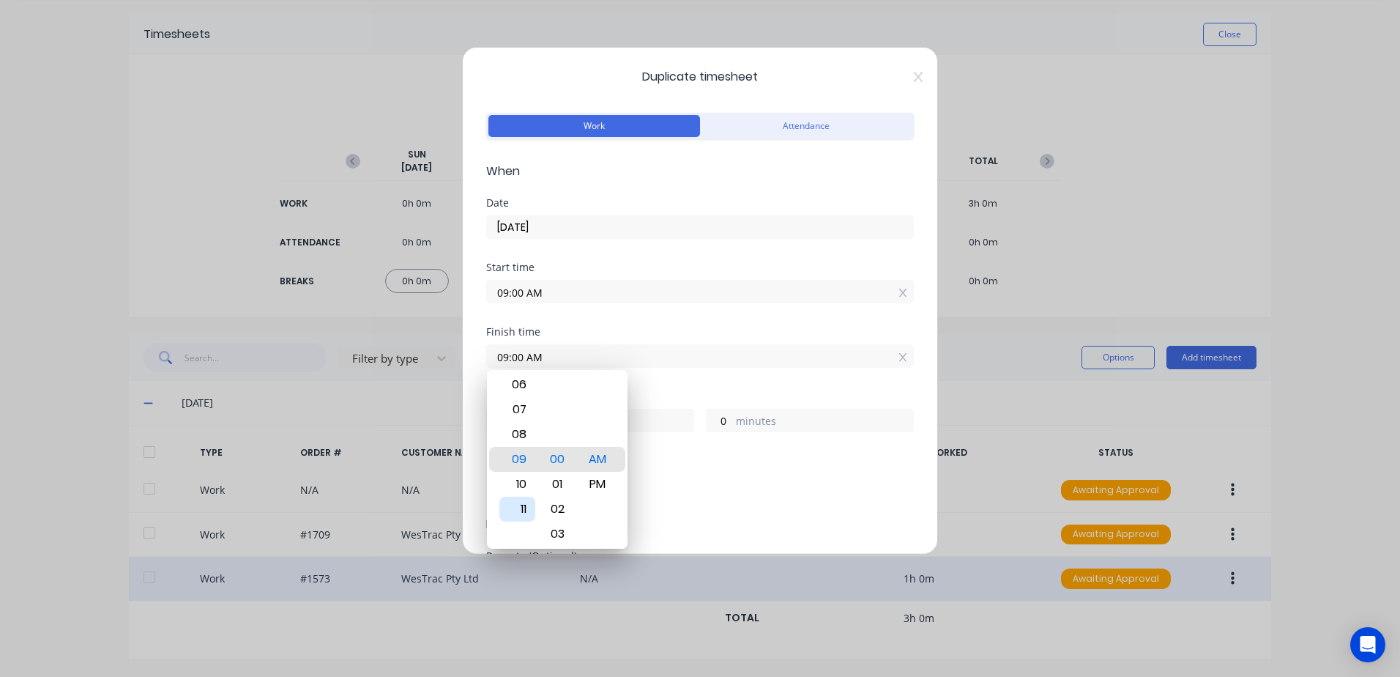
drag, startPoint x: 521, startPoint y: 500, endPoint x: 588, endPoint y: 401, distance: 120.2
click at [521, 498] on div "11" at bounding box center [517, 509] width 36 height 25
type input "11:00 AM"
type input "2"
click at [654, 319] on div "Start time 09:00 AM" at bounding box center [700, 294] width 428 height 64
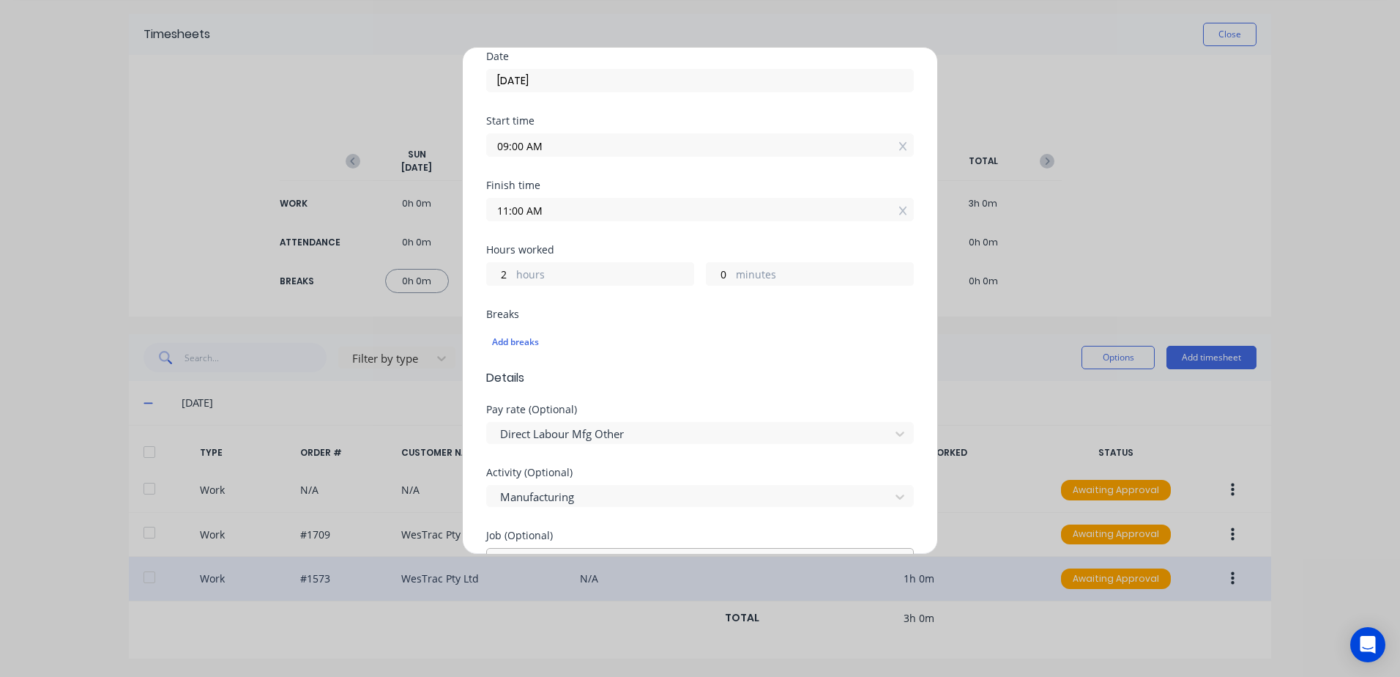
scroll to position [220, 0]
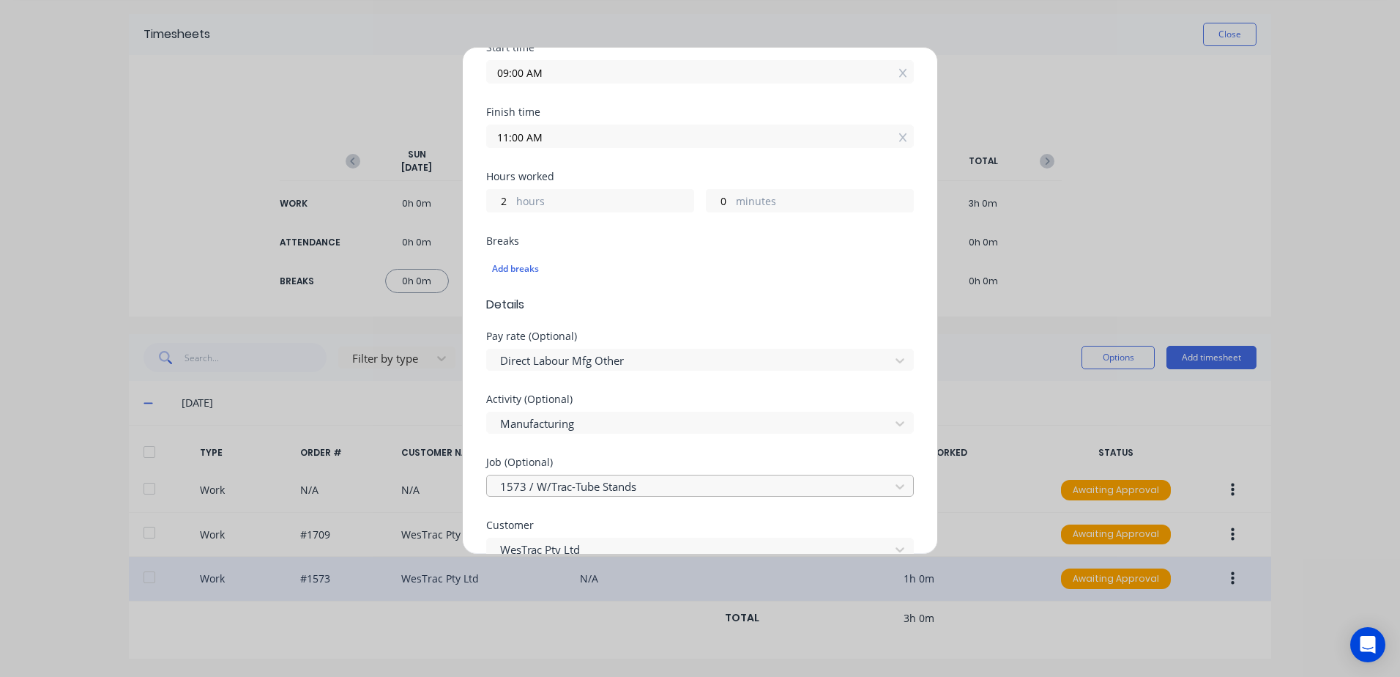
click at [526, 490] on div at bounding box center [691, 486] width 384 height 18
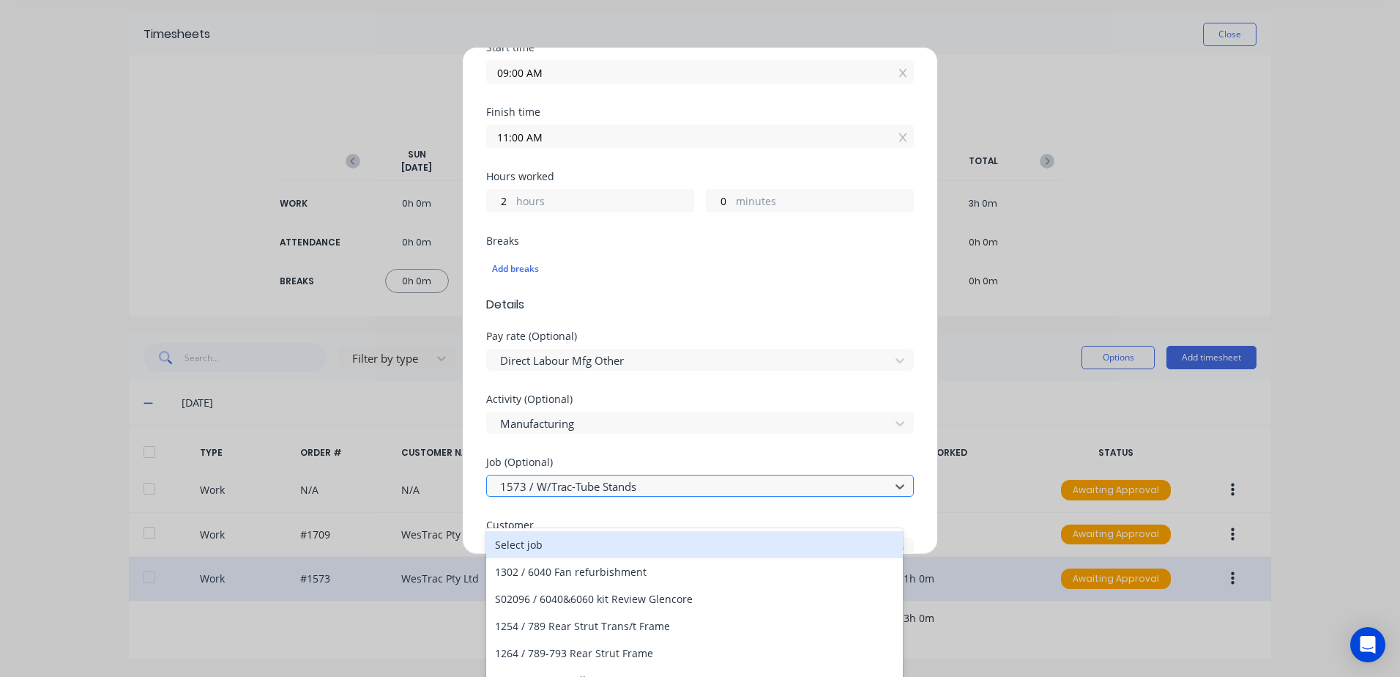
scroll to position [29, 0]
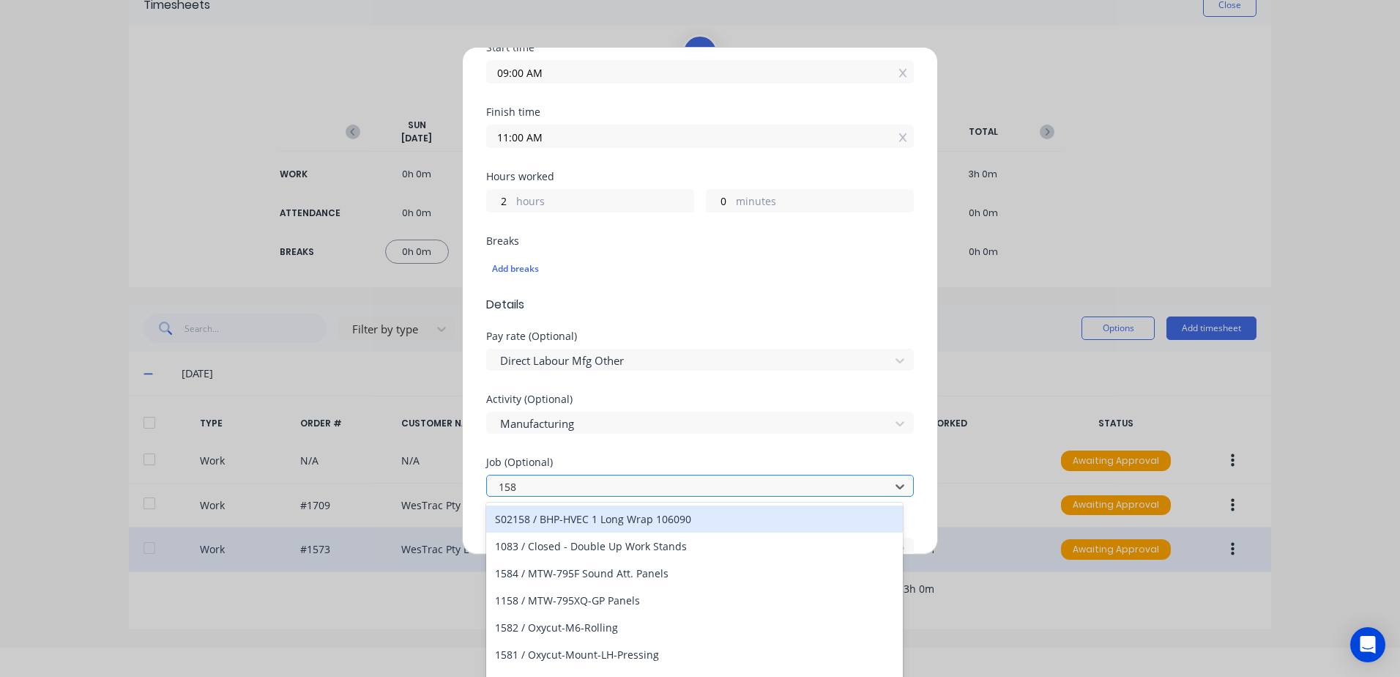
type input "1585"
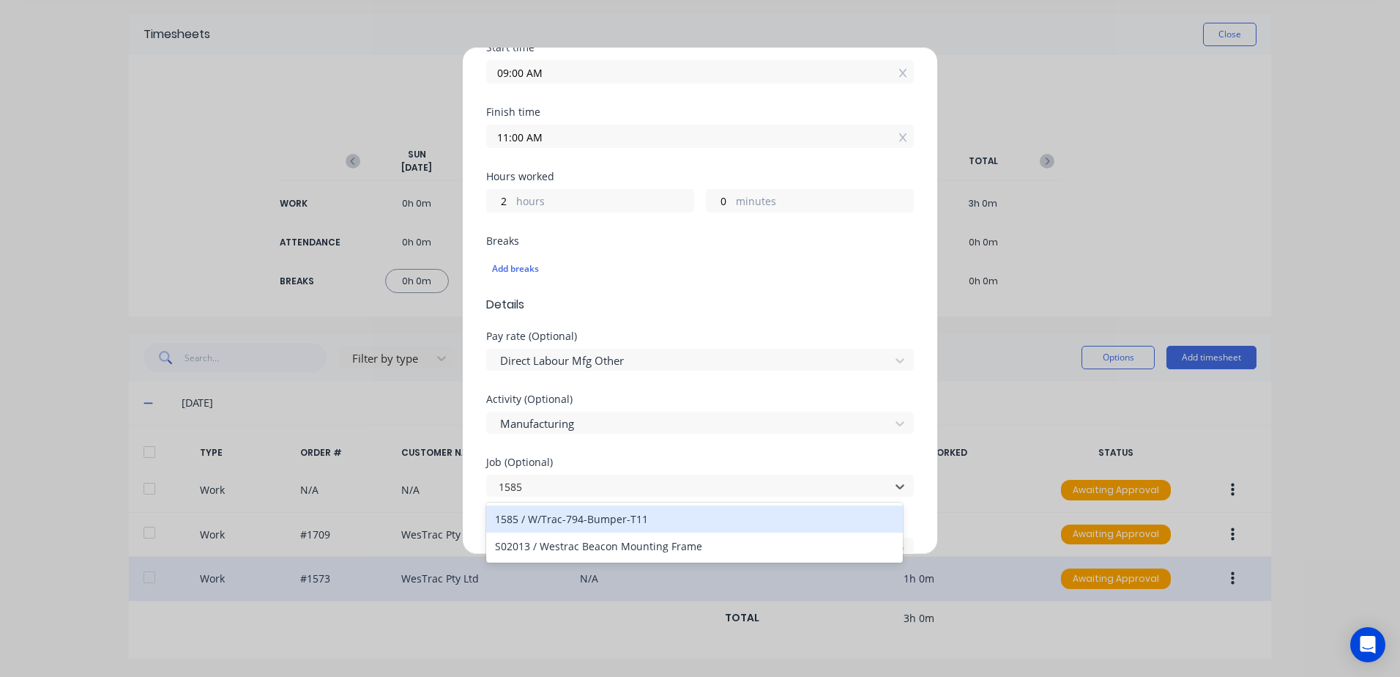
click at [596, 518] on div "1585 / W/Trac-794-Bumper-T11" at bounding box center [694, 518] width 417 height 27
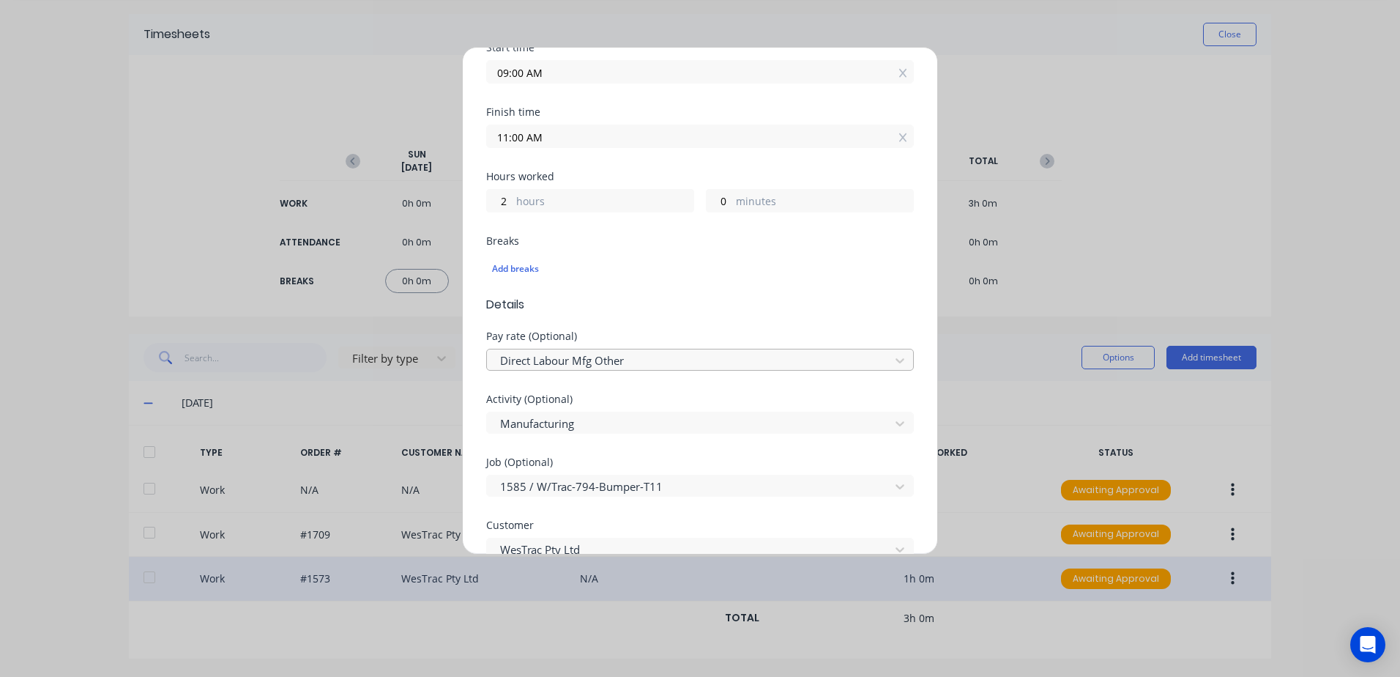
click at [577, 358] on div at bounding box center [691, 361] width 384 height 18
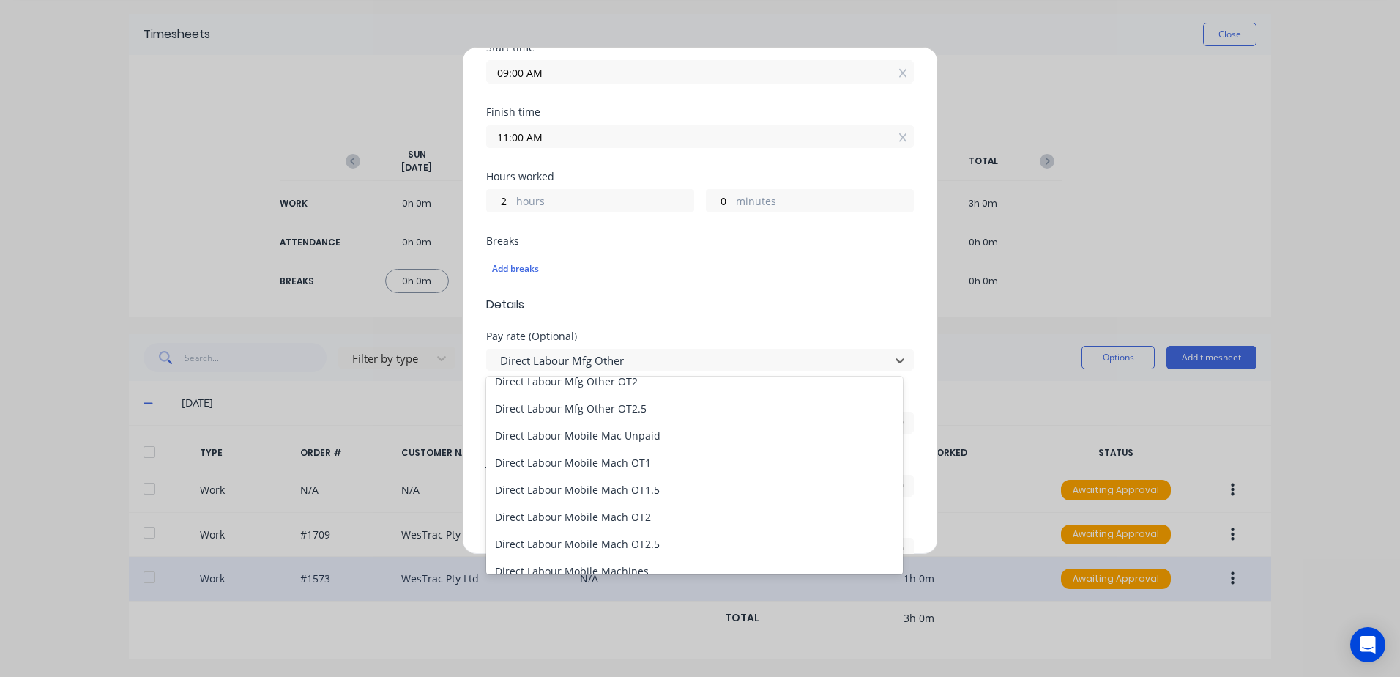
scroll to position [952, 0]
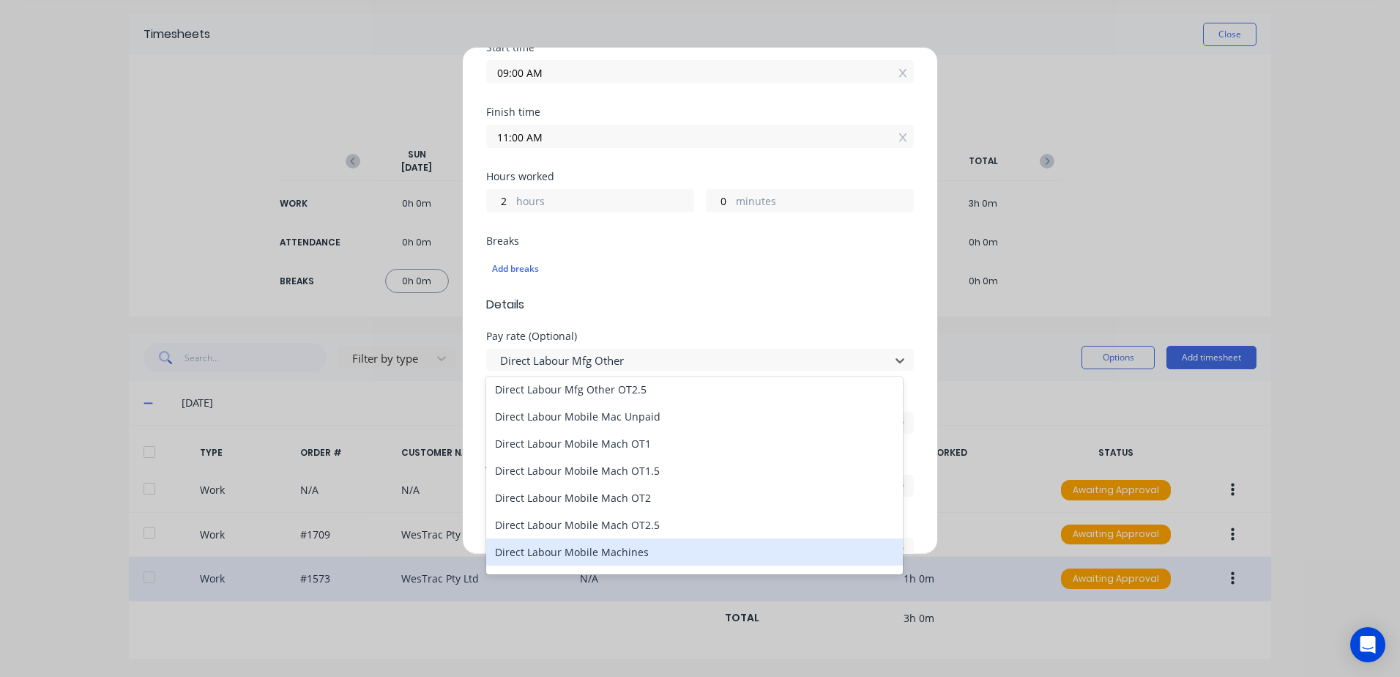
click at [586, 552] on div "Direct Labour Mobile Machines" at bounding box center [694, 551] width 417 height 27
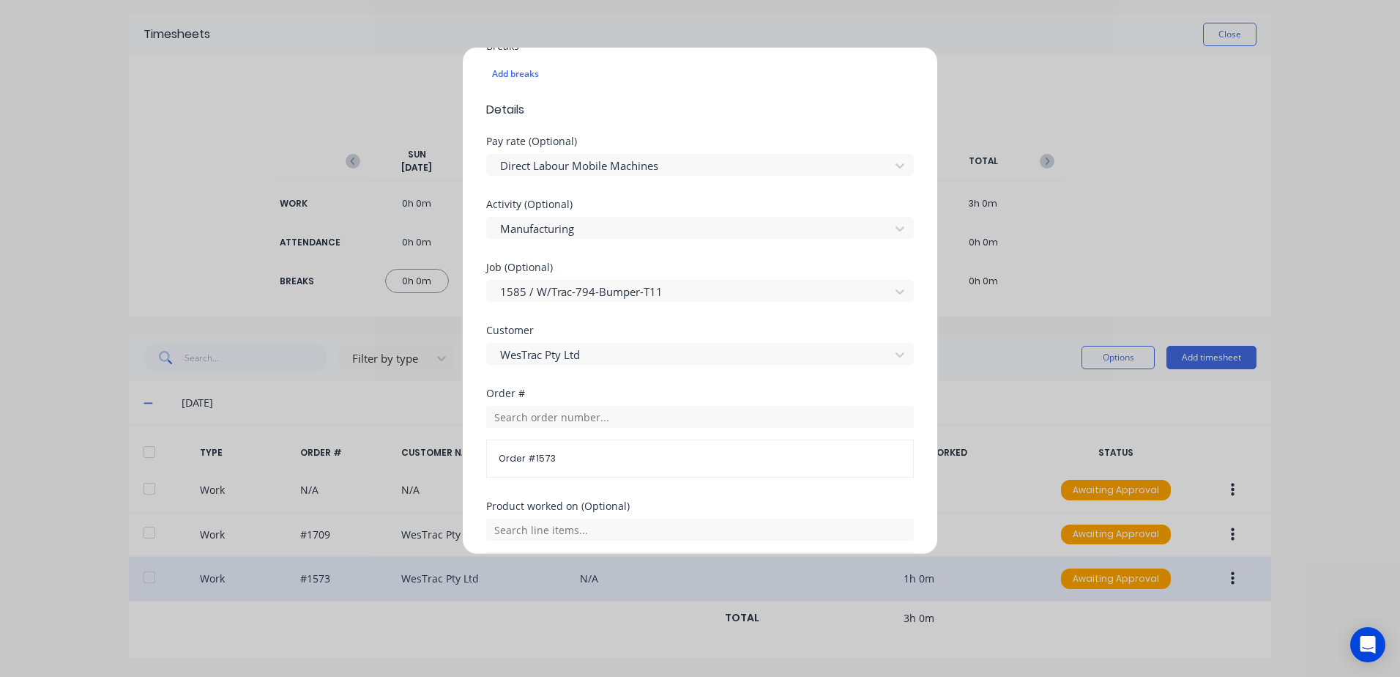
scroll to position [439, 0]
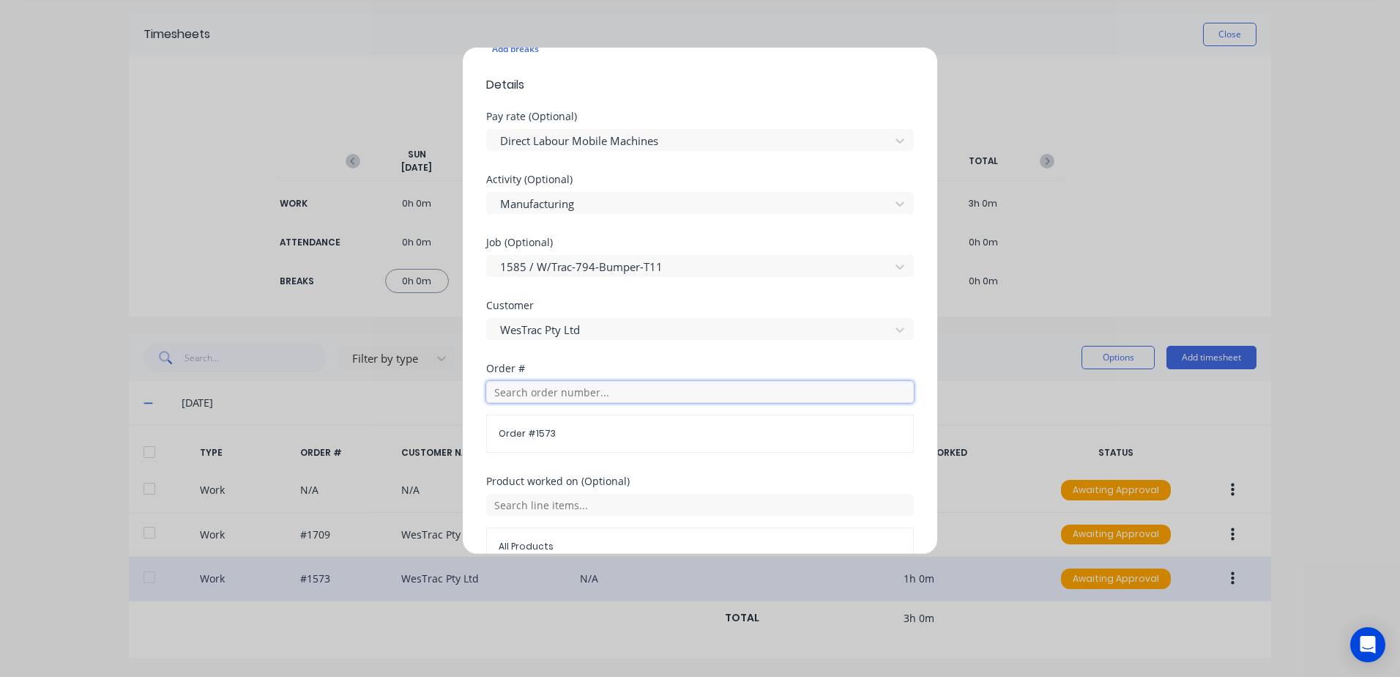
click at [537, 393] on input "text" at bounding box center [700, 392] width 428 height 22
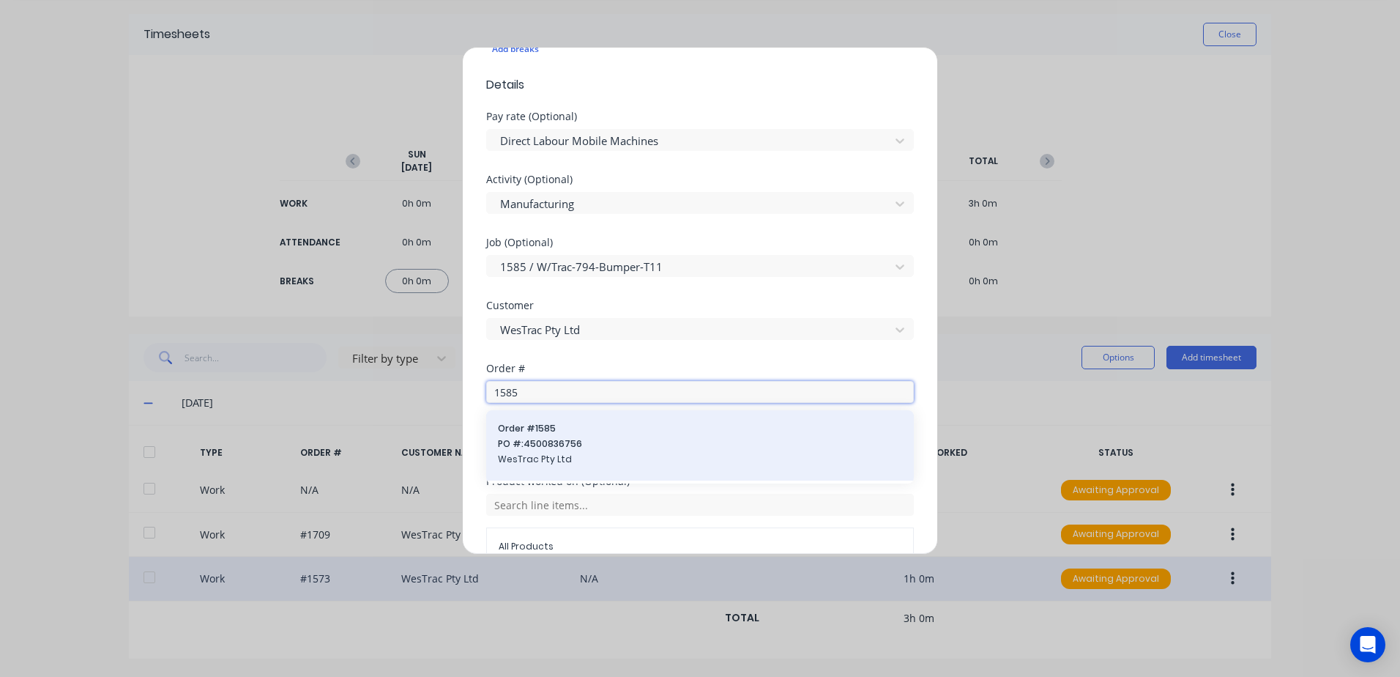
type input "1585"
click at [548, 440] on span "PO #: 4500836756" at bounding box center [700, 443] width 404 height 13
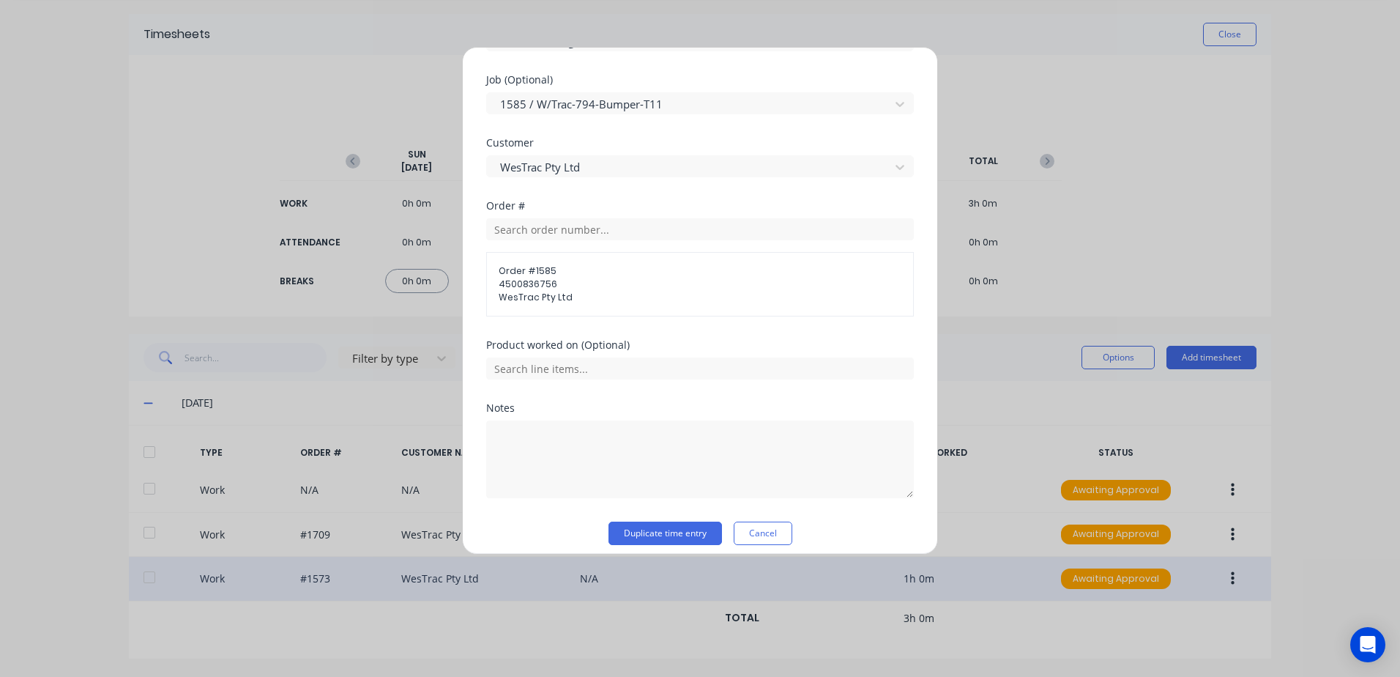
scroll to position [614, 0]
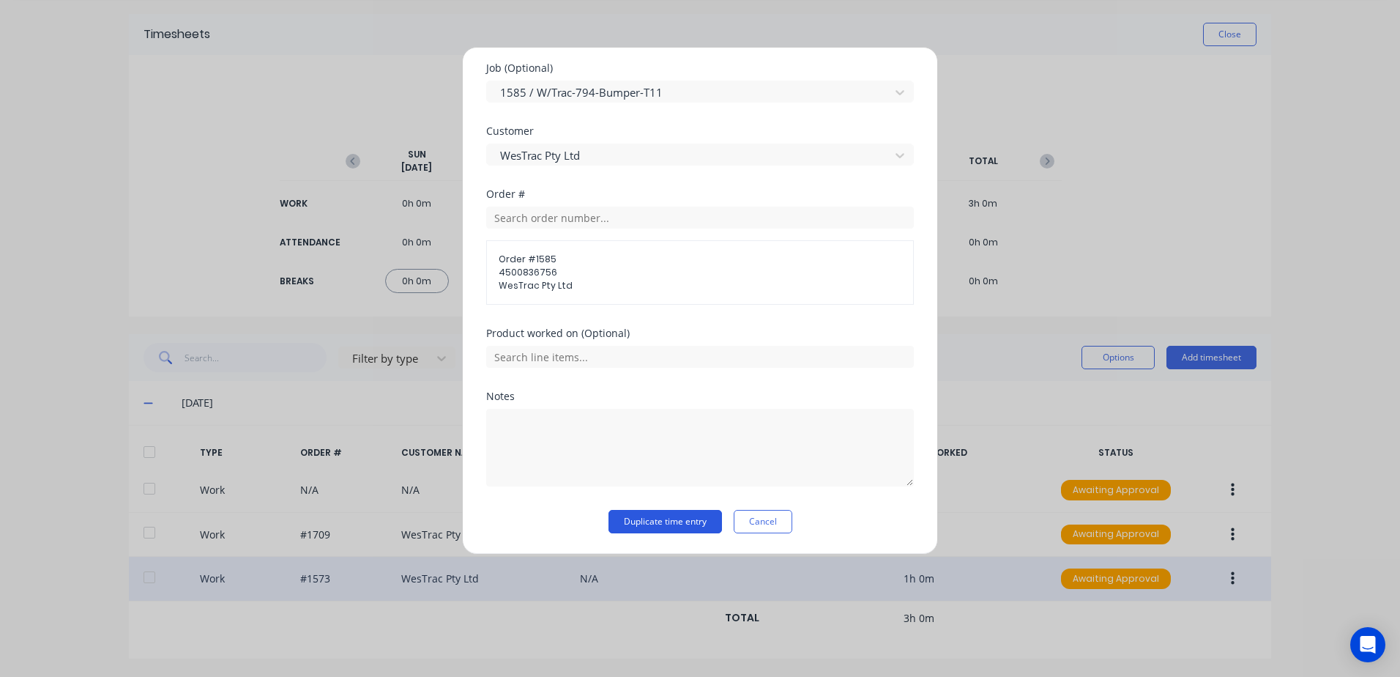
click at [646, 520] on button "Duplicate time entry" at bounding box center [666, 521] width 114 height 23
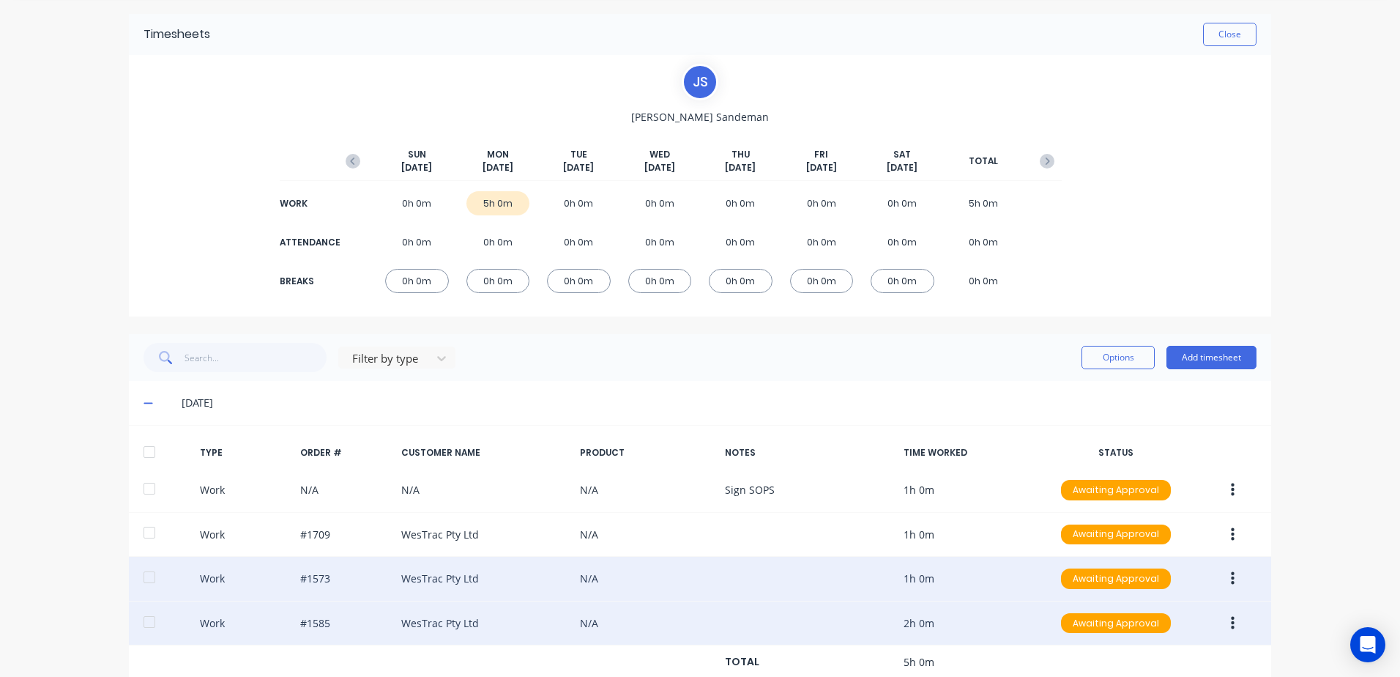
click at [1231, 622] on icon "button" at bounding box center [1233, 623] width 4 height 16
click at [1164, 598] on div "Duplicate" at bounding box center [1180, 597] width 113 height 21
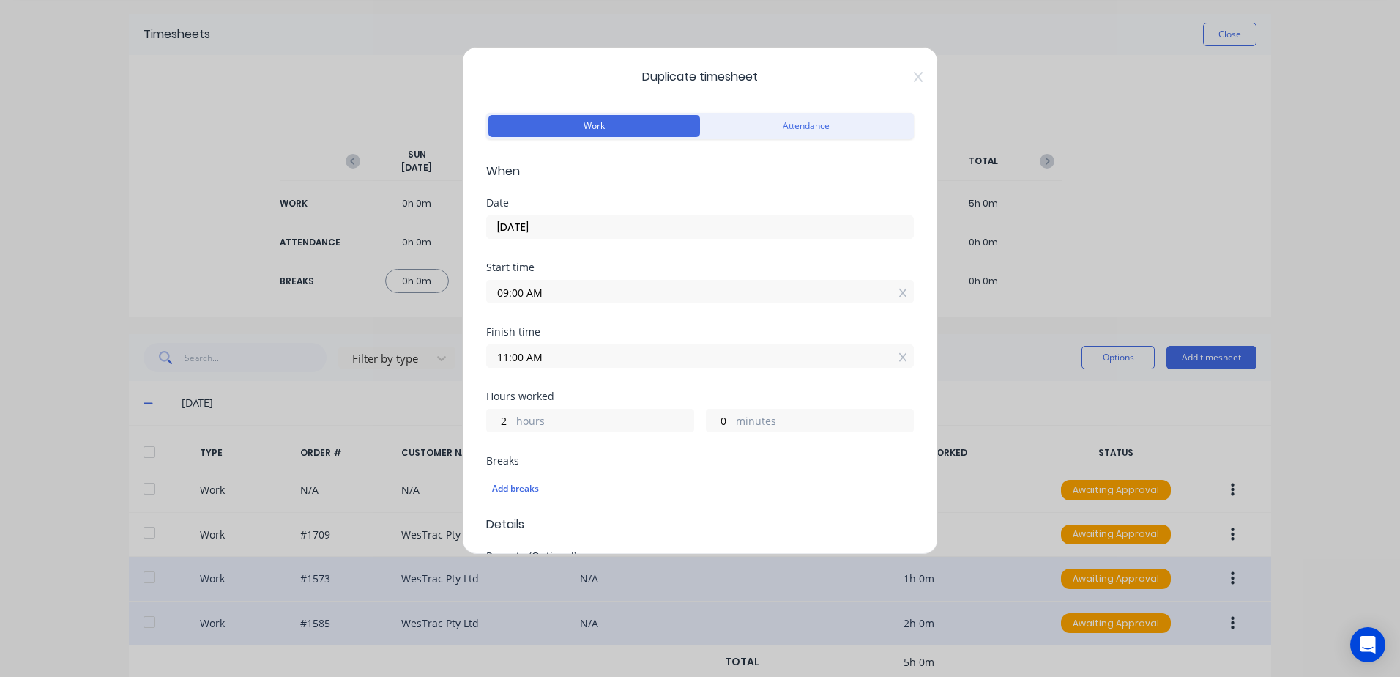
click at [555, 294] on input "09:00 AM" at bounding box center [700, 291] width 426 height 22
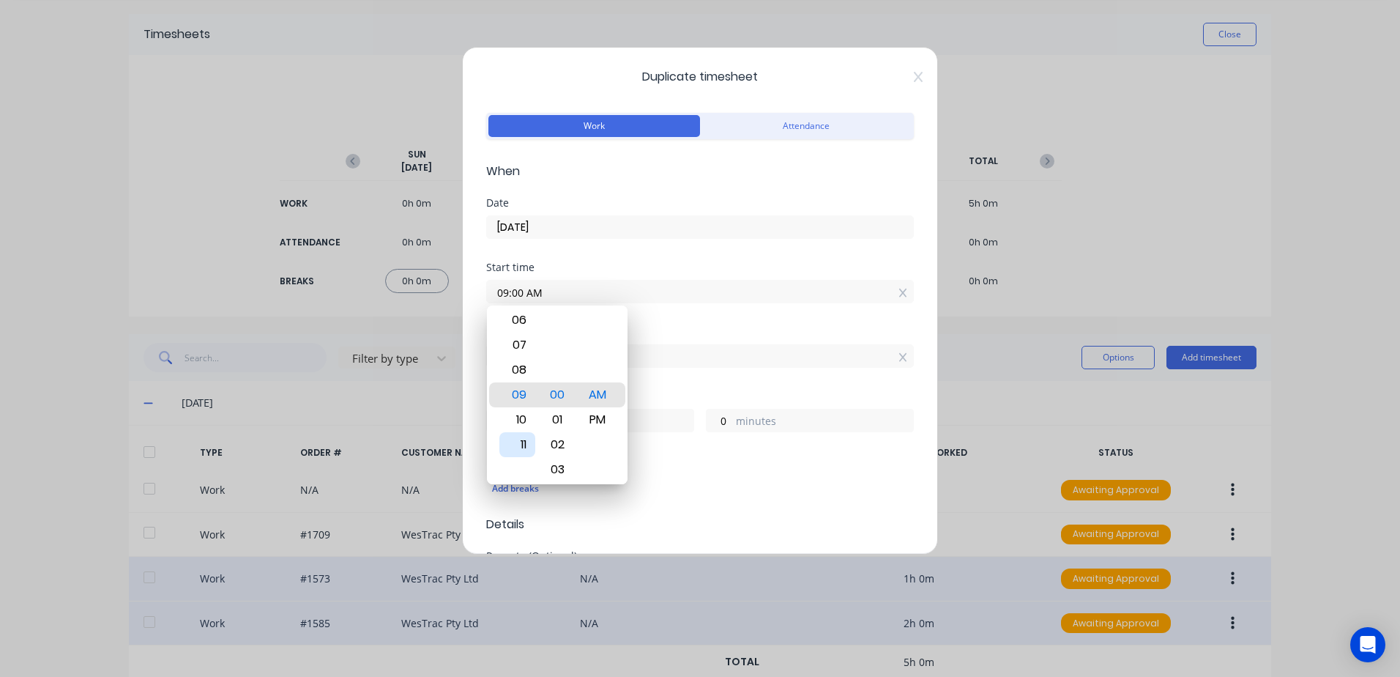
drag, startPoint x: 519, startPoint y: 443, endPoint x: 584, endPoint y: 384, distance: 87.1
click at [520, 439] on div "11" at bounding box center [517, 444] width 36 height 25
click at [518, 443] on div "11" at bounding box center [517, 444] width 36 height 25
type input "11:00 AM"
type input "0"
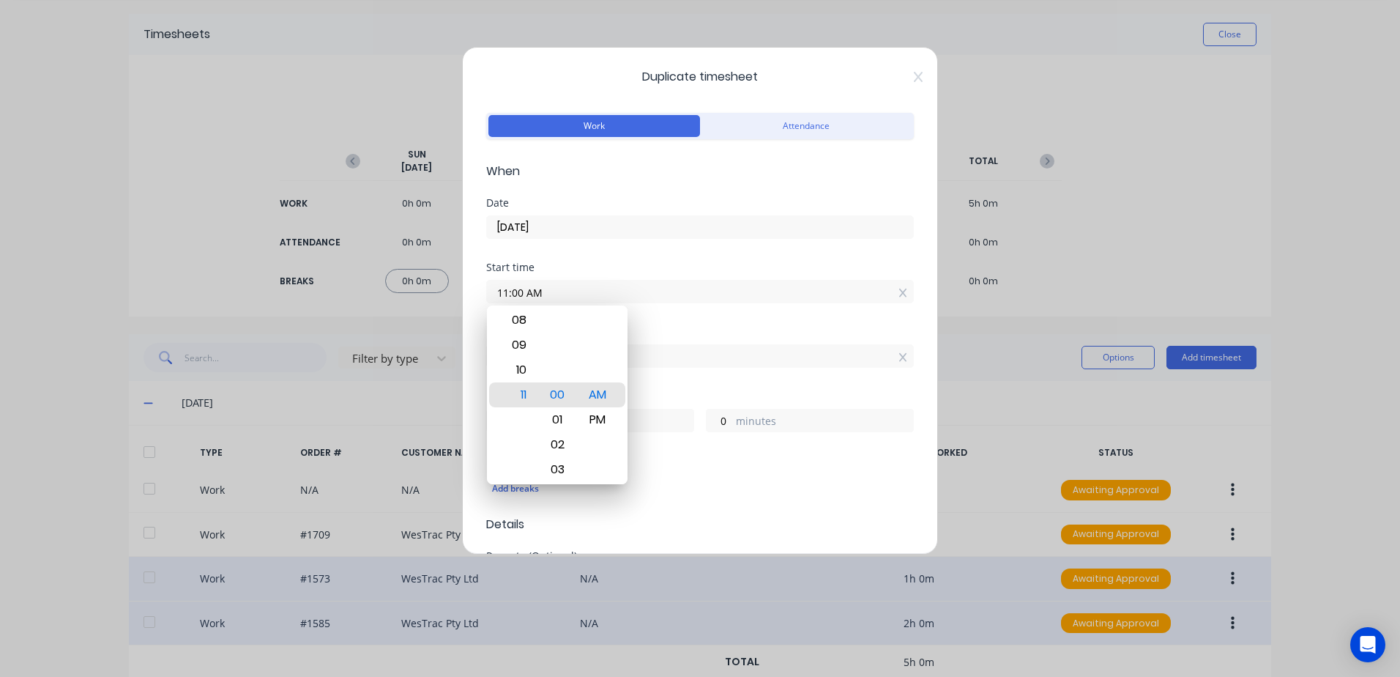
click at [676, 319] on div "Start time 11:00 AM" at bounding box center [700, 294] width 428 height 64
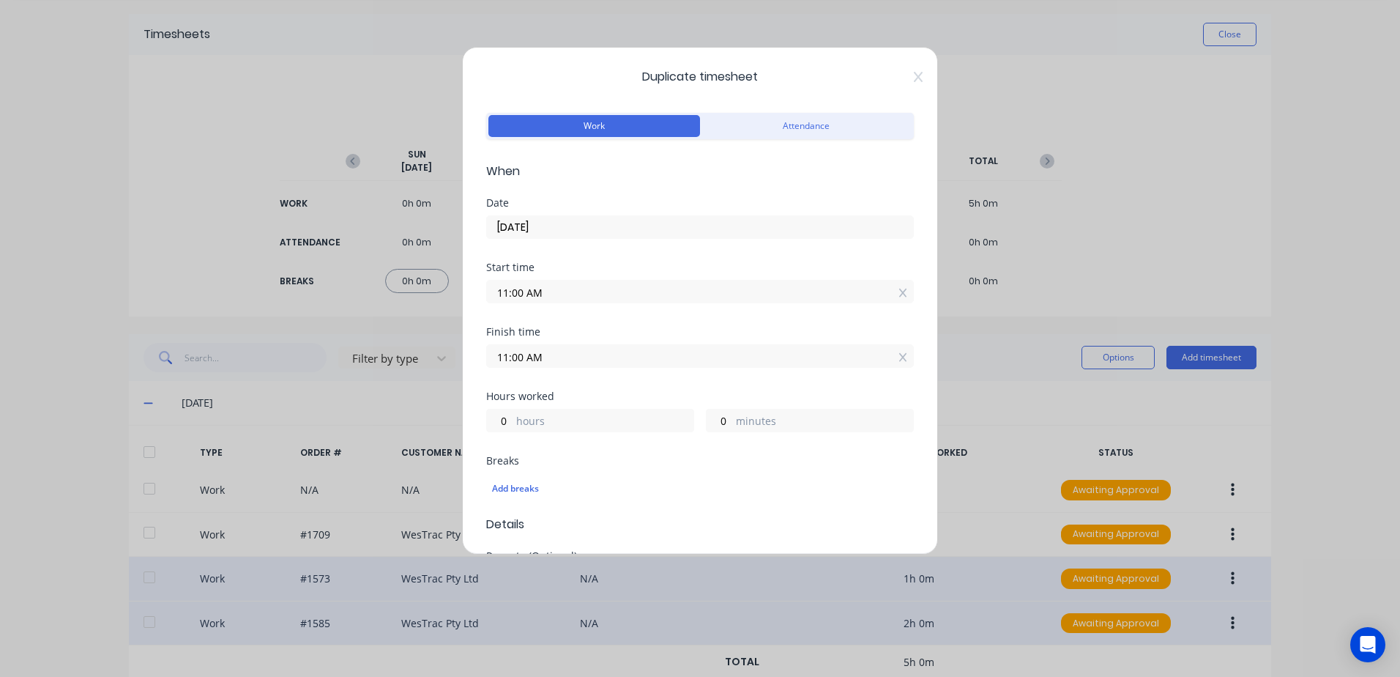
click at [579, 353] on input "11:00 AM" at bounding box center [700, 356] width 426 height 22
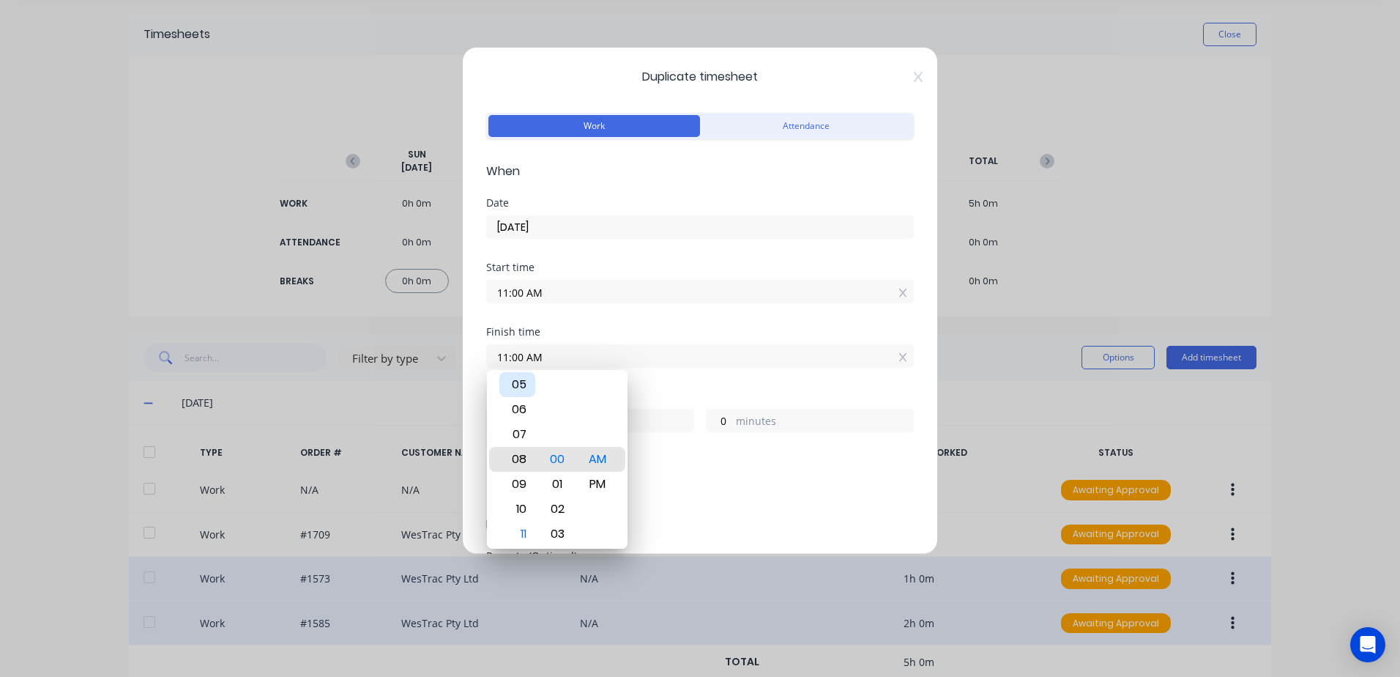
type input "07:00 AM"
type input "20"
type input "04:00 AM"
type input "17"
click at [516, 408] on div "02" at bounding box center [517, 409] width 36 height 25
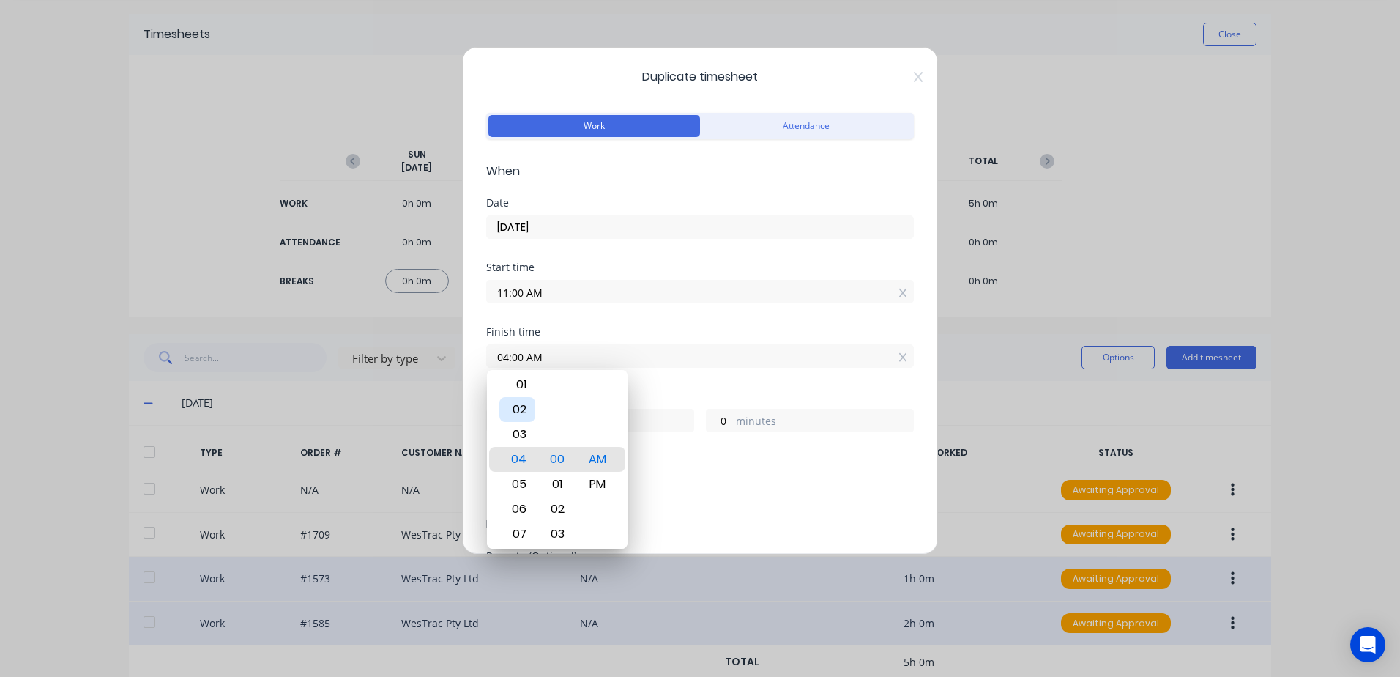
type input "02:00 AM"
type input "15"
type input "02:06 AM"
type input "6"
type input "02:13 AM"
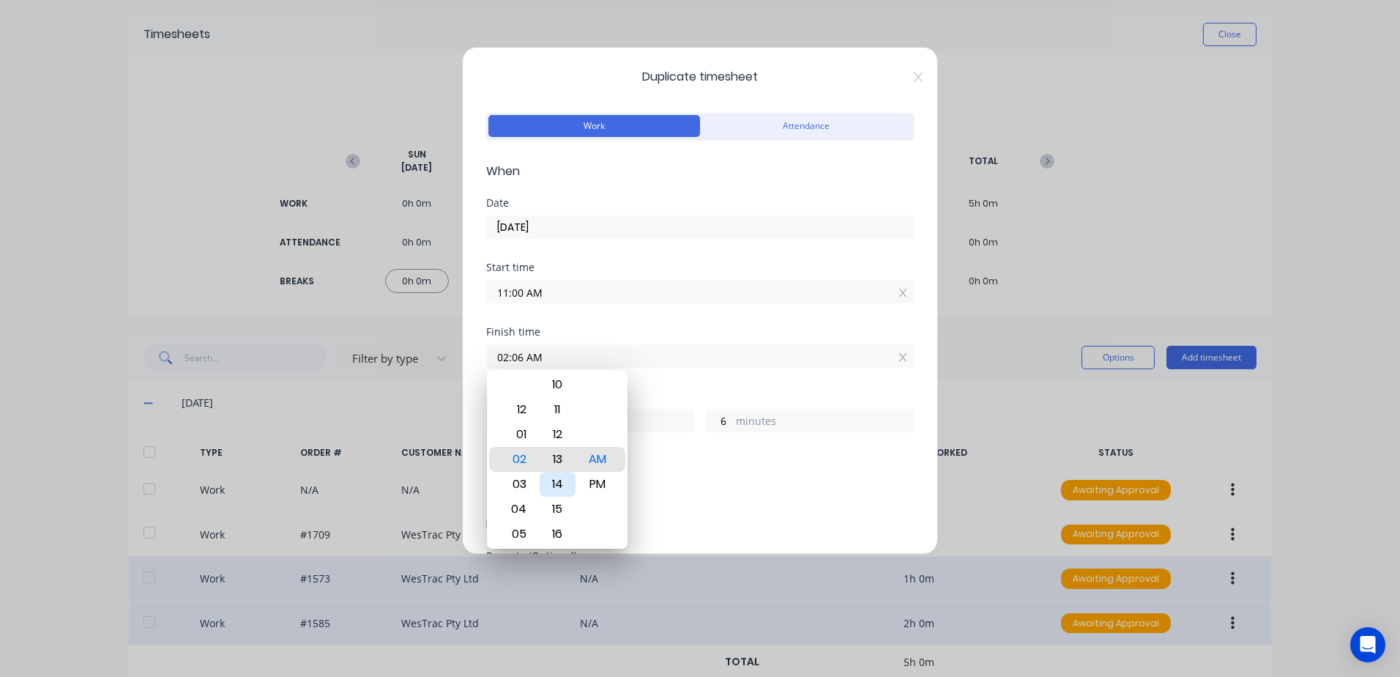
type input "13"
type input "02:18 AM"
type input "18"
type input "02:24 AM"
type input "24"
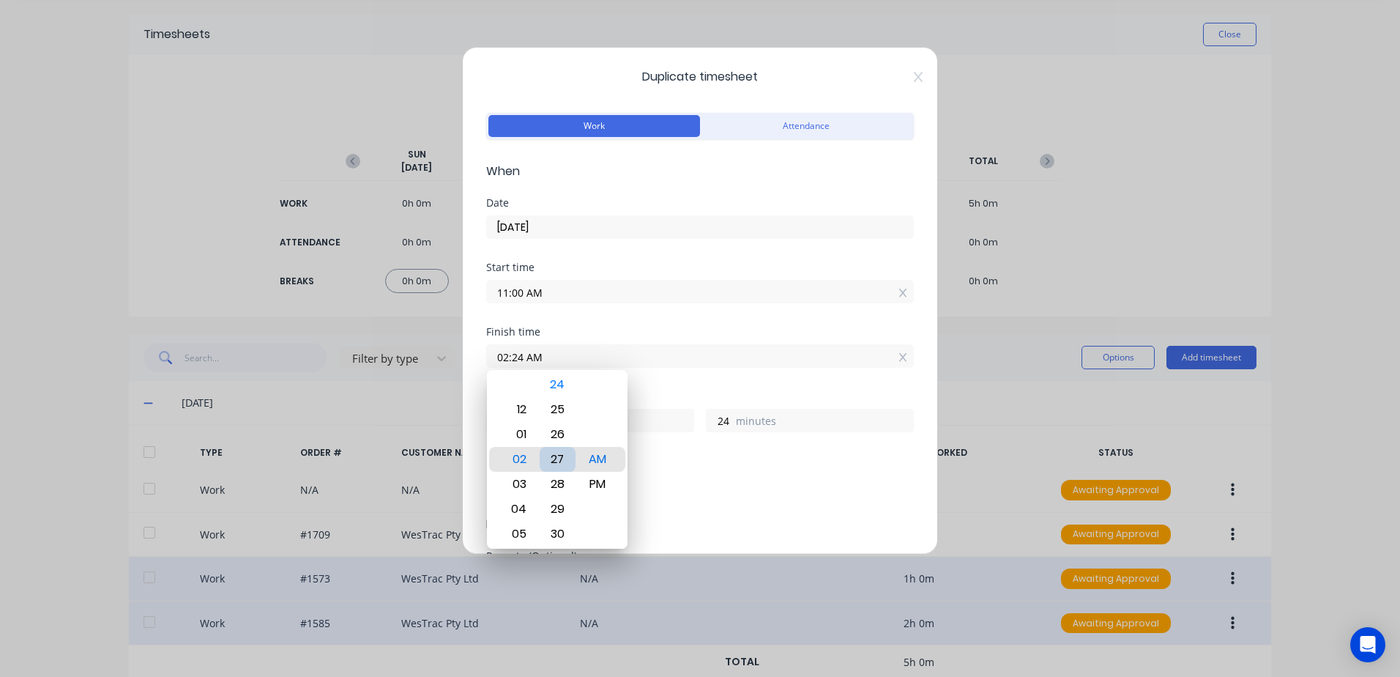
type input "02:27 AM"
type input "27"
type input "02:28 AM"
type input "28"
type input "02:29 AM"
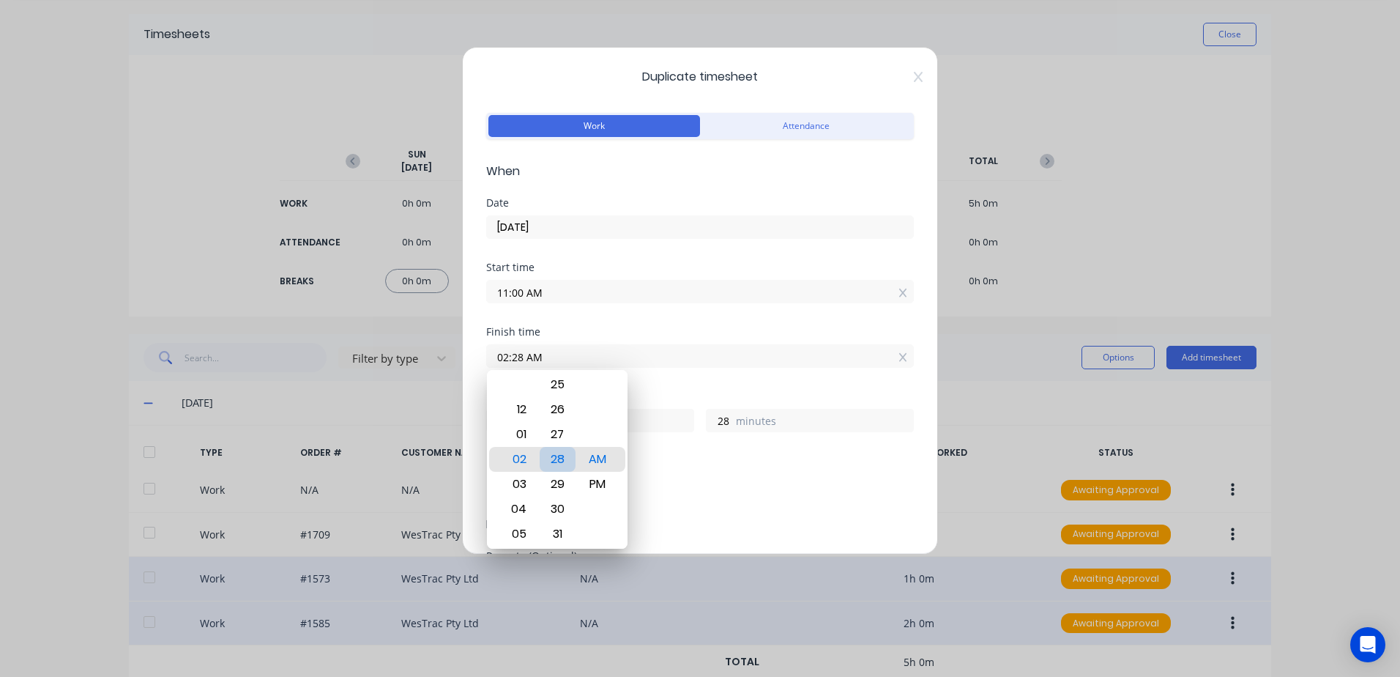
type input "29"
type input "02:30 AM"
type input "30"
drag, startPoint x: 598, startPoint y: 481, endPoint x: 637, endPoint y: 456, distance: 47.1
click at [598, 481] on div "PM" at bounding box center [598, 484] width 36 height 25
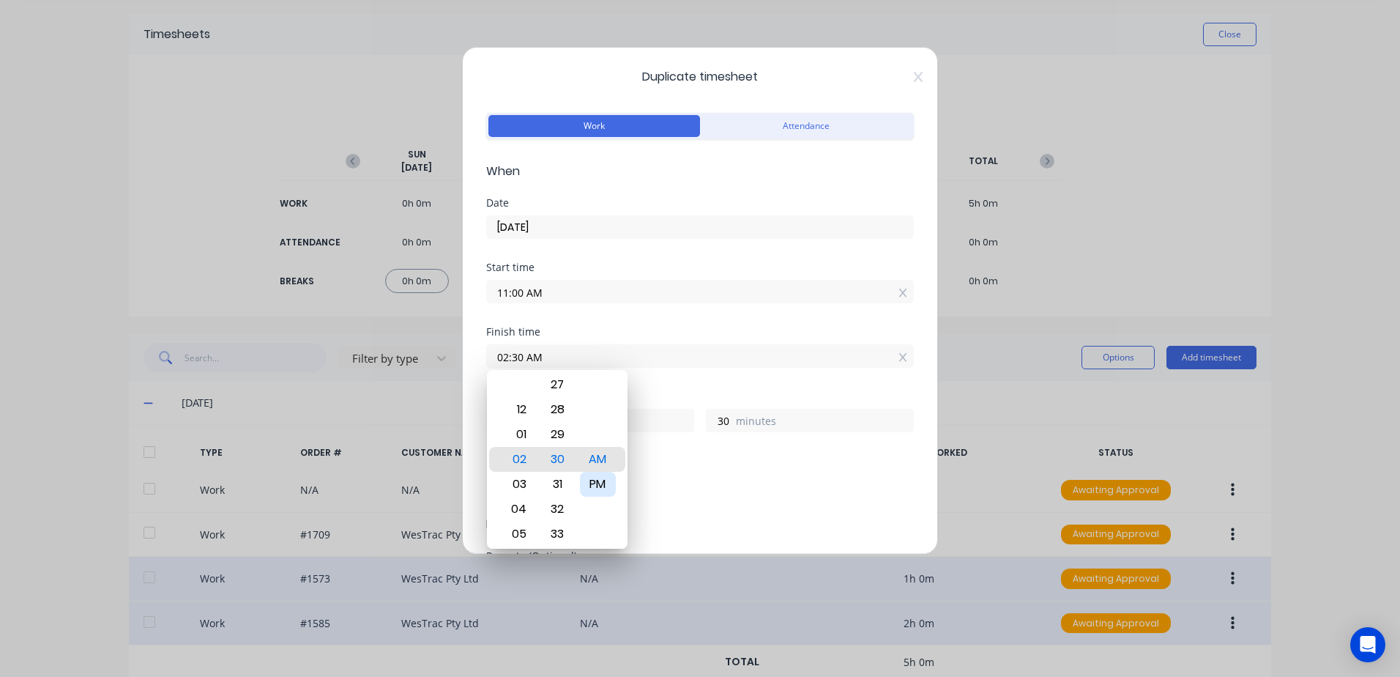
type input "02:30 PM"
type input "3"
click at [701, 383] on div "Finish time 02:30 PM" at bounding box center [700, 359] width 428 height 64
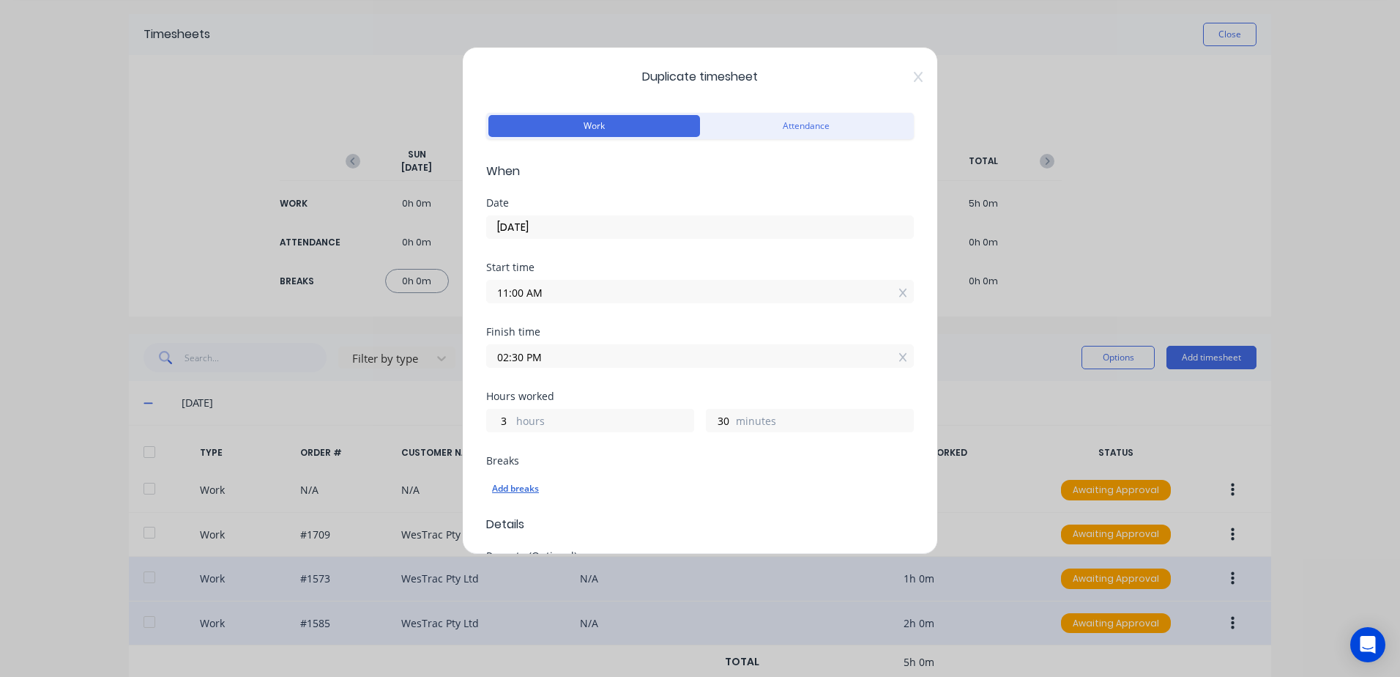
click at [523, 483] on div "Add breaks" at bounding box center [700, 488] width 416 height 19
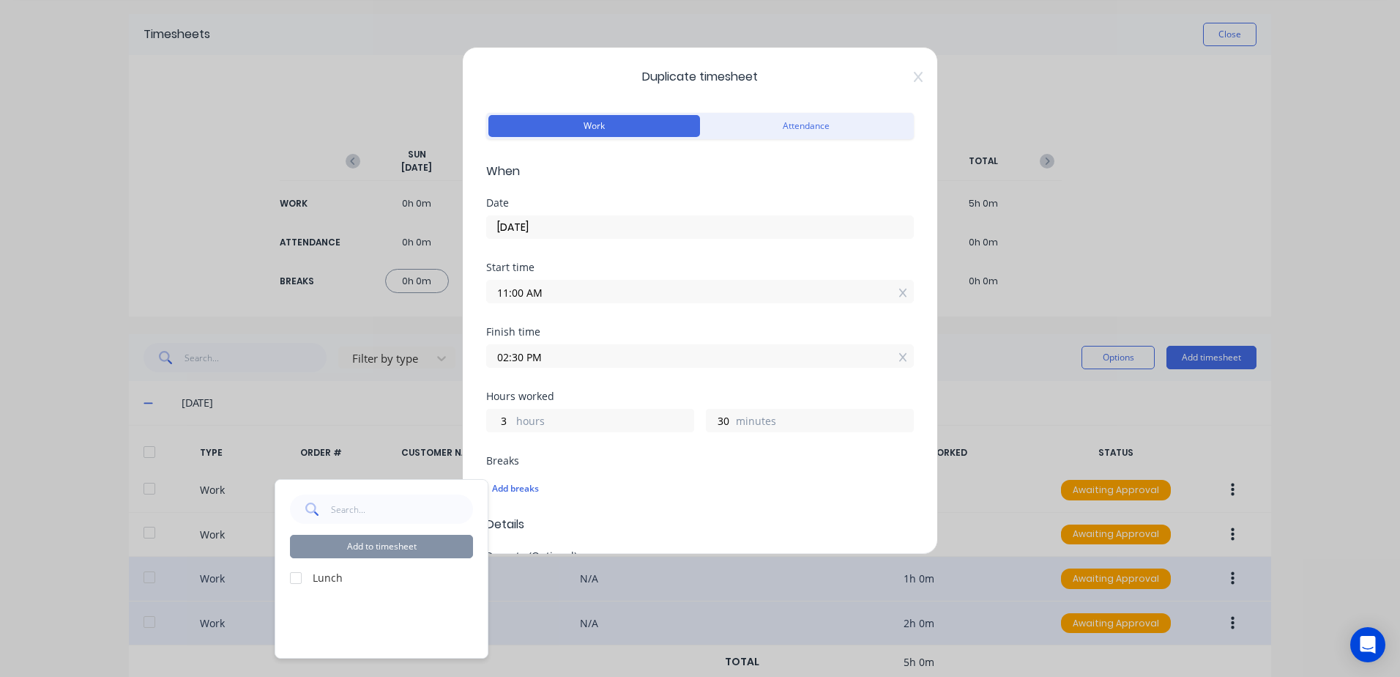
drag, startPoint x: 299, startPoint y: 578, endPoint x: 346, endPoint y: 557, distance: 52.1
click at [307, 572] on div at bounding box center [295, 577] width 29 height 29
click at [358, 546] on button "Add to timesheet" at bounding box center [381, 546] width 183 height 23
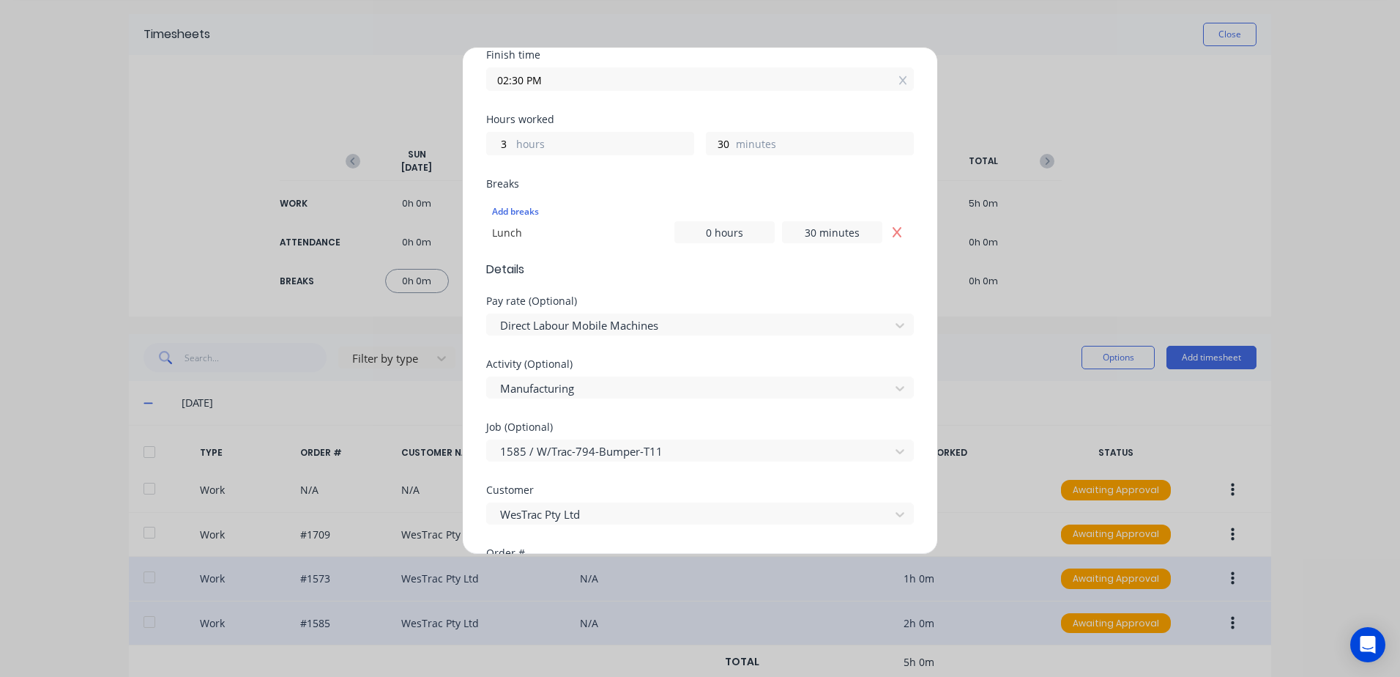
scroll to position [293, 0]
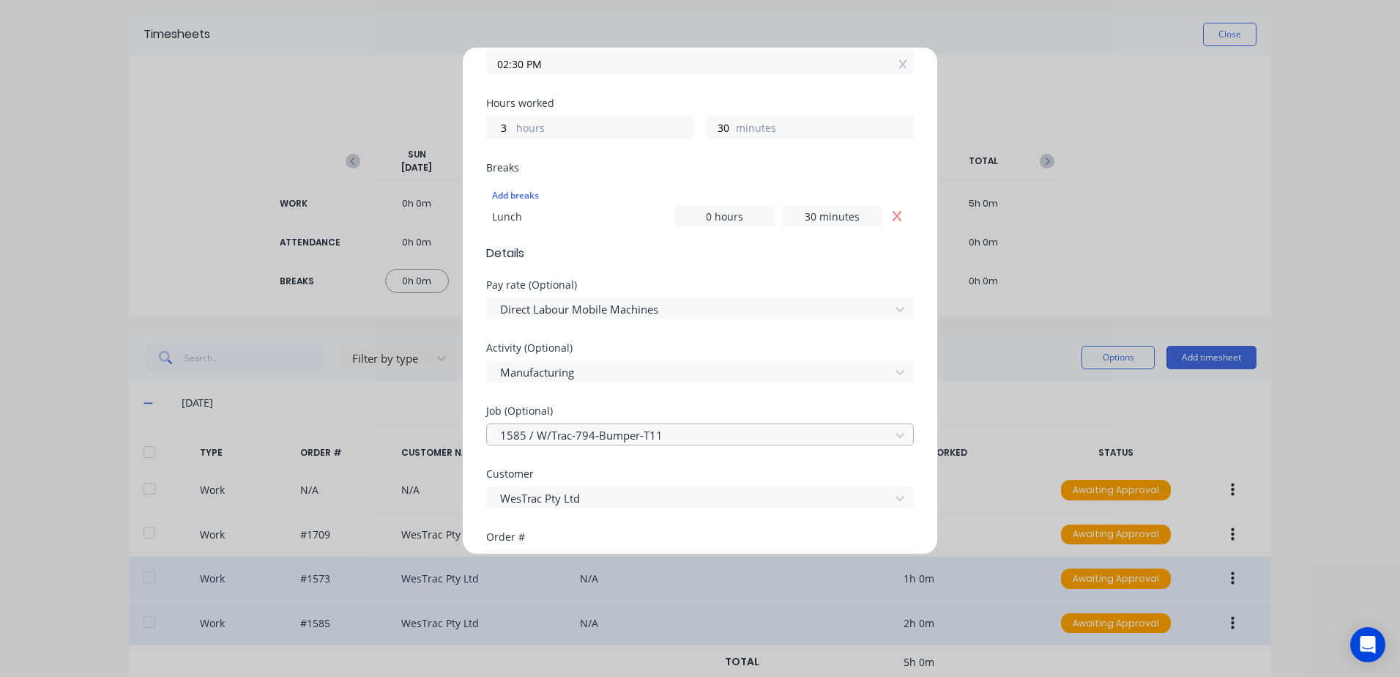
click at [581, 436] on div at bounding box center [691, 435] width 384 height 18
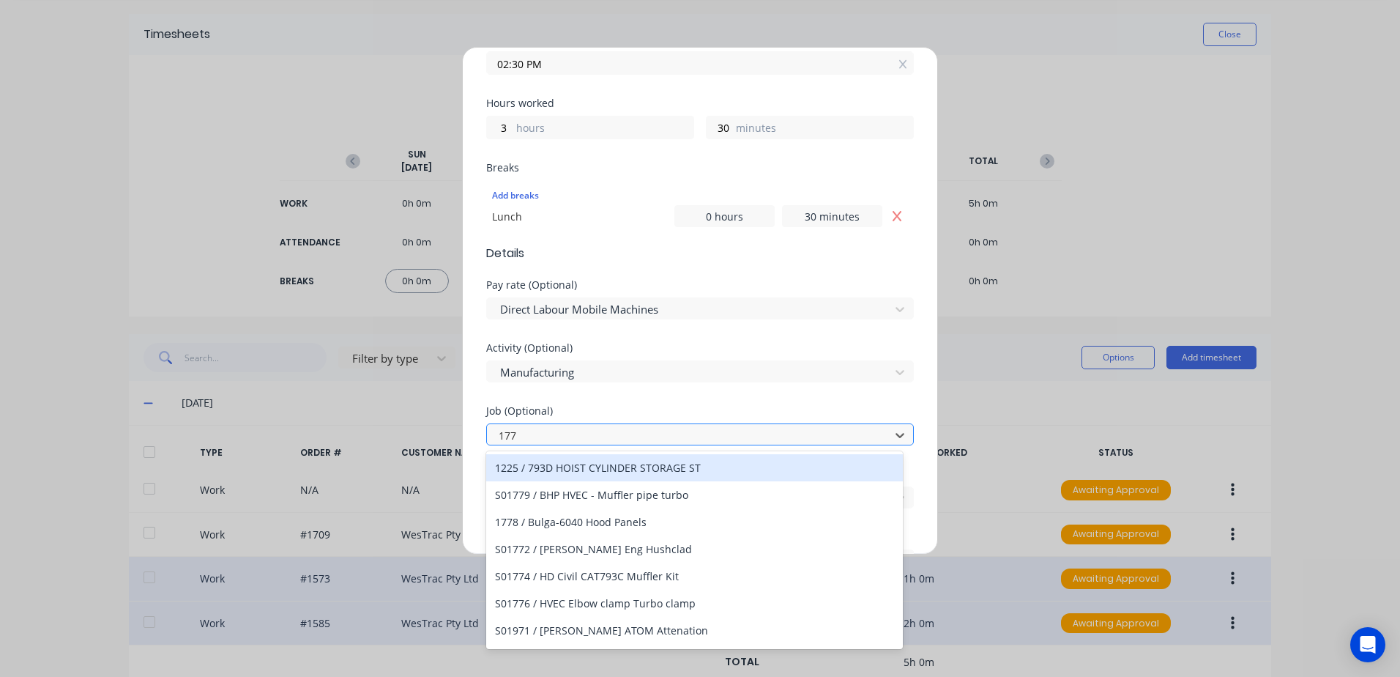
type input "1774"
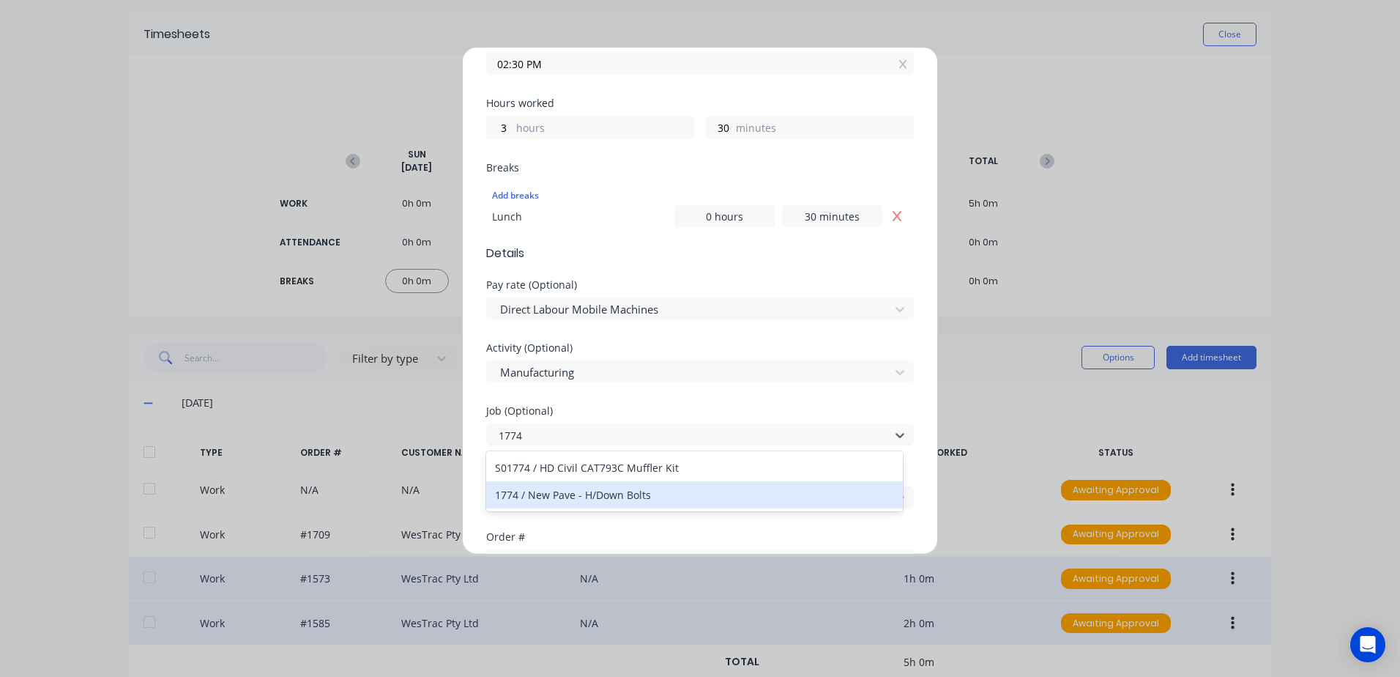
click at [549, 497] on div "1774 / New Pave - H/Down Bolts" at bounding box center [694, 494] width 417 height 27
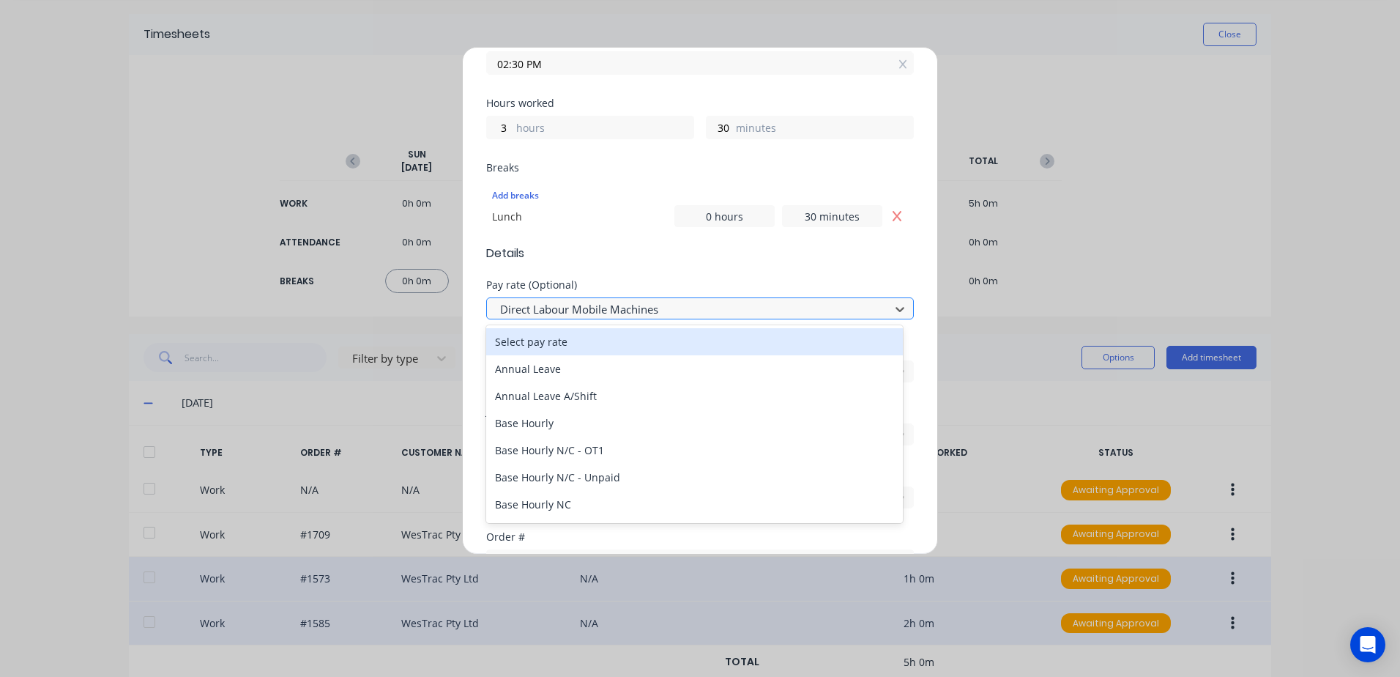
click at [704, 309] on div at bounding box center [691, 309] width 384 height 18
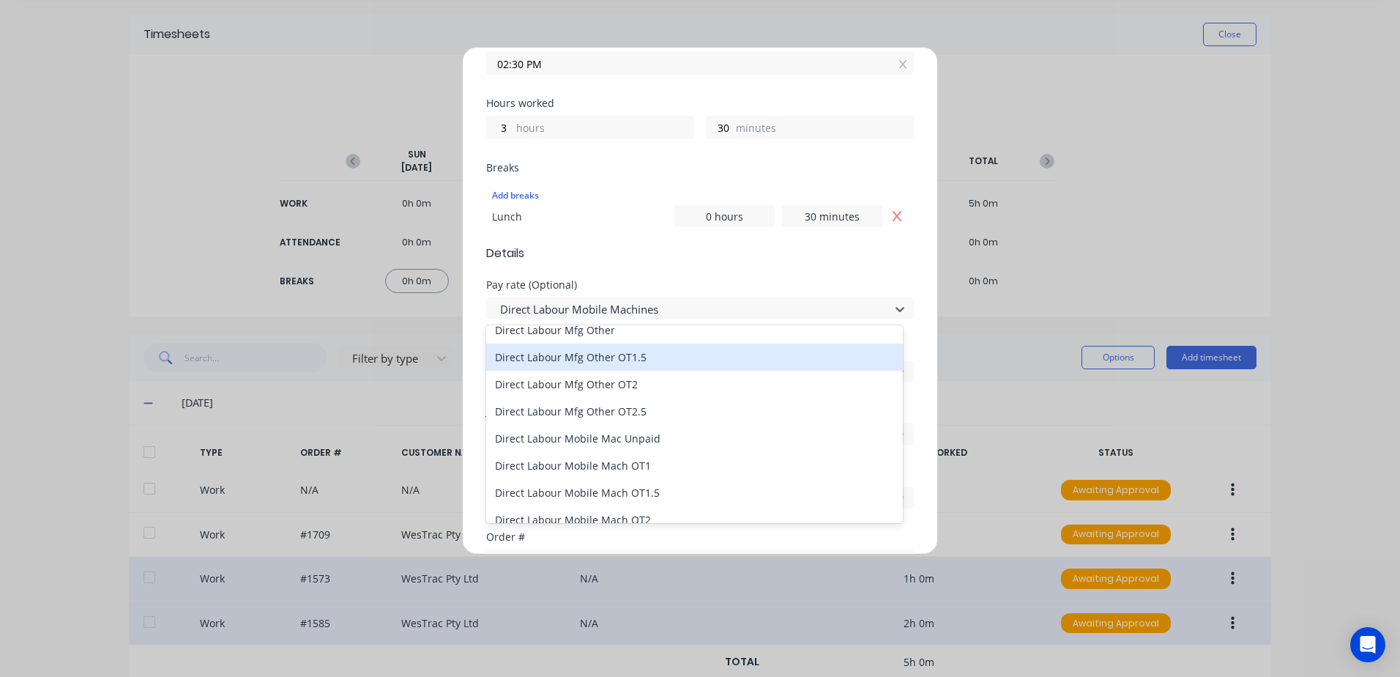
scroll to position [806, 0]
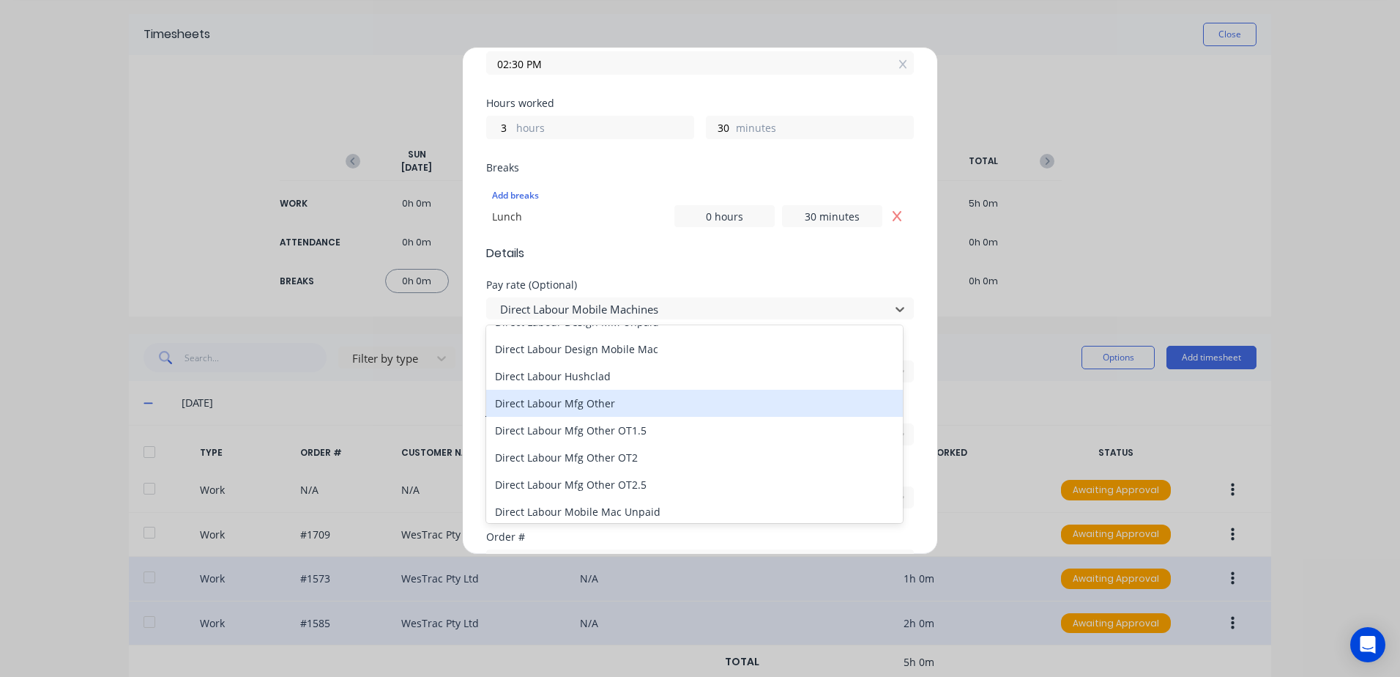
click at [572, 404] on div "Direct Labour Mfg Other" at bounding box center [694, 403] width 417 height 27
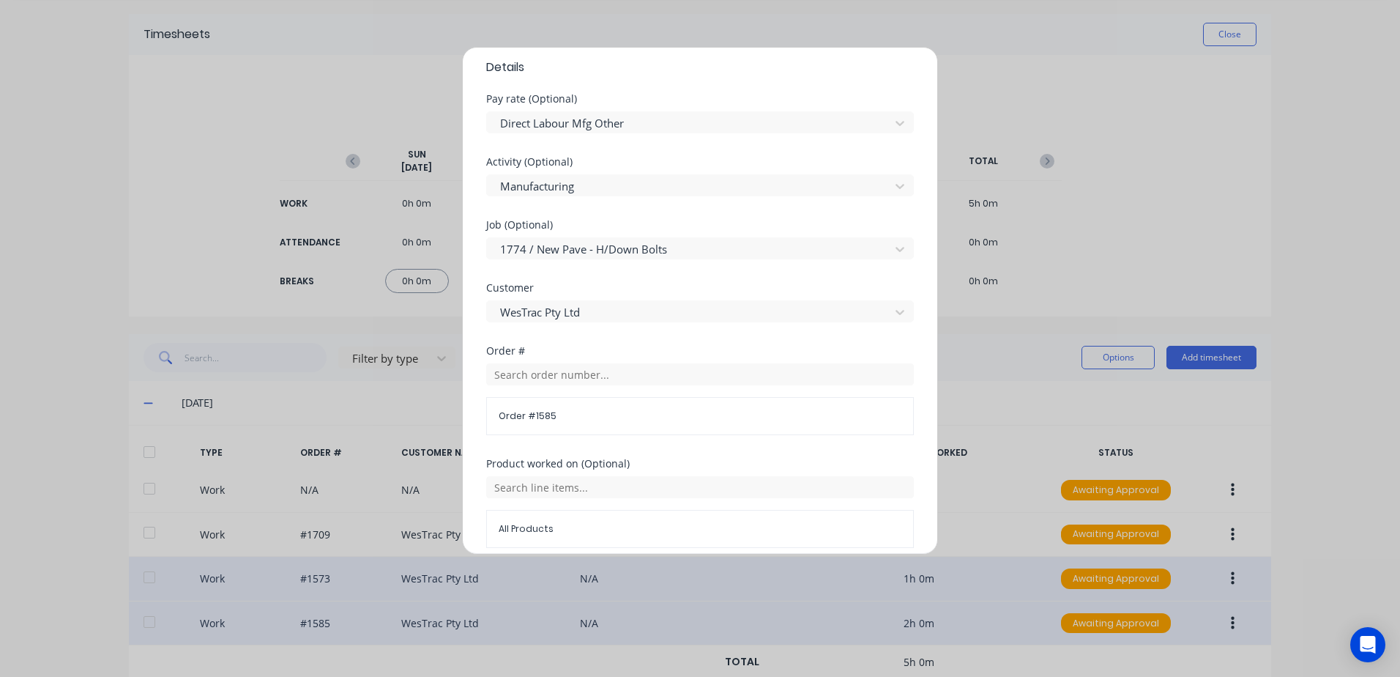
scroll to position [513, 0]
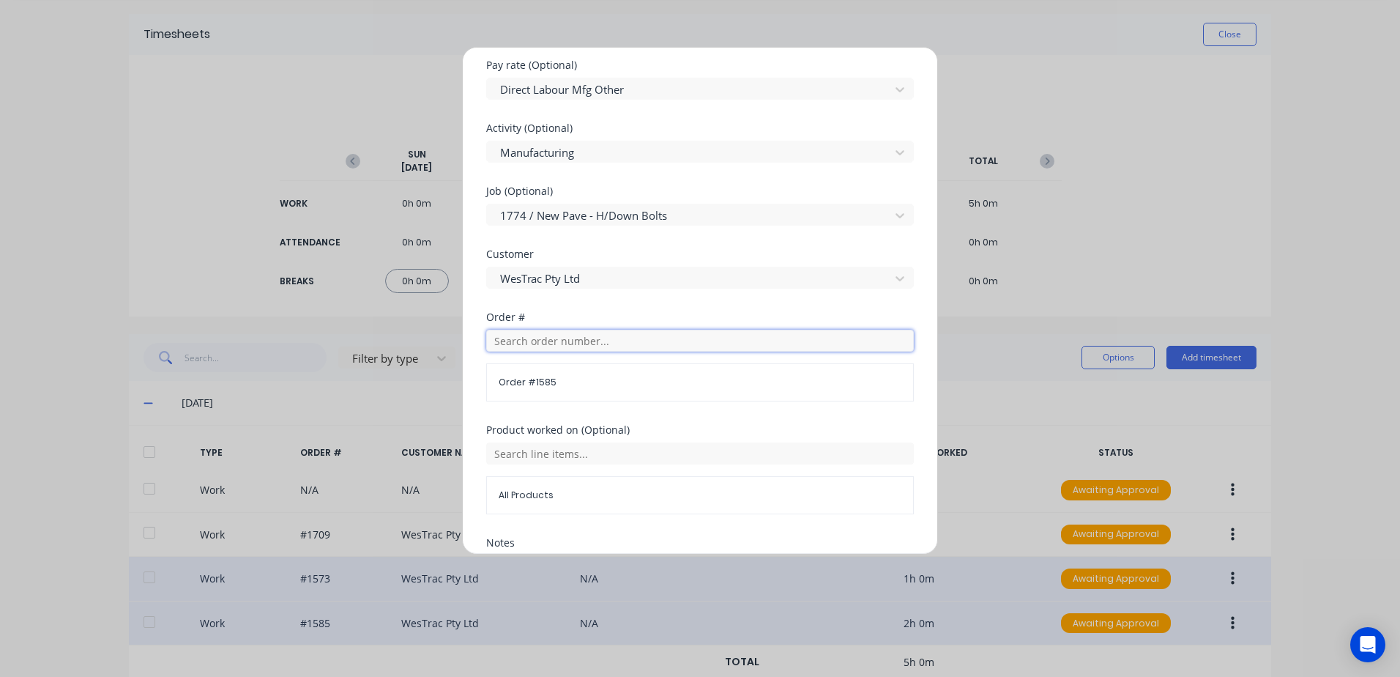
click at [527, 342] on input "text" at bounding box center [700, 341] width 428 height 22
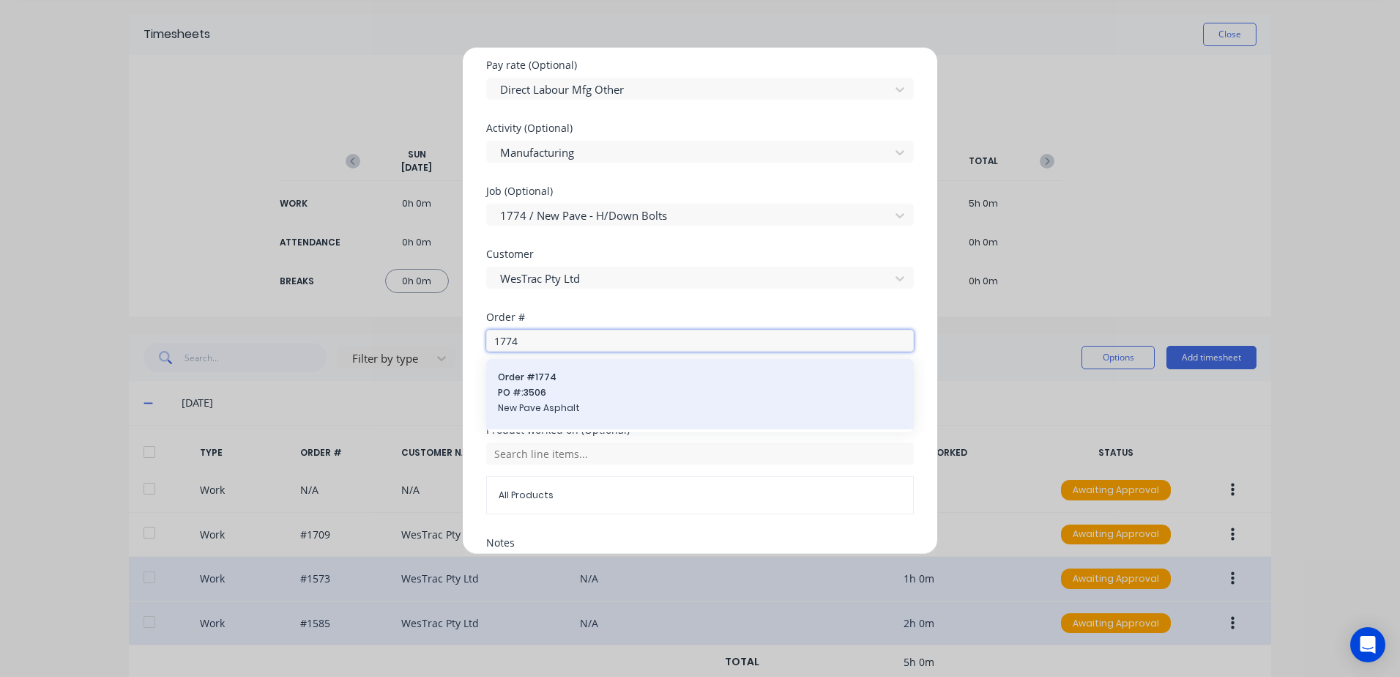
type input "1774"
drag, startPoint x: 526, startPoint y: 384, endPoint x: 534, endPoint y: 390, distance: 10.0
click at [534, 390] on div "Order # 1774 PO #: 3506 New Pave Asphalt" at bounding box center [700, 394] width 404 height 47
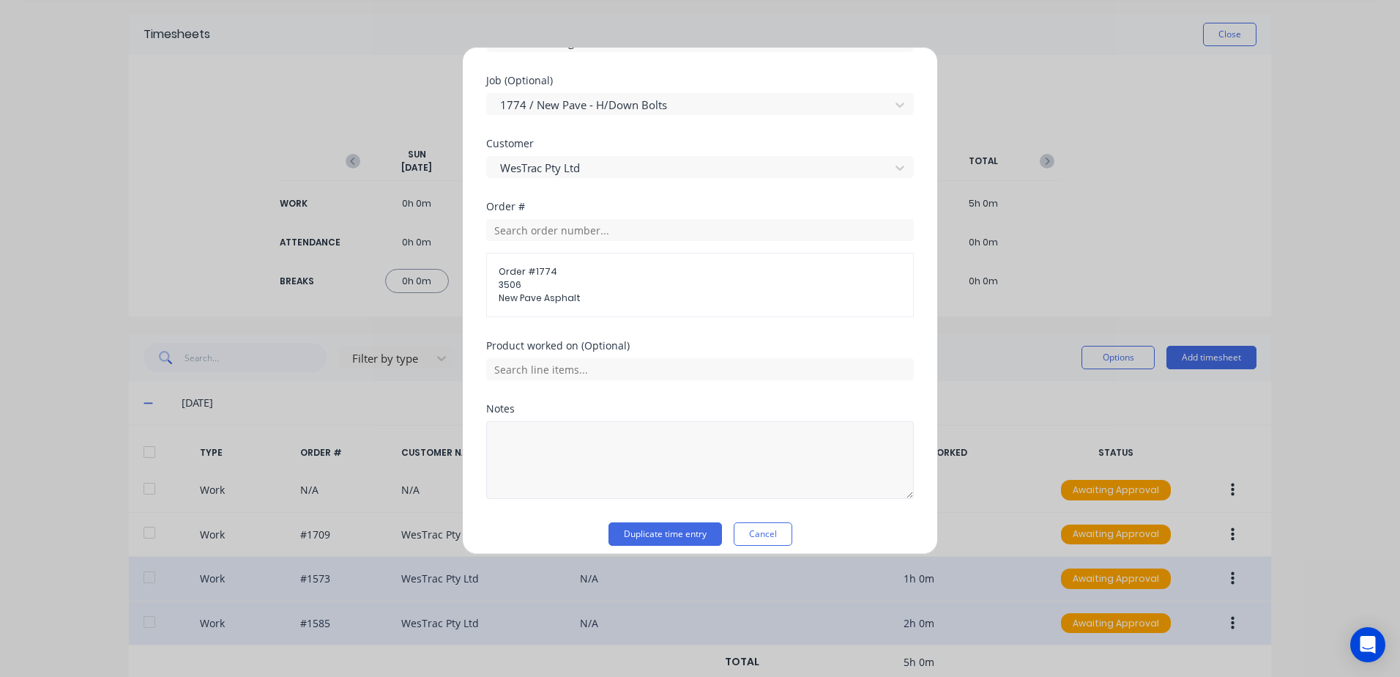
scroll to position [636, 0]
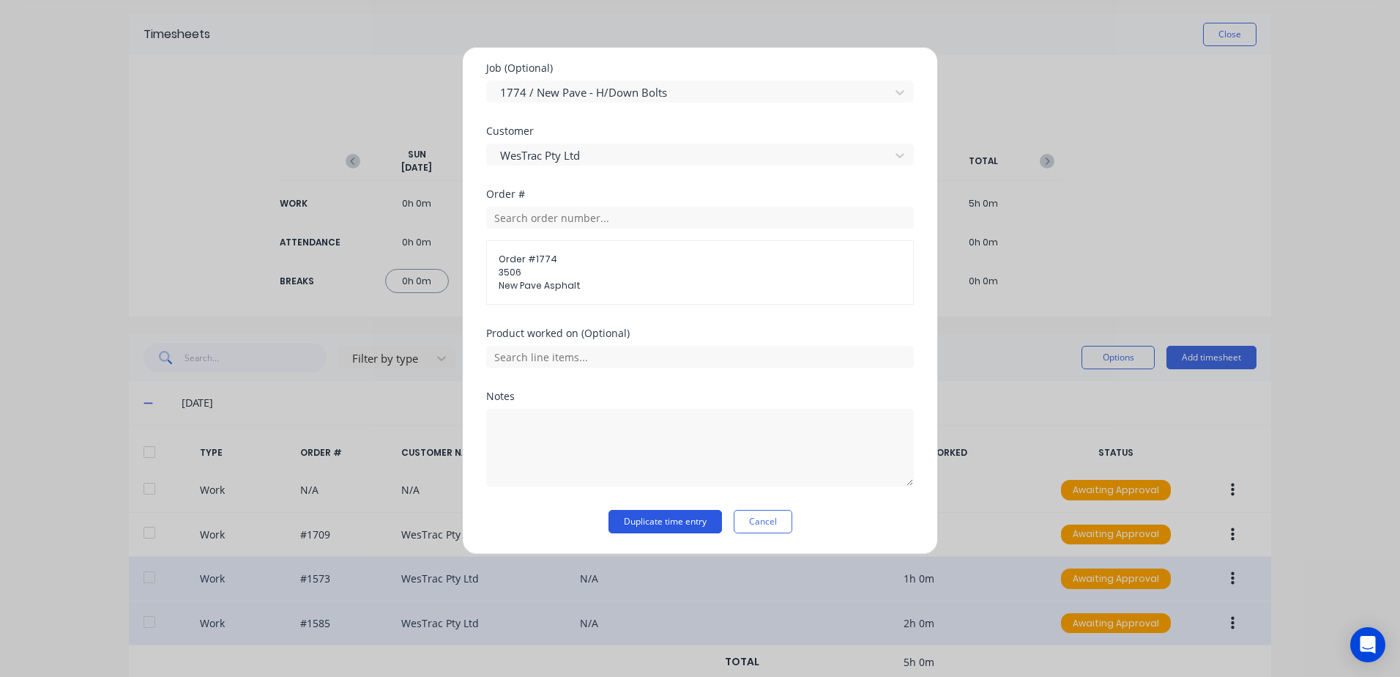
click at [635, 520] on button "Duplicate time entry" at bounding box center [666, 521] width 114 height 23
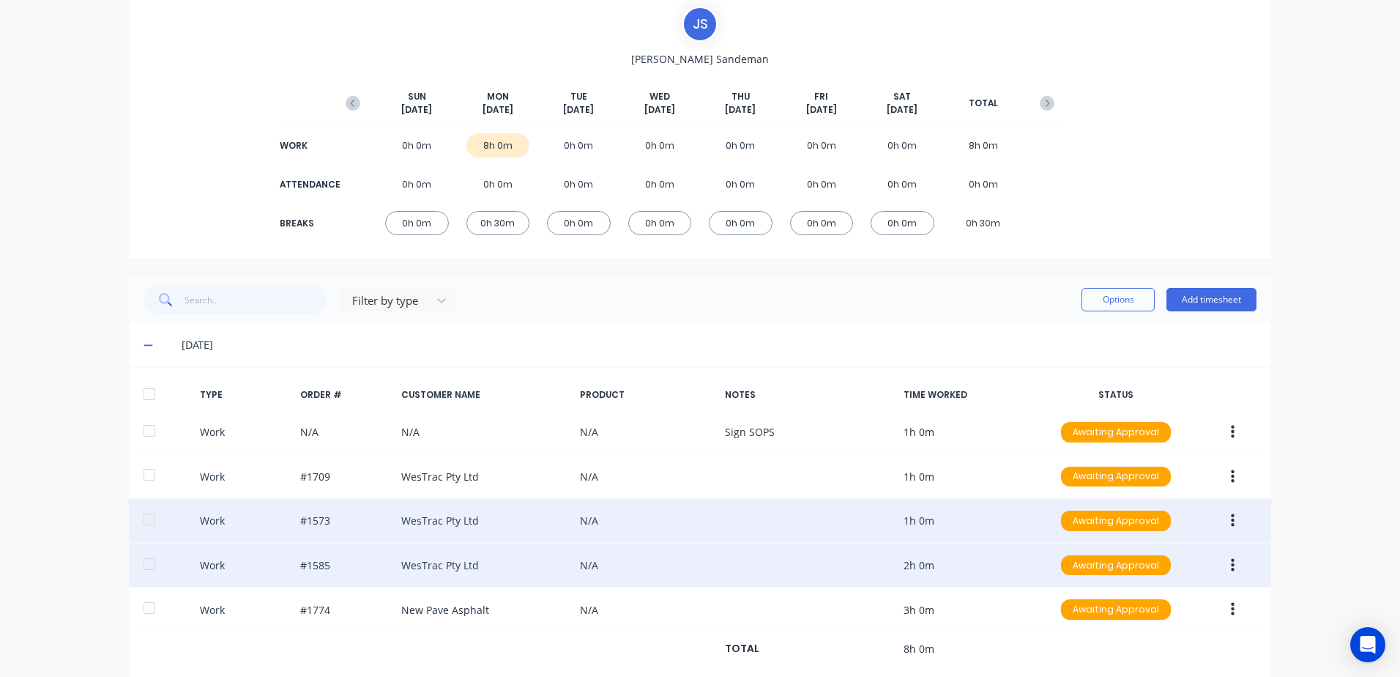
scroll to position [259, 0]
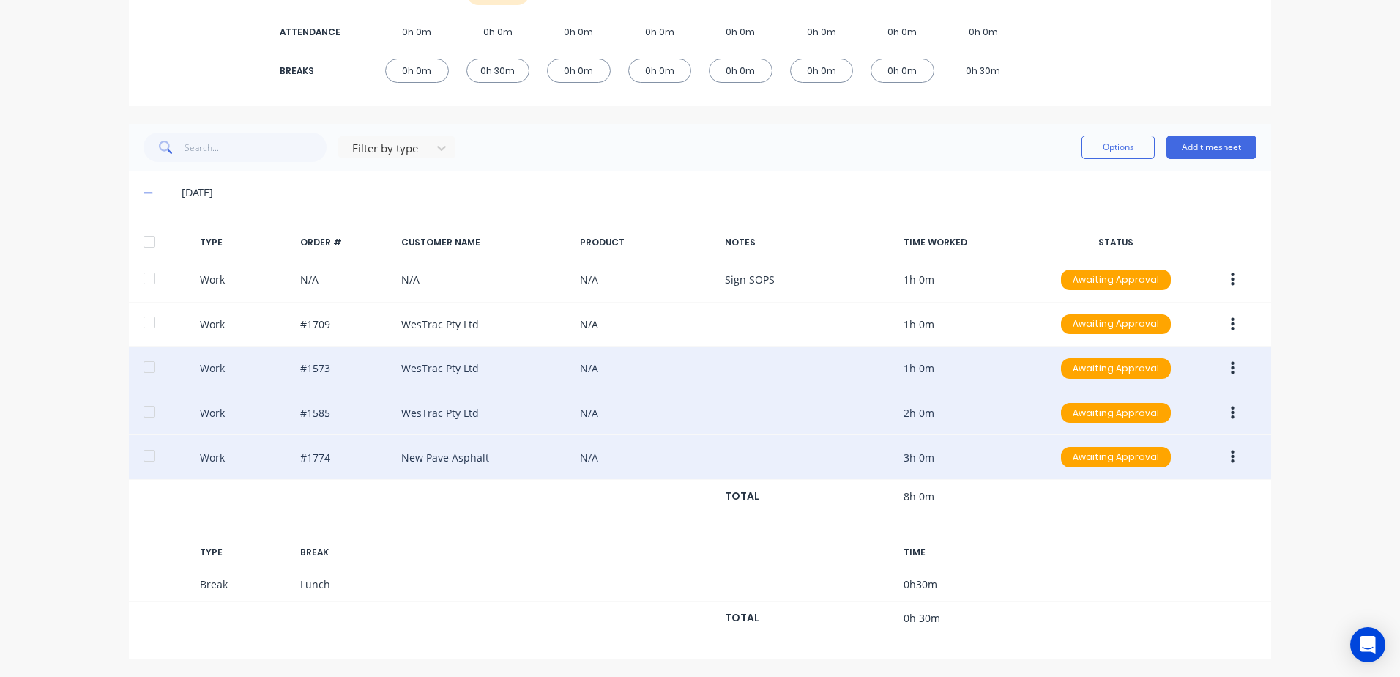
click at [1224, 461] on button "button" at bounding box center [1233, 457] width 34 height 26
click at [1149, 431] on div "Duplicate" at bounding box center [1180, 431] width 113 height 21
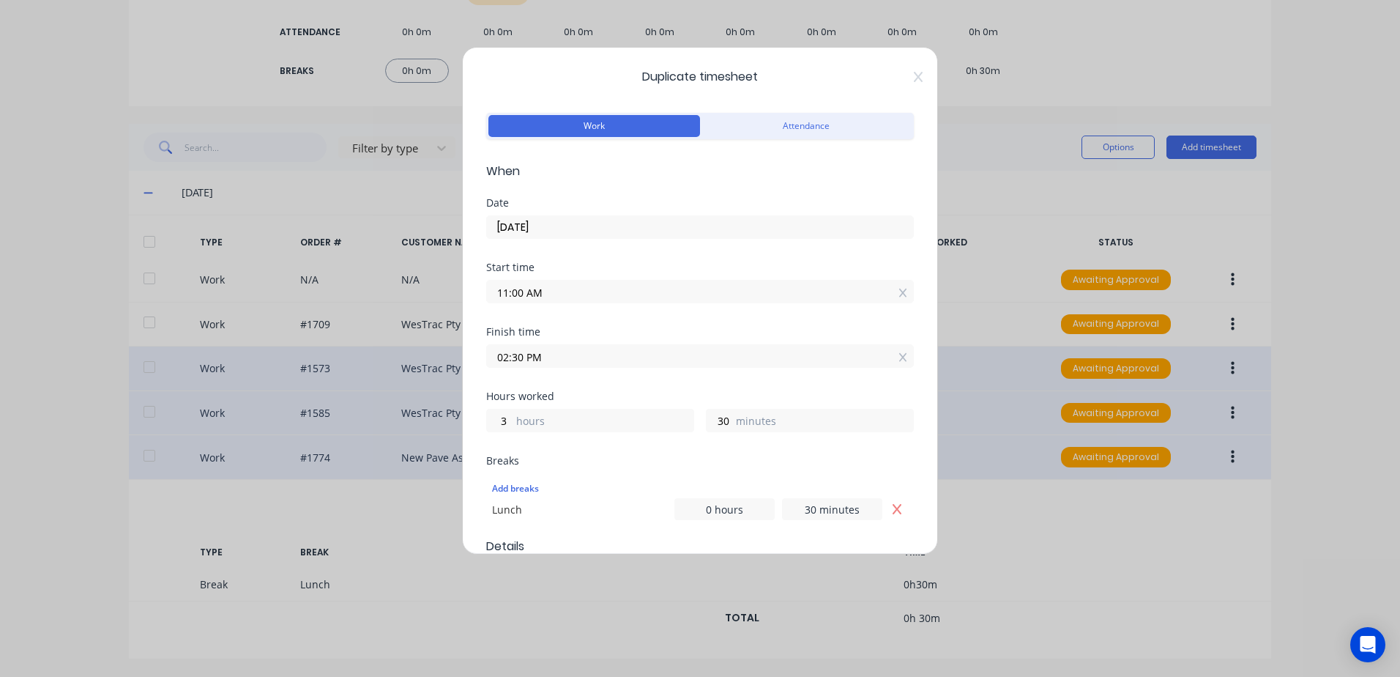
click at [557, 226] on input "[DATE]" at bounding box center [700, 227] width 426 height 22
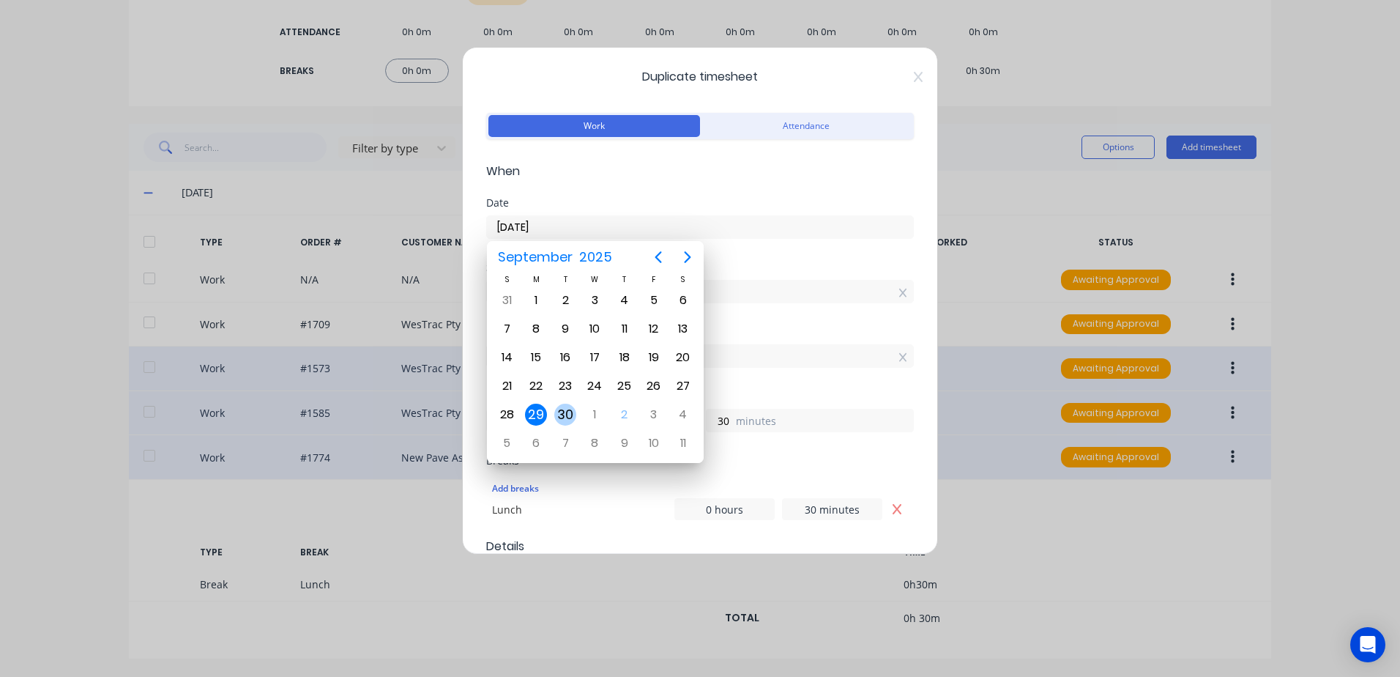
click at [572, 413] on div "30" at bounding box center [565, 415] width 22 height 22
type input "[DATE]"
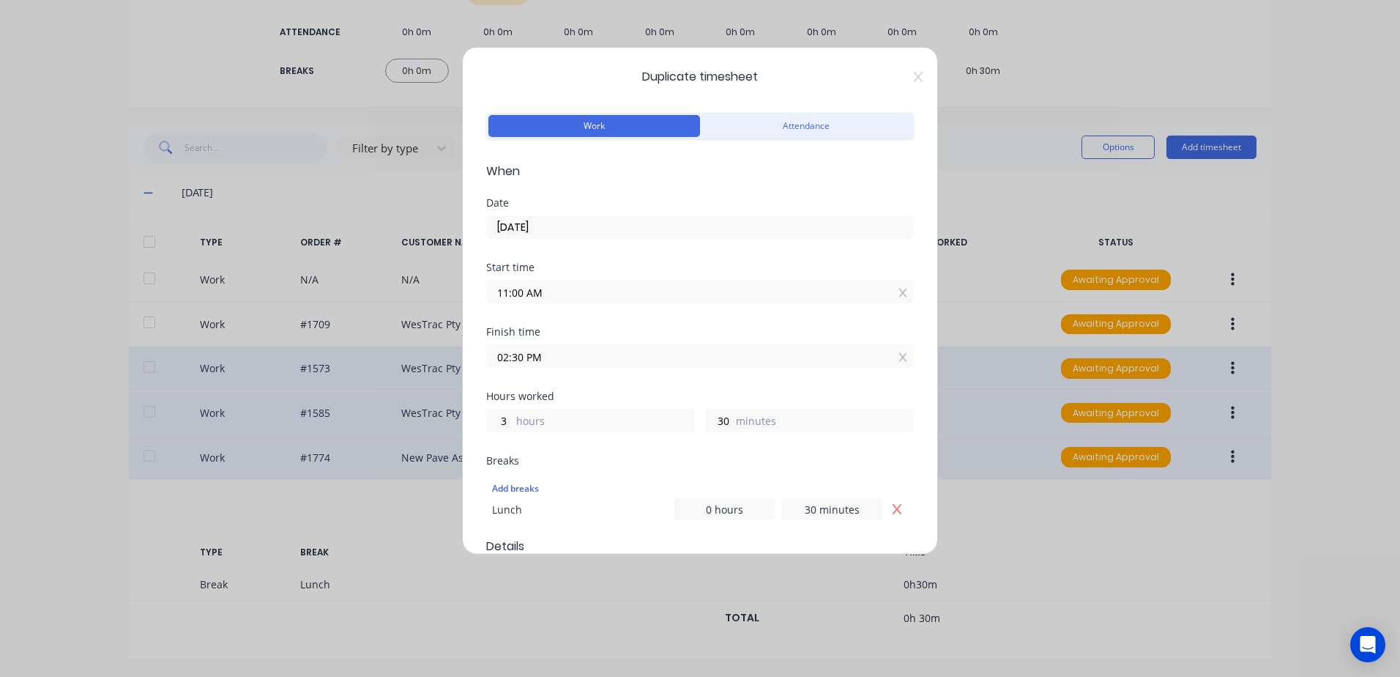
click at [568, 286] on input "11:00 AM" at bounding box center [700, 291] width 426 height 22
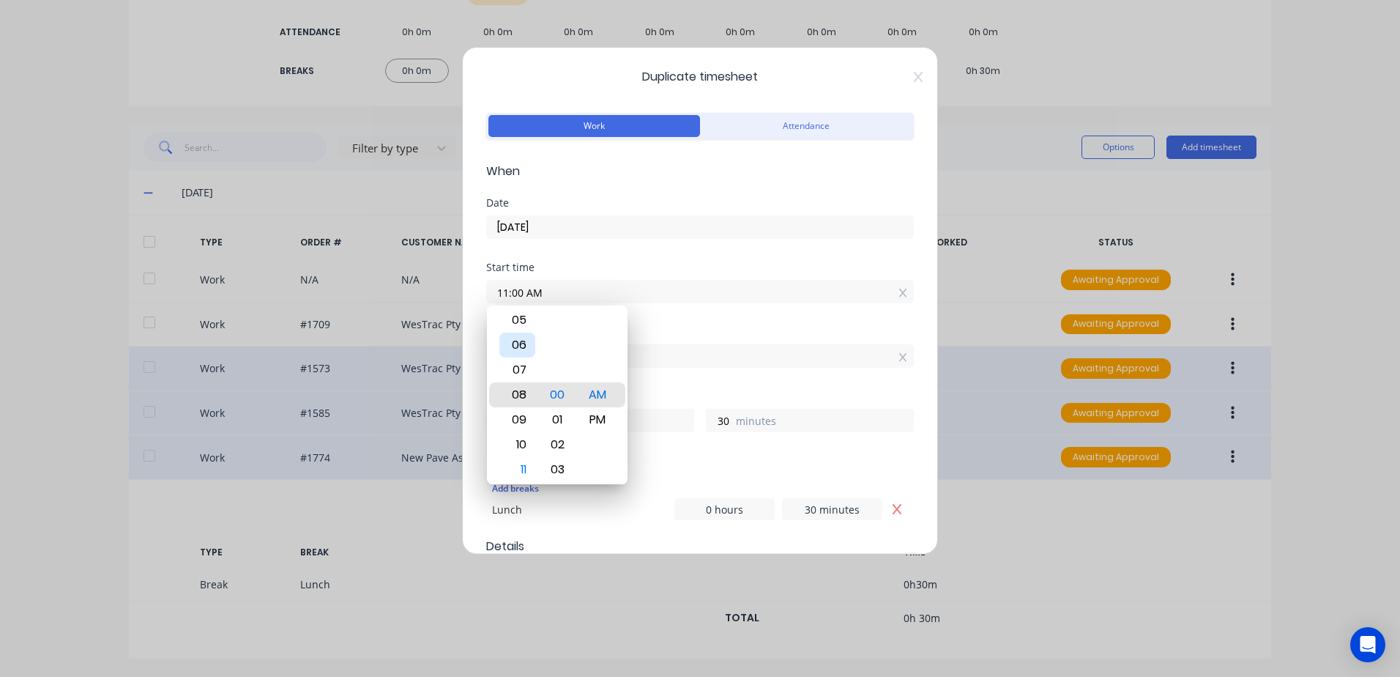
type input "08:00 AM"
type input "6"
click at [520, 345] on div "06" at bounding box center [517, 344] width 36 height 25
type input "06:00 AM"
type input "8"
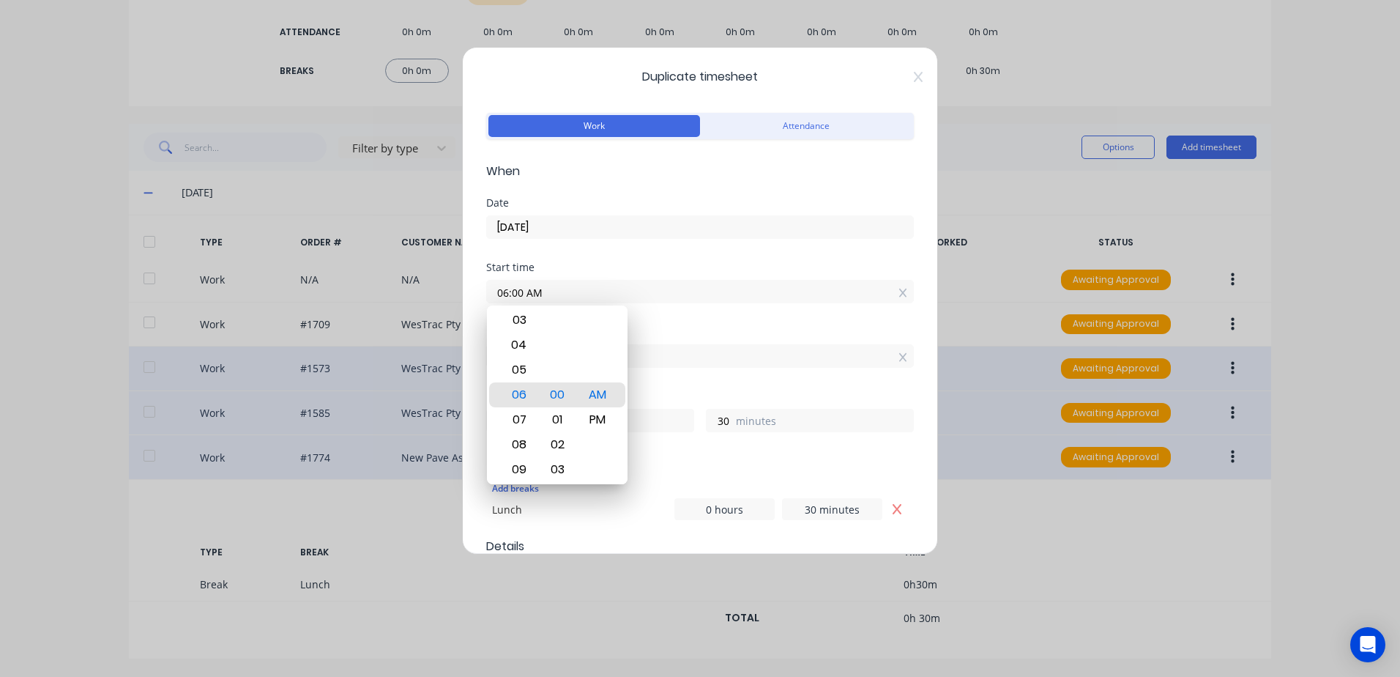
click at [678, 321] on div "Start time 06:00 AM" at bounding box center [700, 294] width 428 height 64
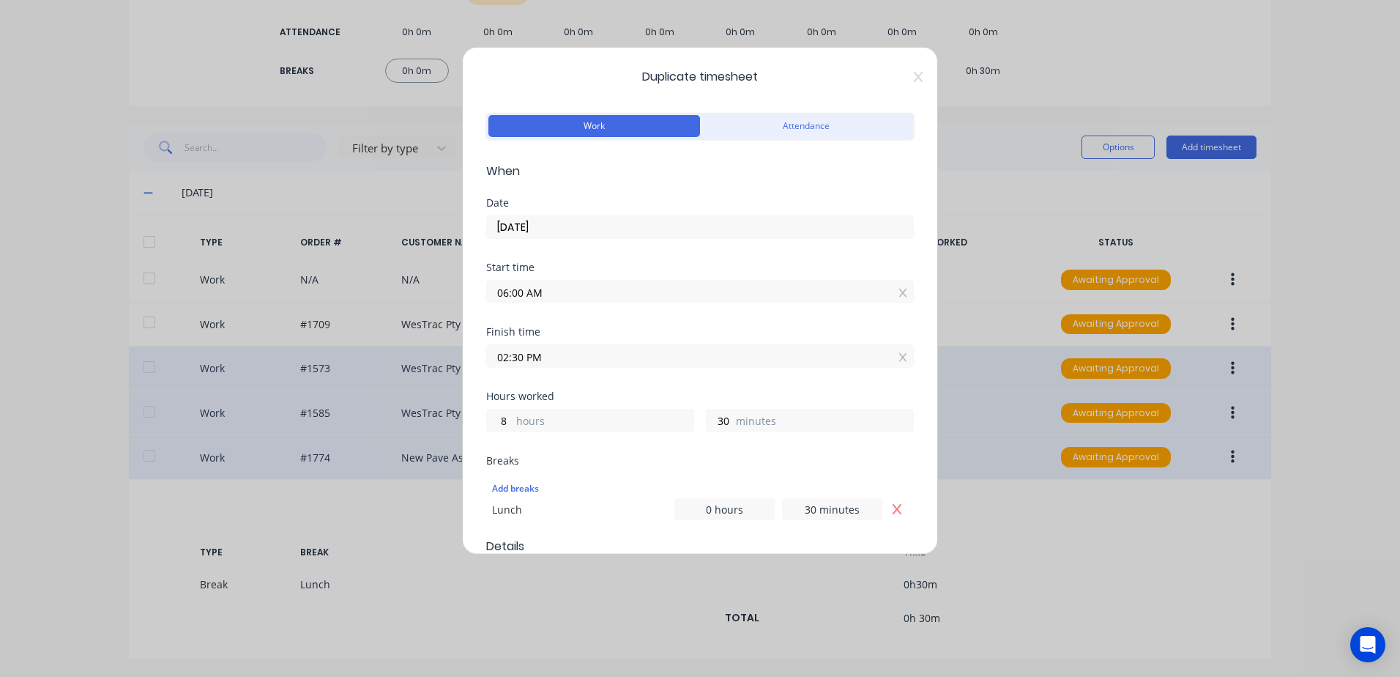
click at [548, 355] on input "02:30 PM" at bounding box center [700, 356] width 426 height 22
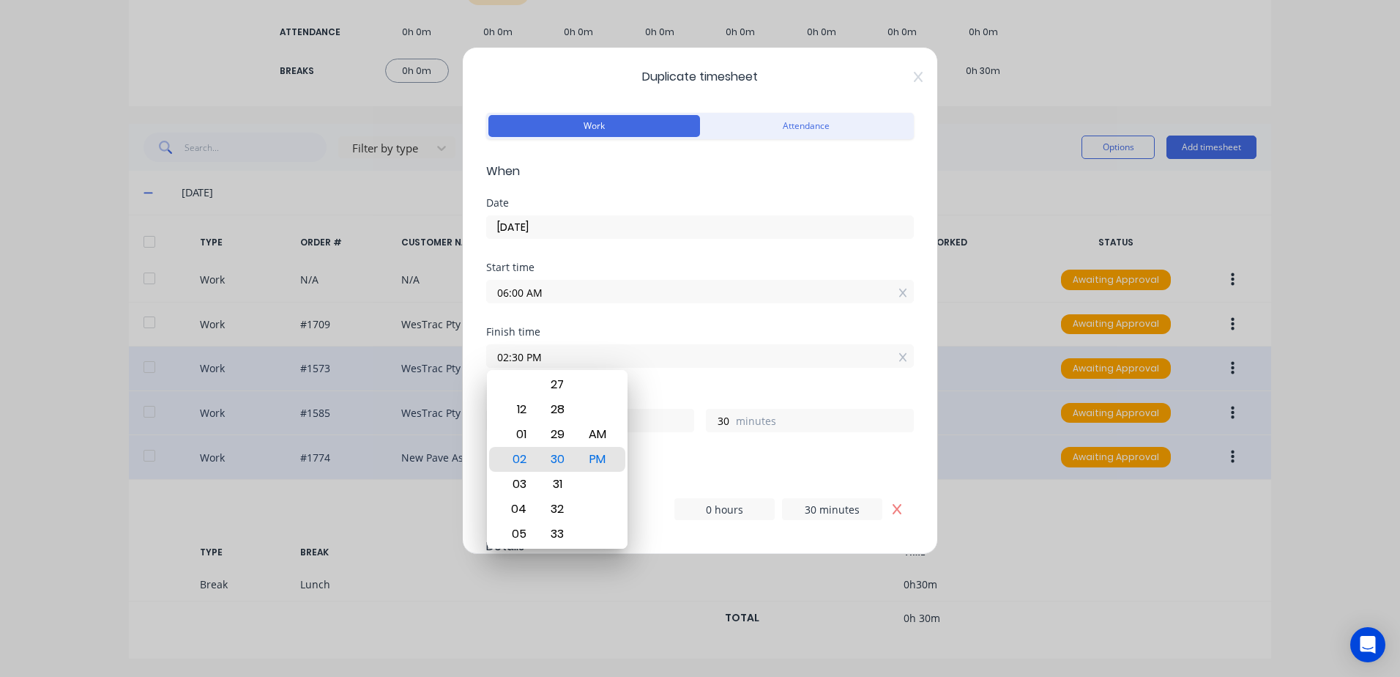
click at [670, 379] on div "Finish time 02:30 PM" at bounding box center [700, 359] width 428 height 64
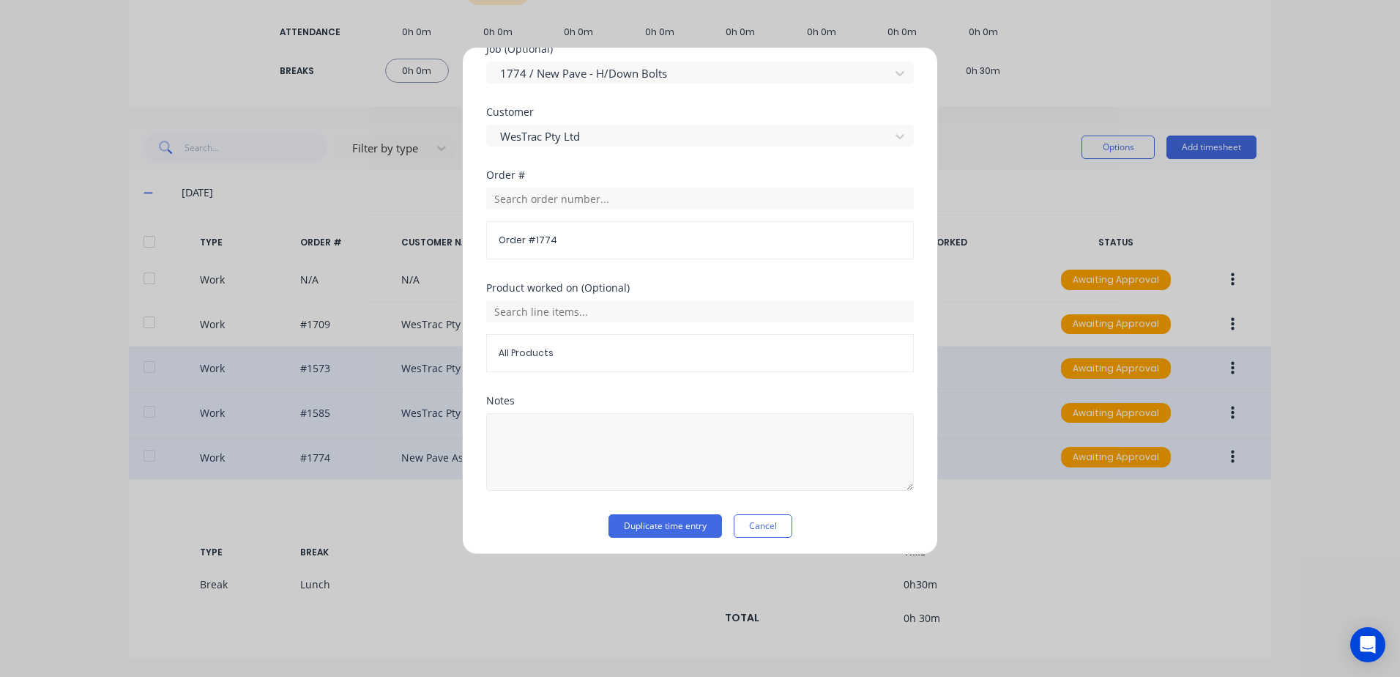
scroll to position [659, 0]
click at [637, 525] on button "Duplicate time entry" at bounding box center [666, 521] width 114 height 23
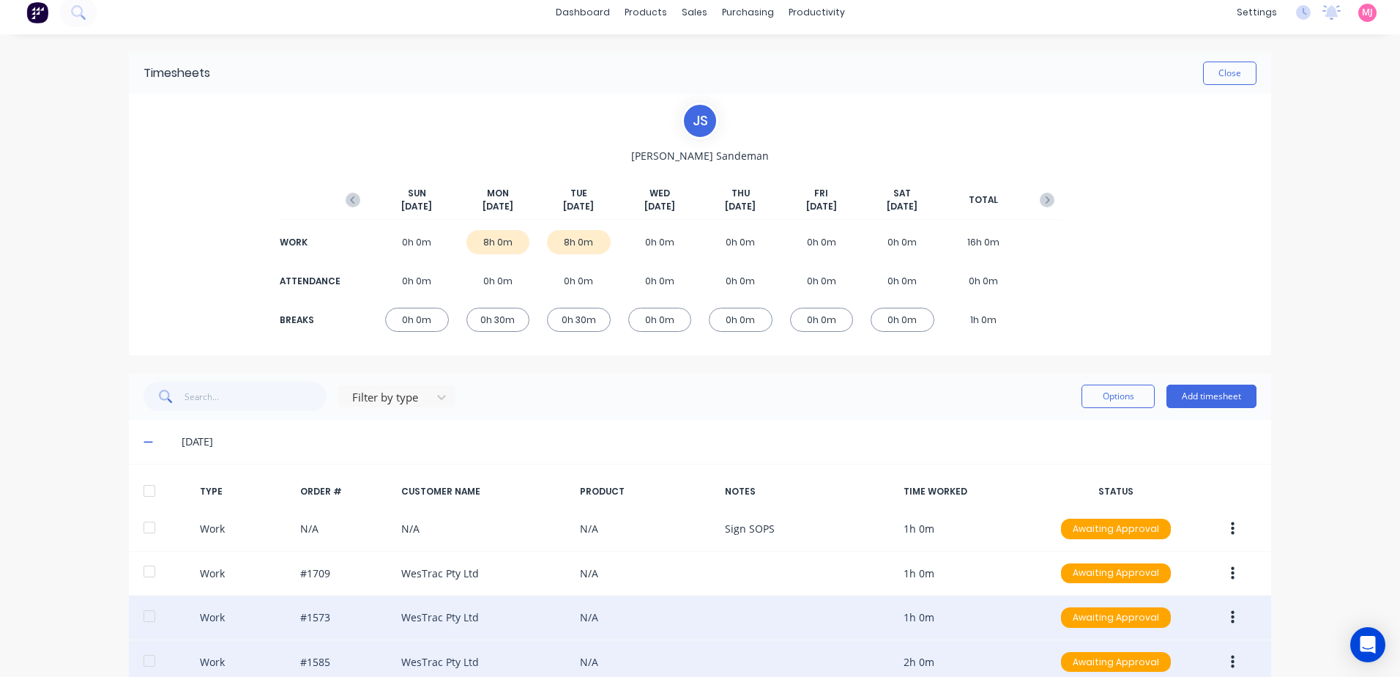
scroll to position [0, 0]
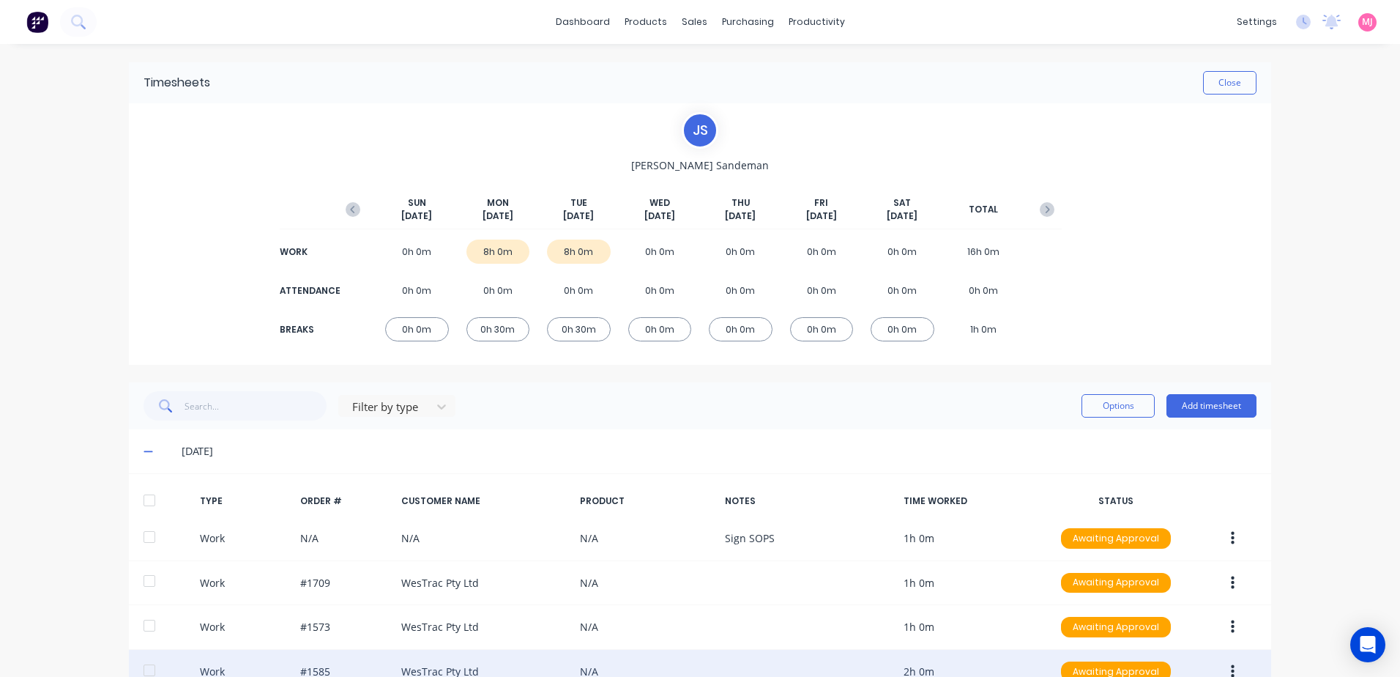
click at [145, 500] on div at bounding box center [149, 500] width 29 height 29
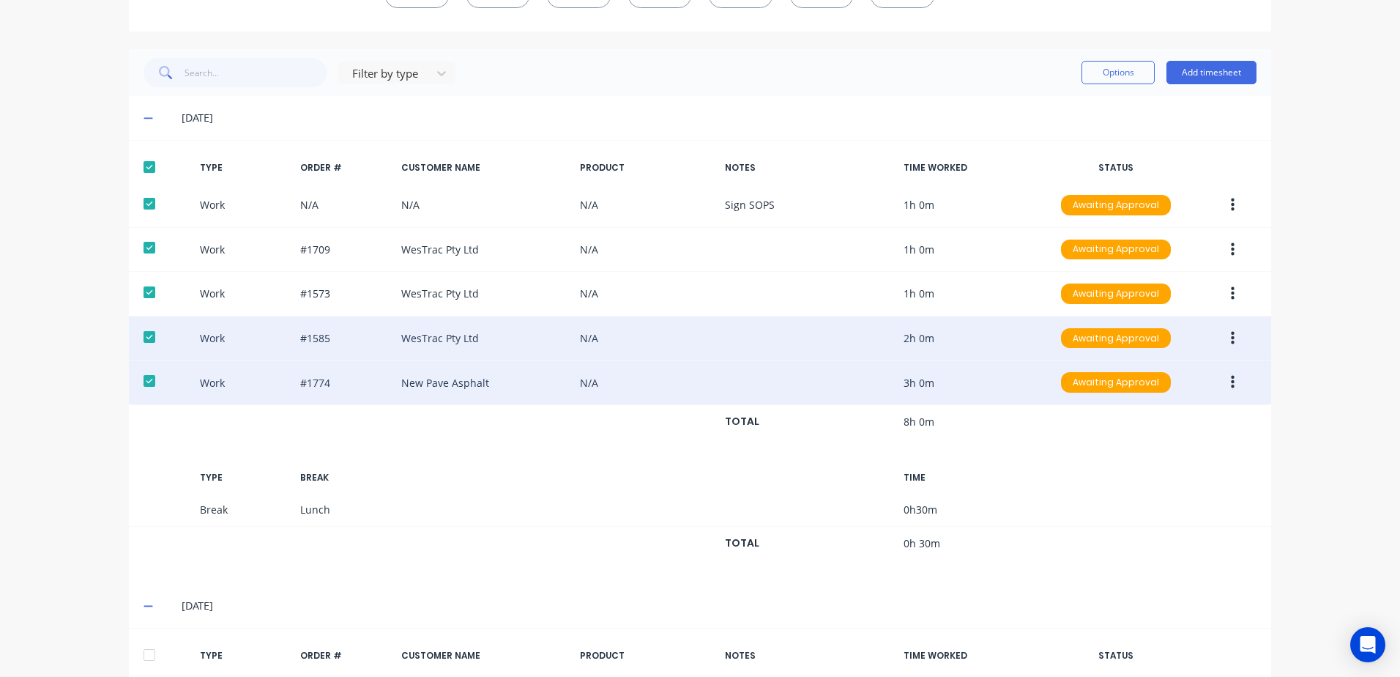
scroll to position [439, 0]
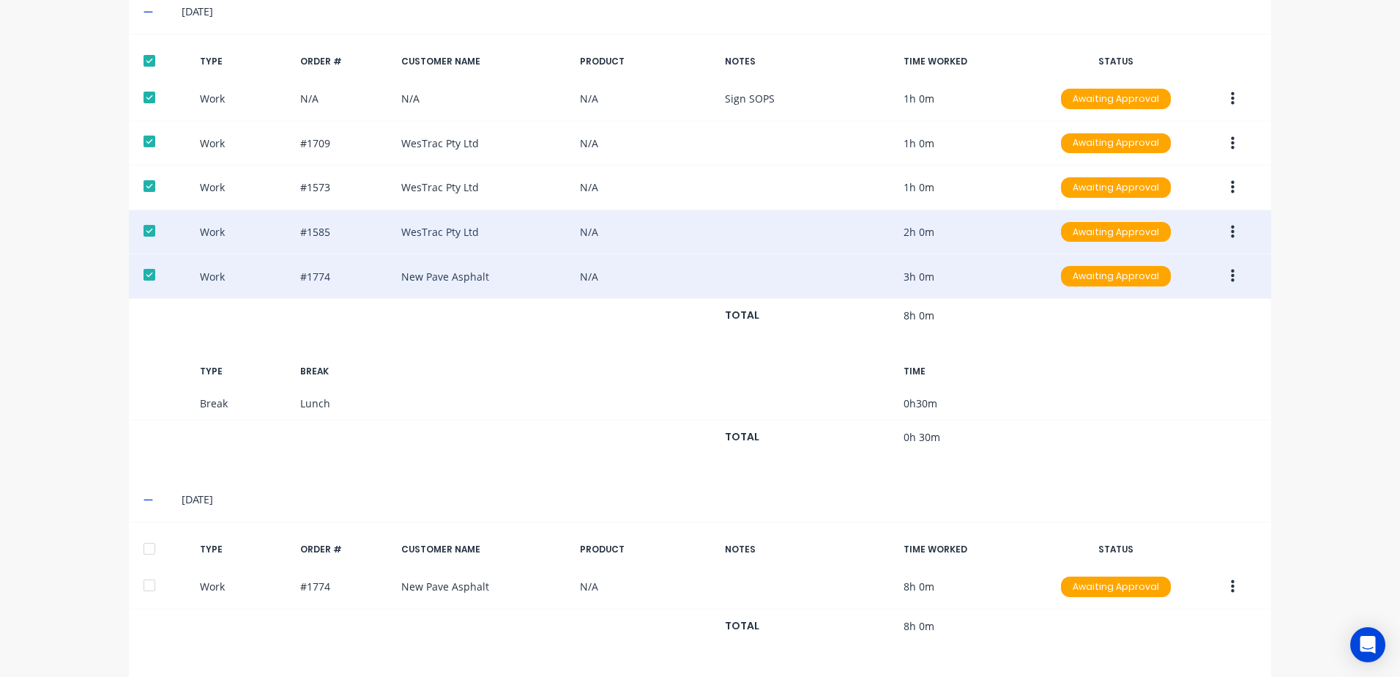
drag, startPoint x: 147, startPoint y: 546, endPoint x: 475, endPoint y: 546, distance: 328.1
click at [148, 546] on div at bounding box center [149, 548] width 29 height 29
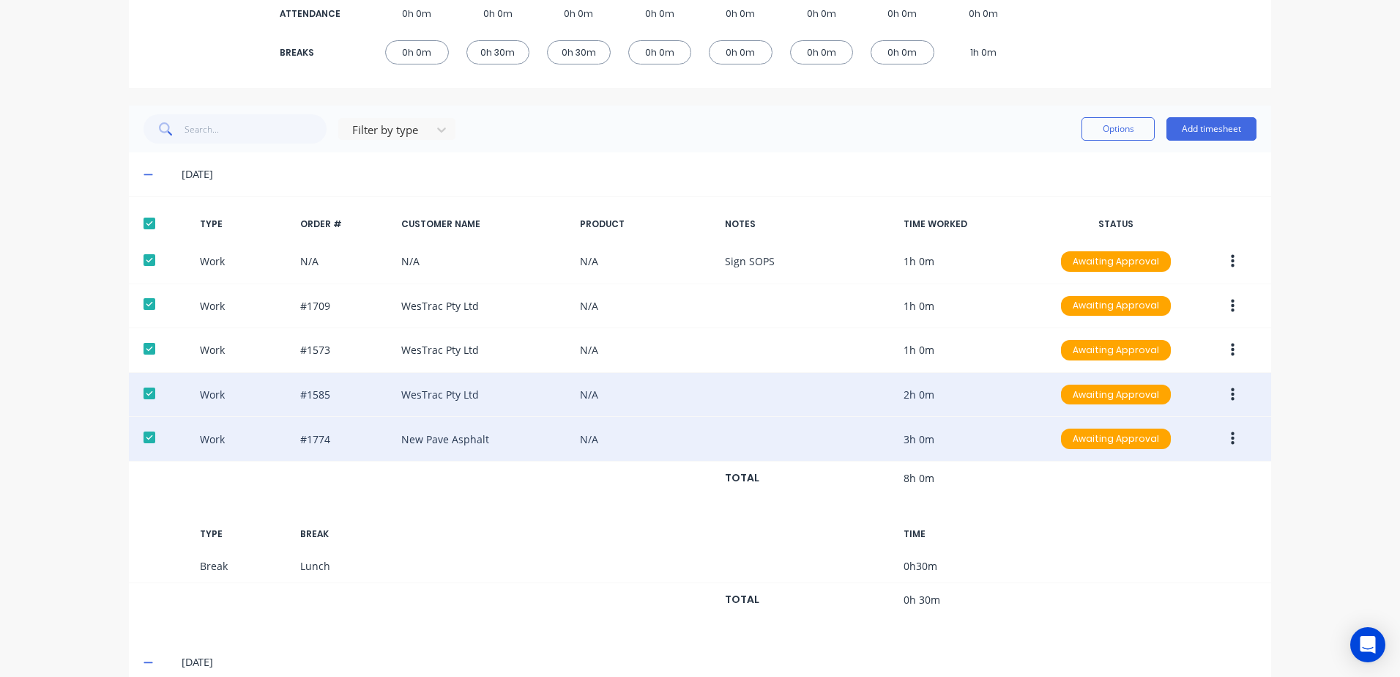
scroll to position [73, 0]
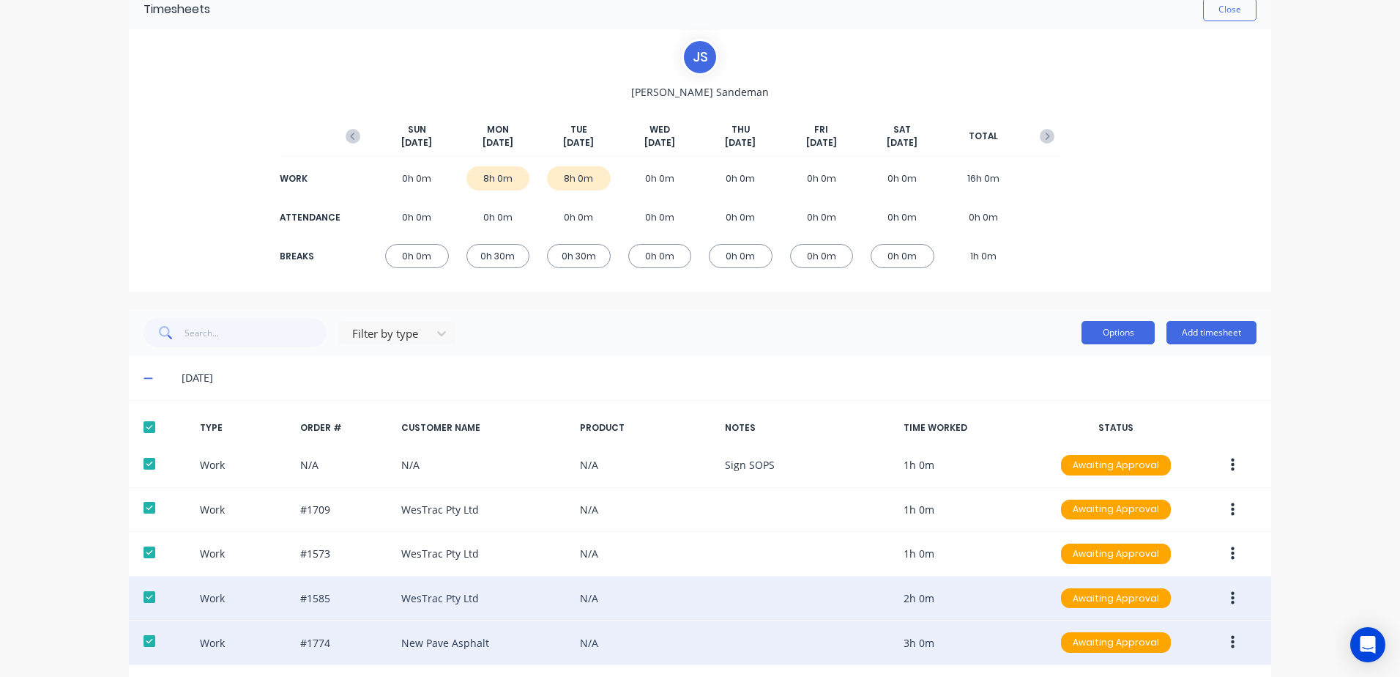
click at [1112, 332] on button "Options" at bounding box center [1118, 332] width 73 height 23
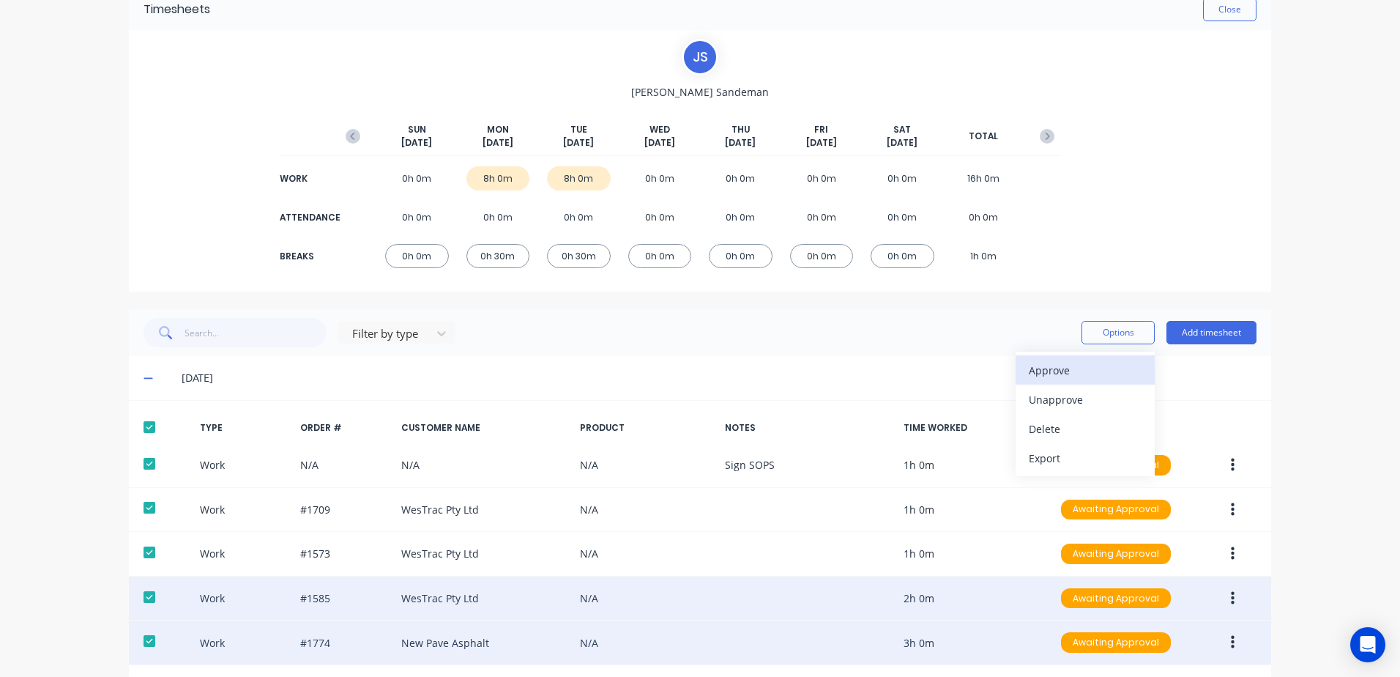
click at [1038, 371] on div "Approve" at bounding box center [1085, 370] width 113 height 21
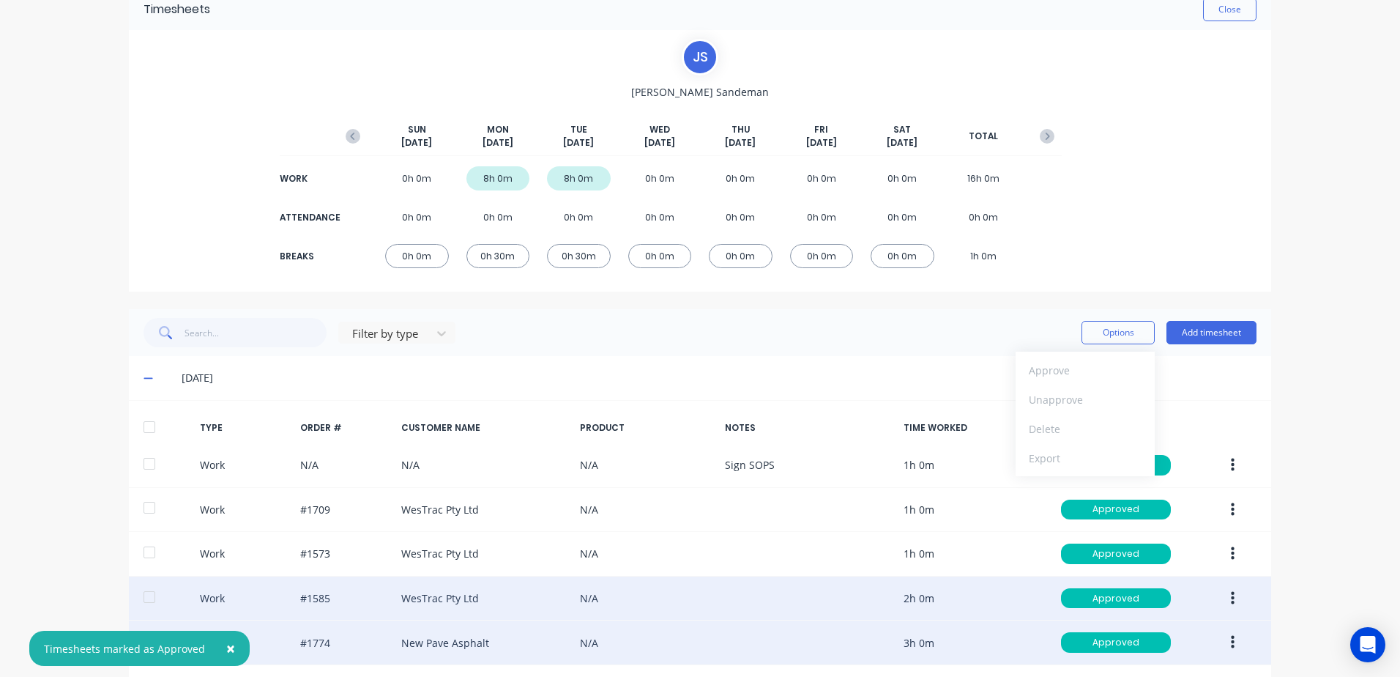
click at [143, 423] on div at bounding box center [149, 426] width 29 height 29
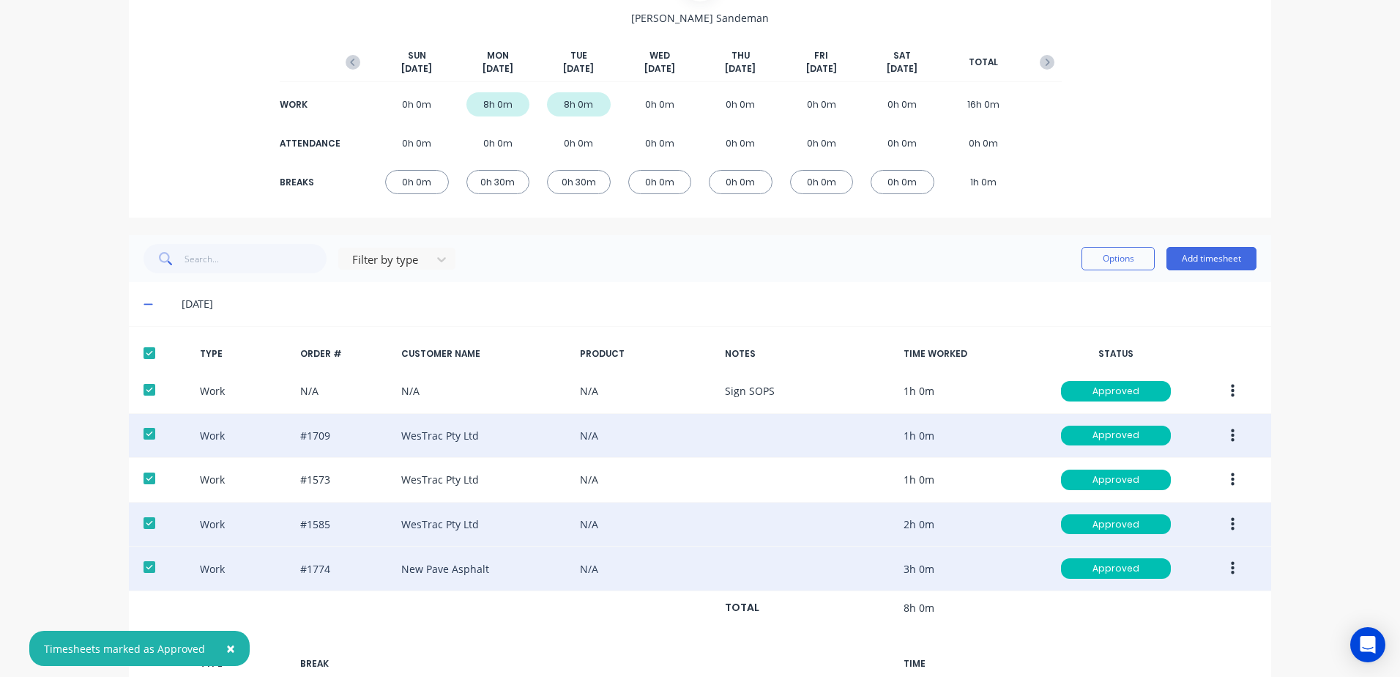
scroll to position [513, 0]
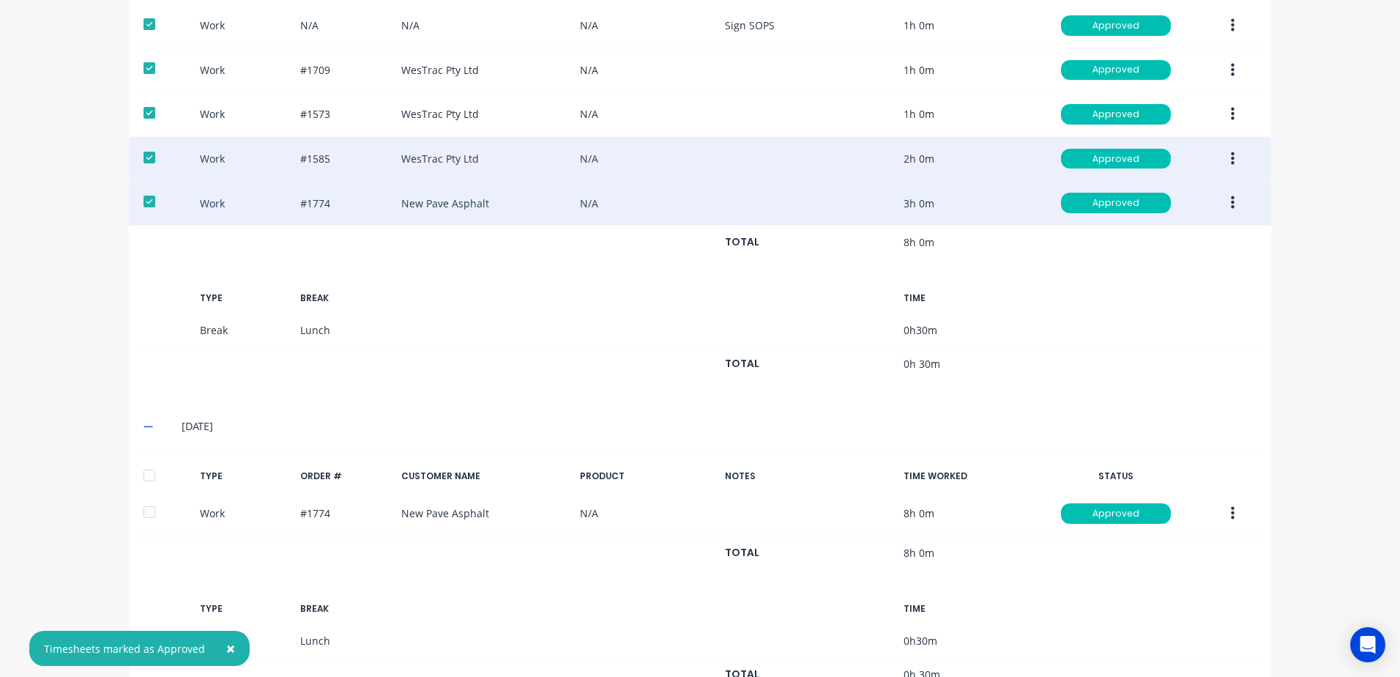
click at [139, 475] on div at bounding box center [149, 475] width 29 height 29
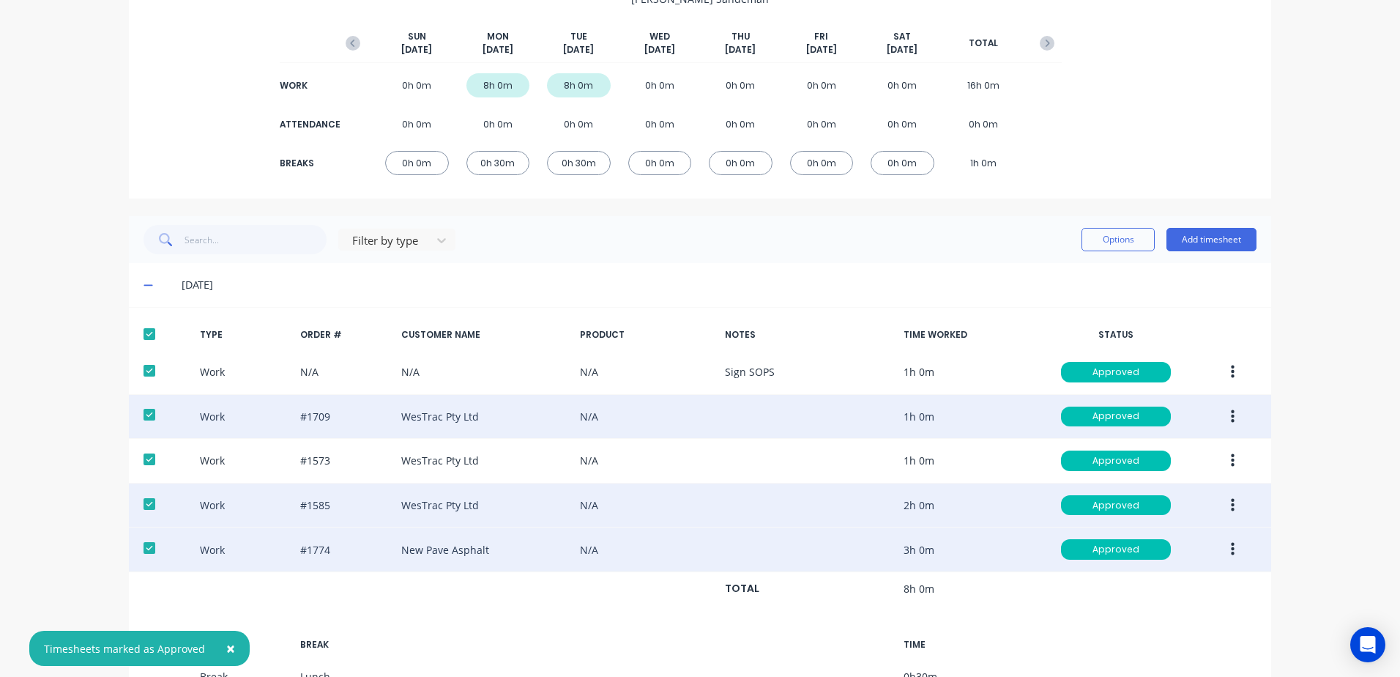
scroll to position [146, 0]
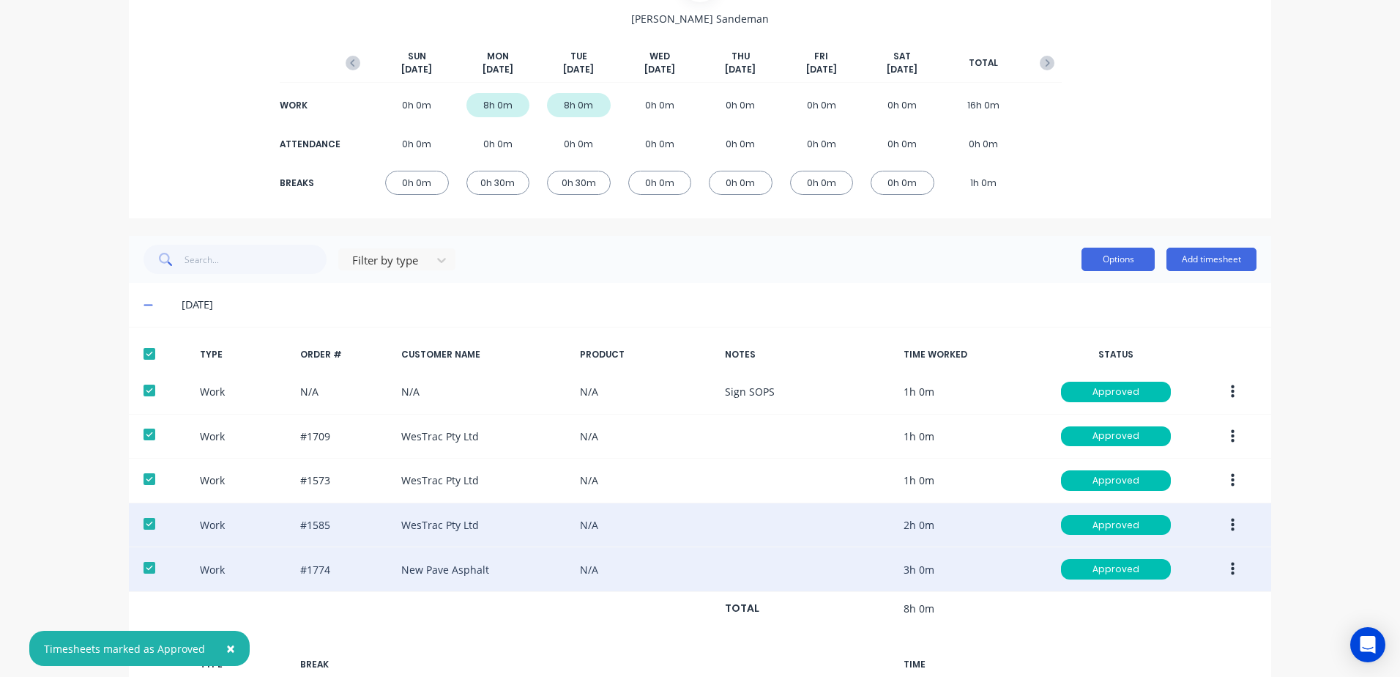
click at [1099, 256] on button "Options" at bounding box center [1118, 259] width 73 height 23
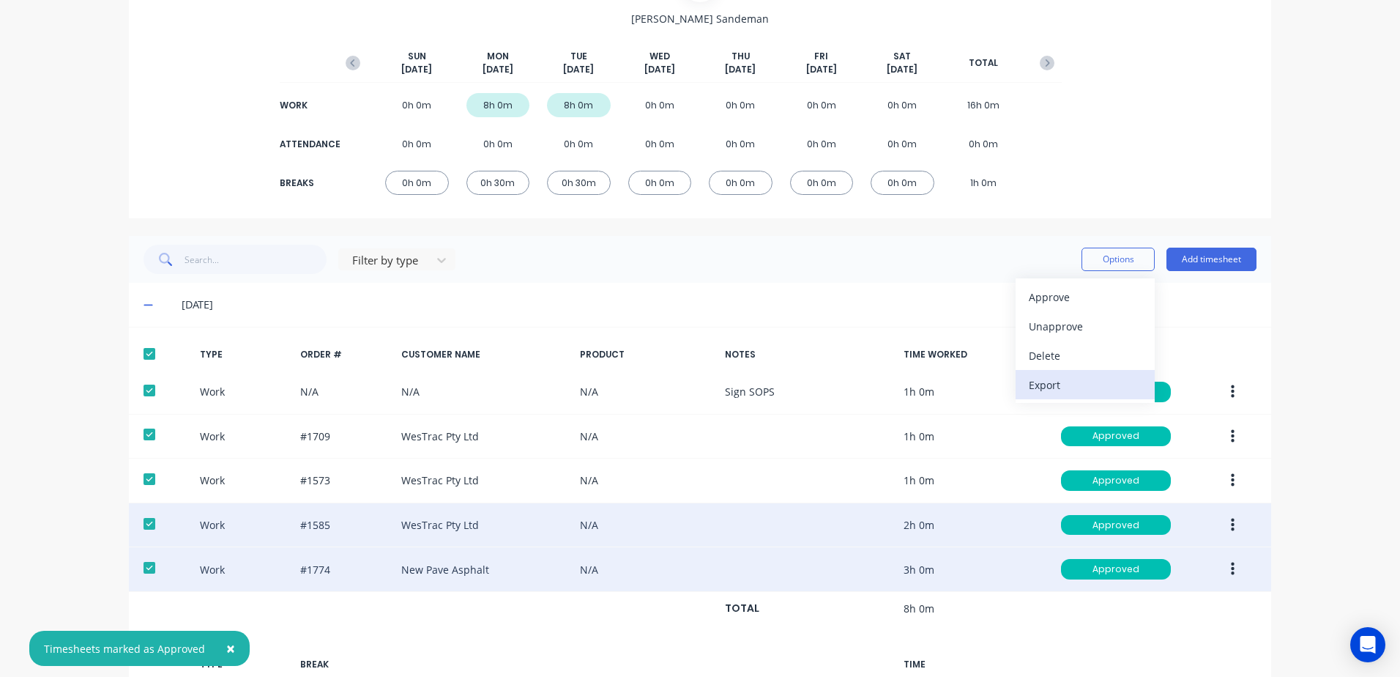
click at [1044, 387] on div "Export" at bounding box center [1085, 384] width 113 height 21
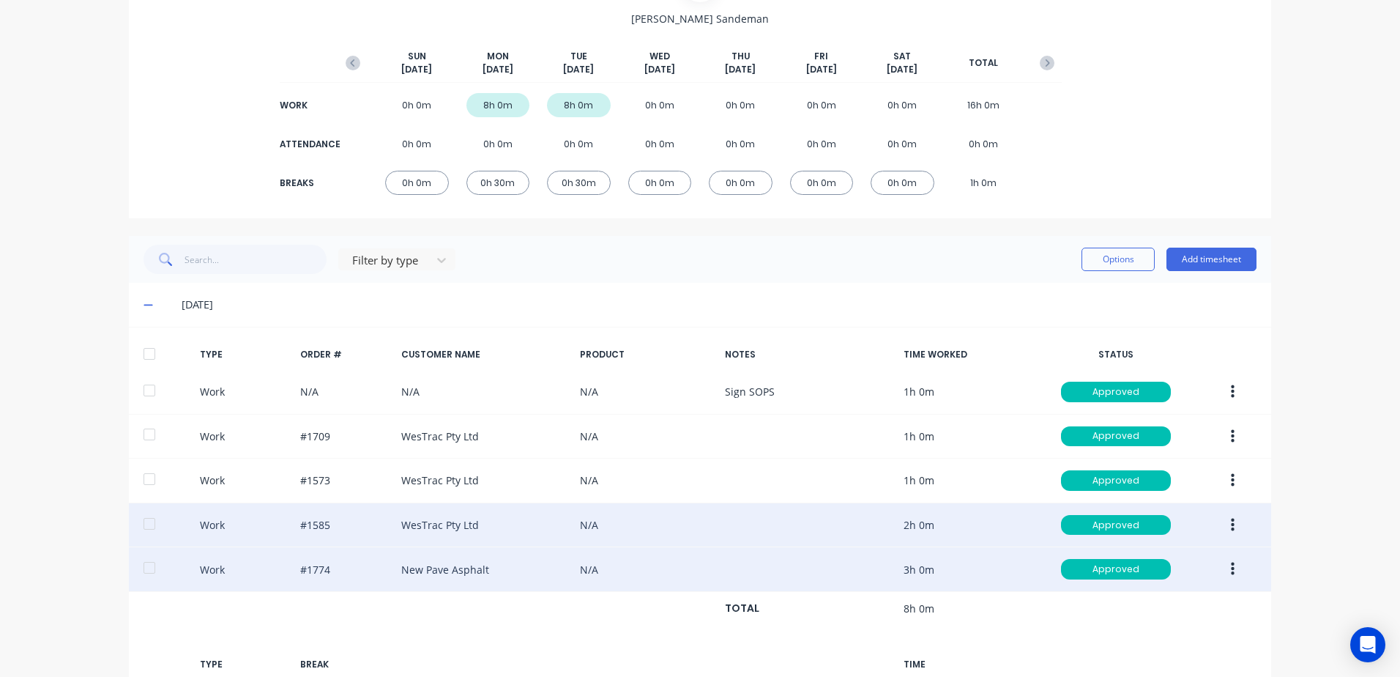
scroll to position [0, 0]
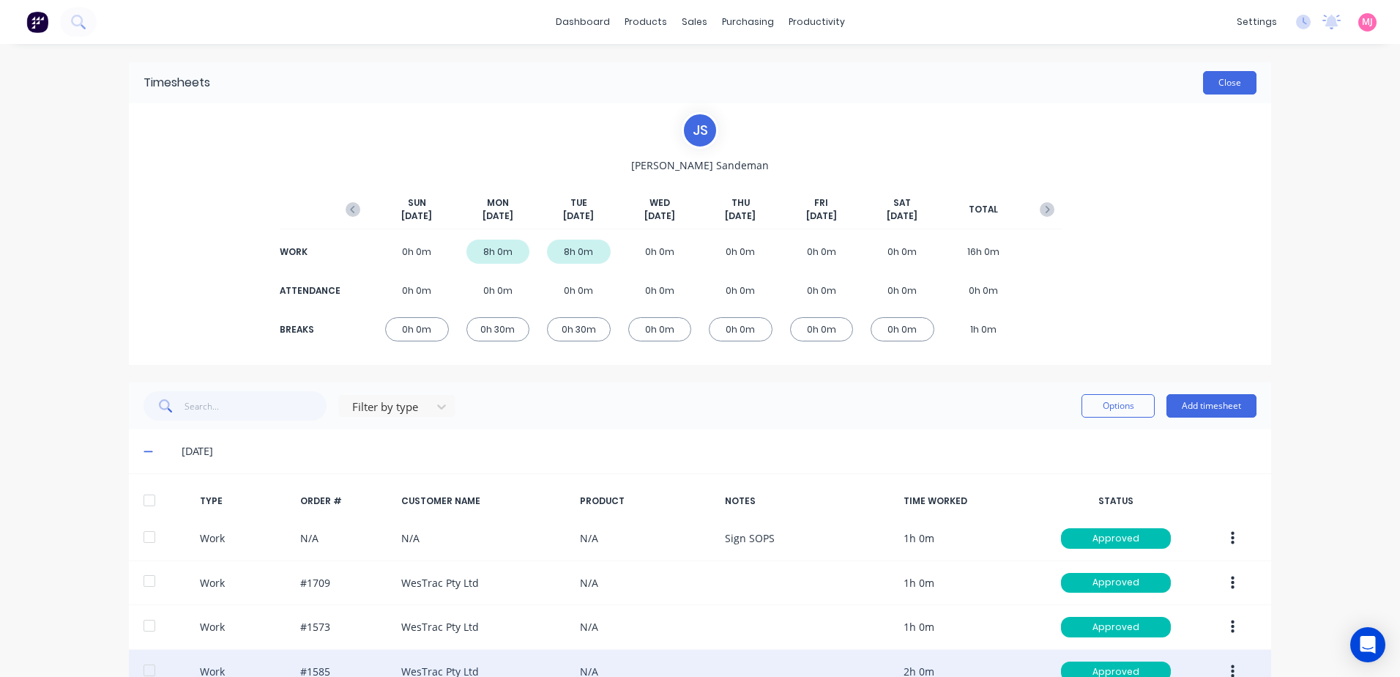
click at [1227, 86] on button "Close" at bounding box center [1229, 82] width 53 height 23
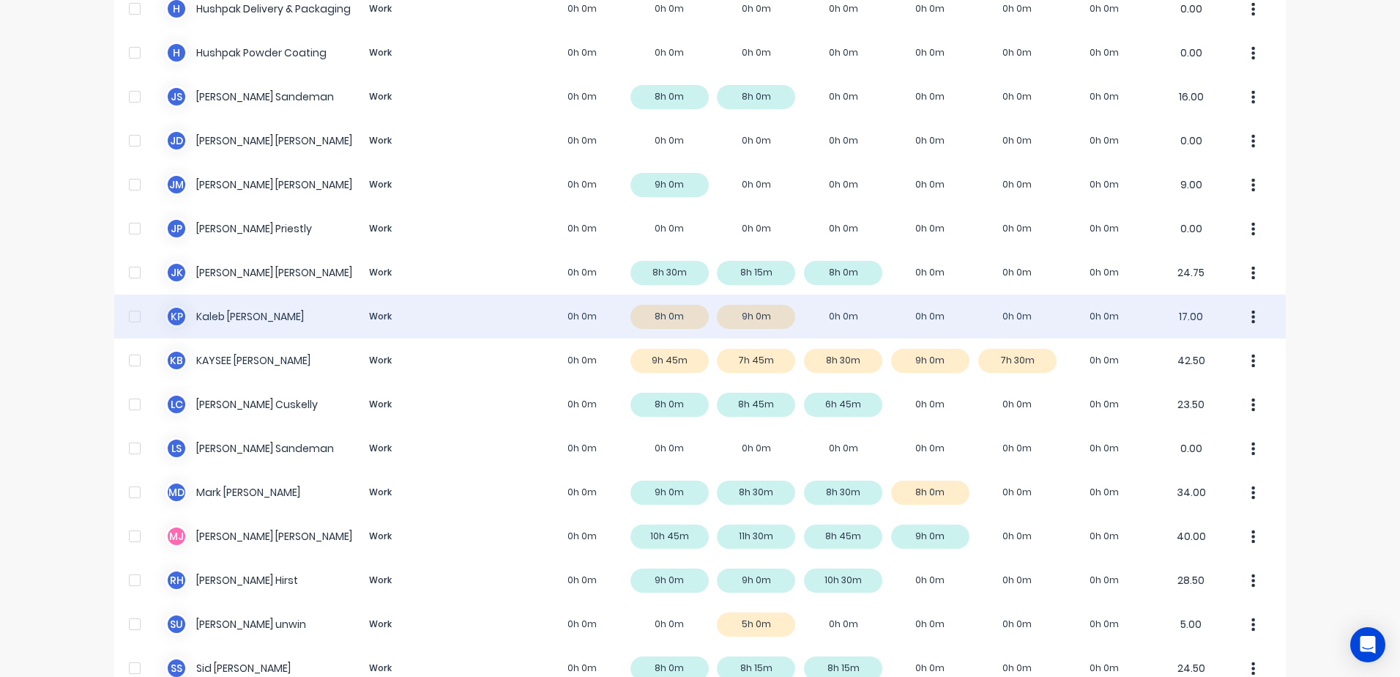
scroll to position [806, 0]
